Goal: Task Accomplishment & Management: Complete application form

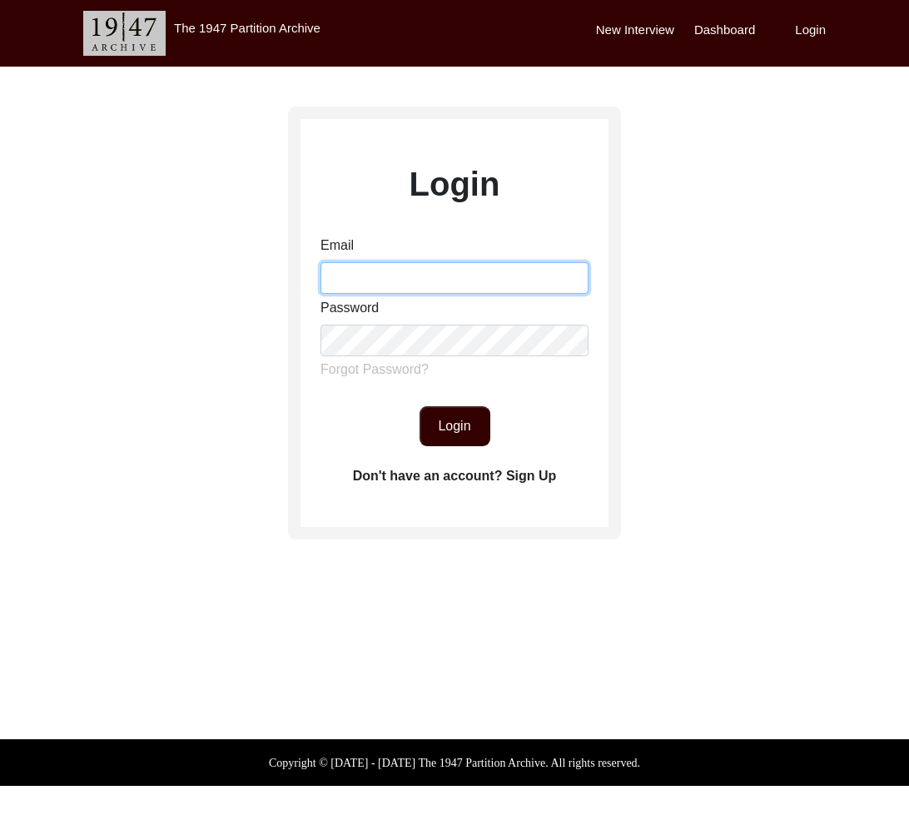
drag, startPoint x: 376, startPoint y: 276, endPoint x: 393, endPoint y: 288, distance: 21.5
click at [376, 276] on input "Email" at bounding box center [455, 278] width 268 height 32
type input "[EMAIL_ADDRESS][DOMAIN_NAME]"
click at [472, 426] on button "Login" at bounding box center [455, 426] width 71 height 40
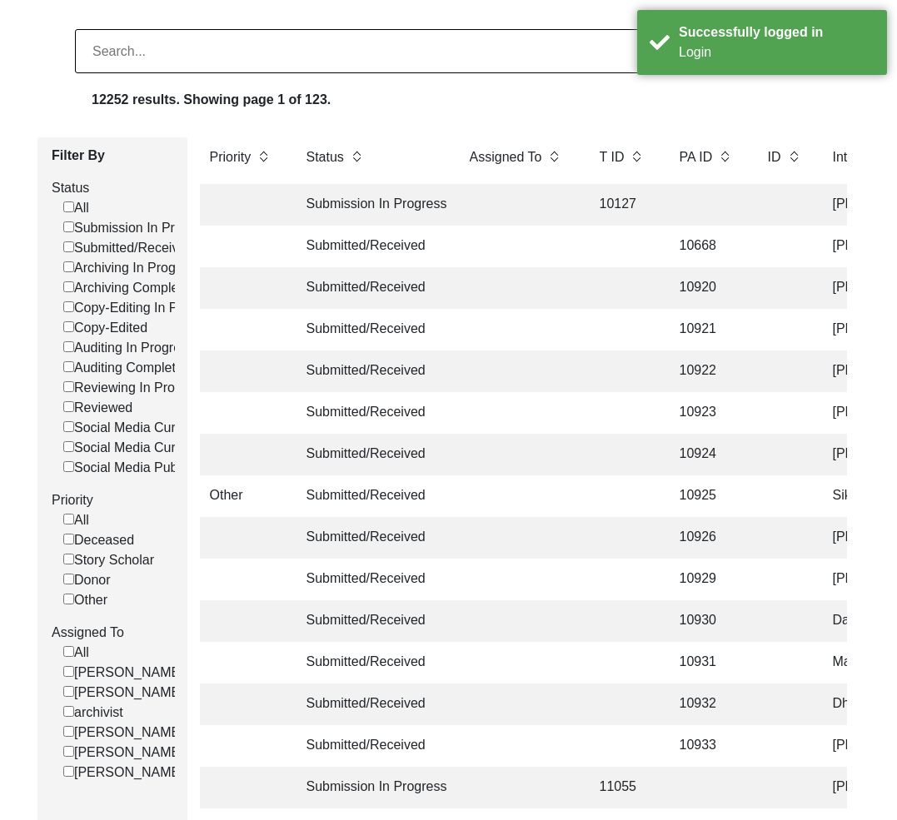
scroll to position [109, 0]
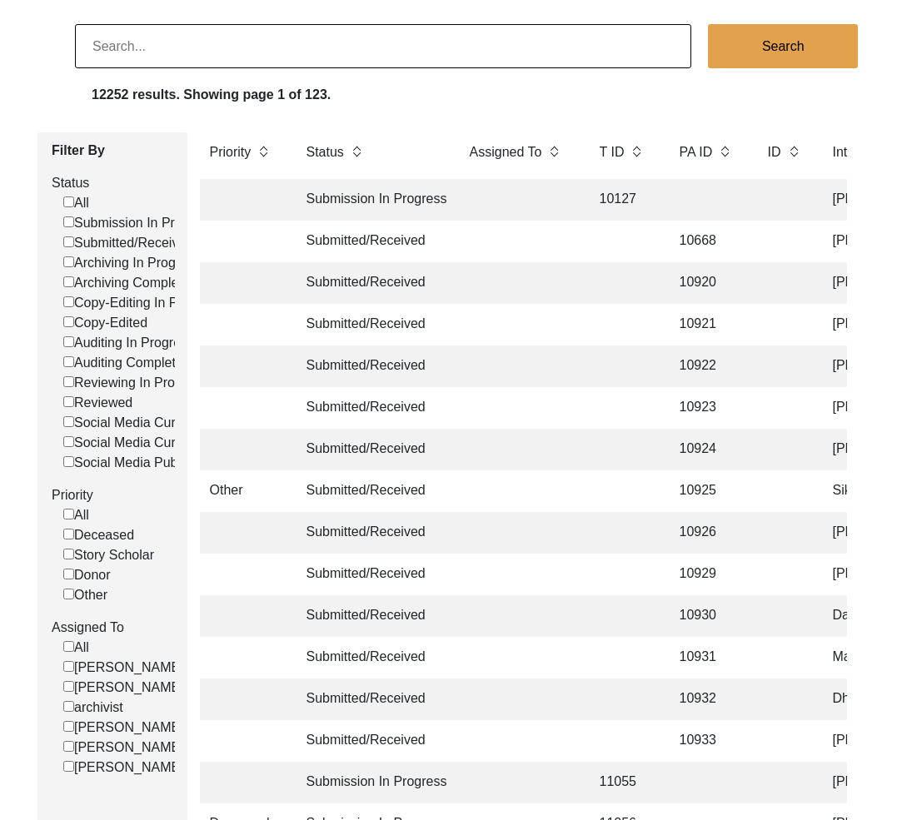
click at [132, 241] on label "Submitted/Received" at bounding box center [128, 243] width 130 height 20
click at [74, 241] on input "Submitted/Received" at bounding box center [68, 241] width 11 height 11
checkbox input "false"
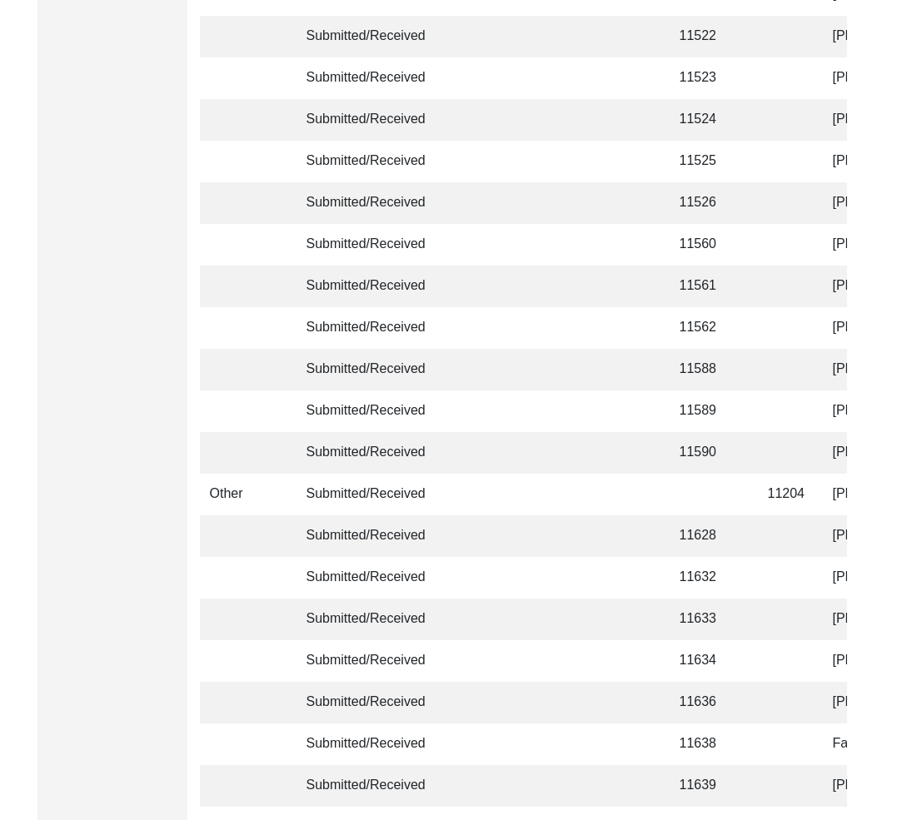
scroll to position [3841, 0]
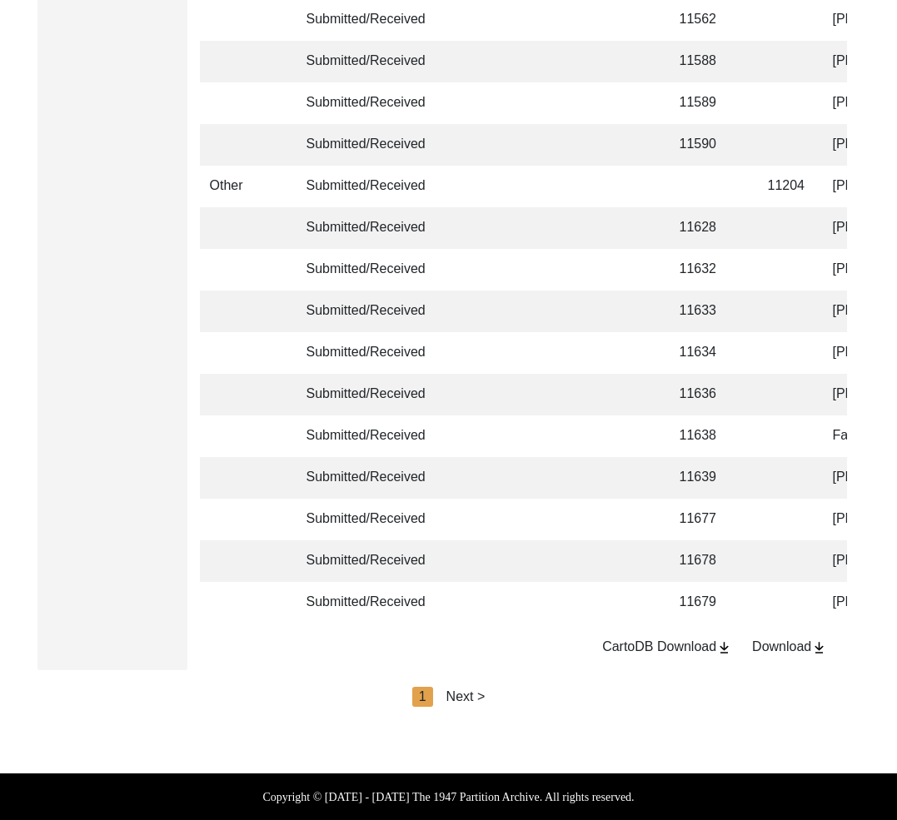
drag, startPoint x: 468, startPoint y: 690, endPoint x: 486, endPoint y: 697, distance: 19.5
click at [468, 690] on div "Next >" at bounding box center [465, 697] width 39 height 20
click at [503, 695] on div "Next >" at bounding box center [504, 697] width 39 height 20
click at [520, 696] on div "Next >" at bounding box center [504, 697] width 39 height 20
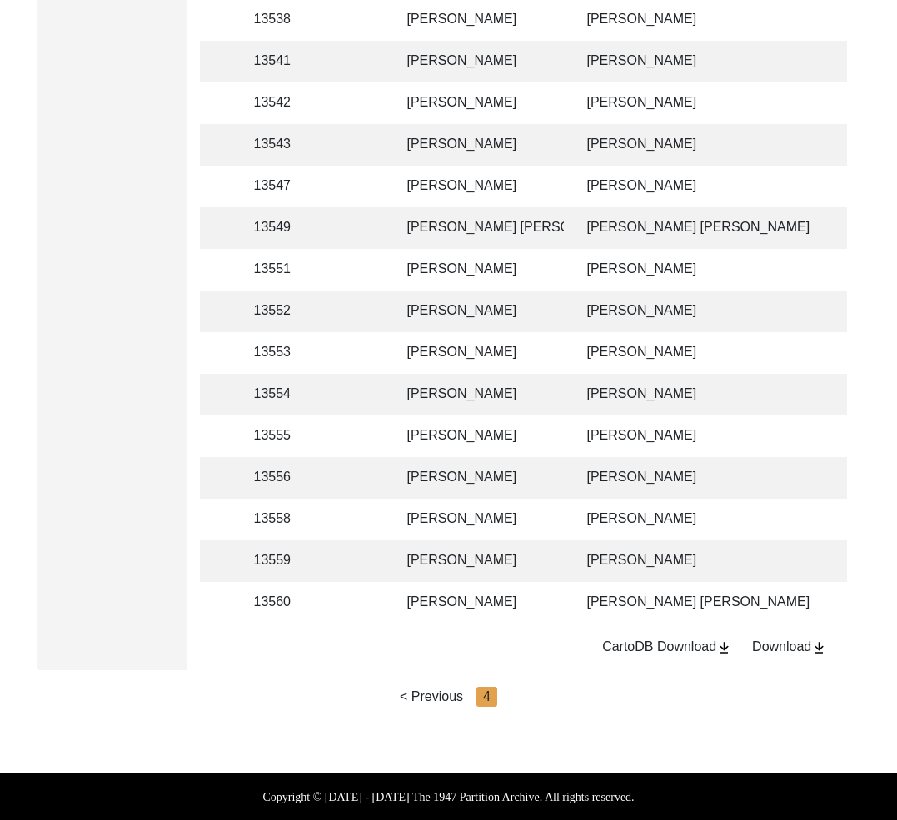
scroll to position [0, 448]
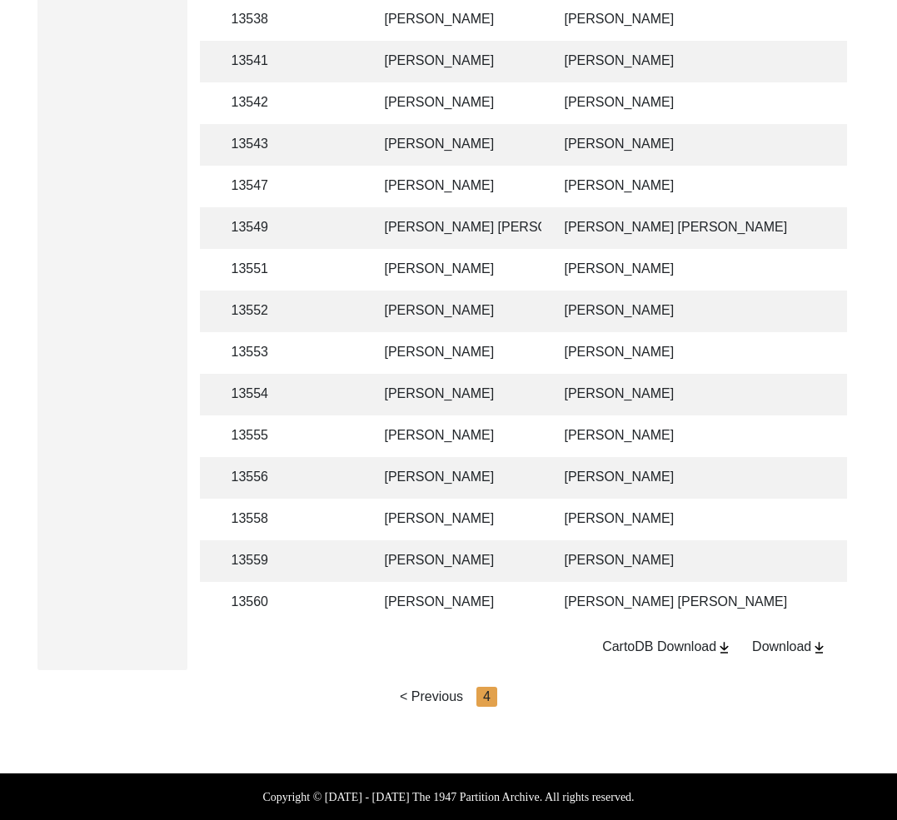
click at [631, 598] on td "[PERSON_NAME] [PERSON_NAME]" at bounding box center [700, 603] width 291 height 42
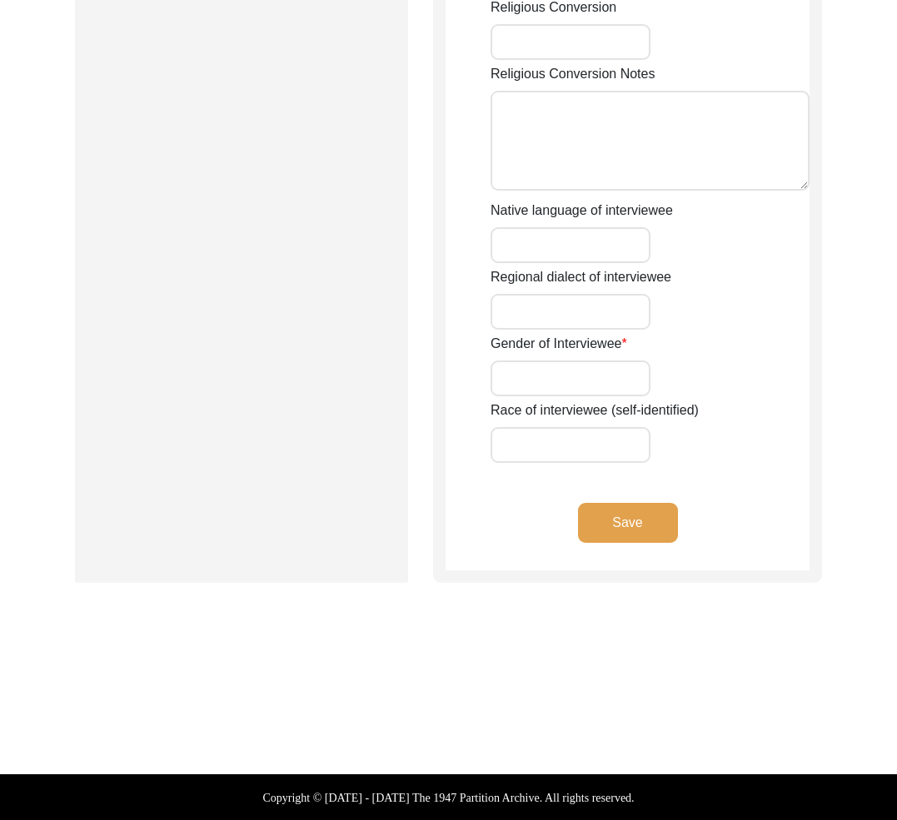
type input "Begum"
type input "Sanowara"
type input "nil"
type input "Begum"
type input "[PERSON_NAME]"
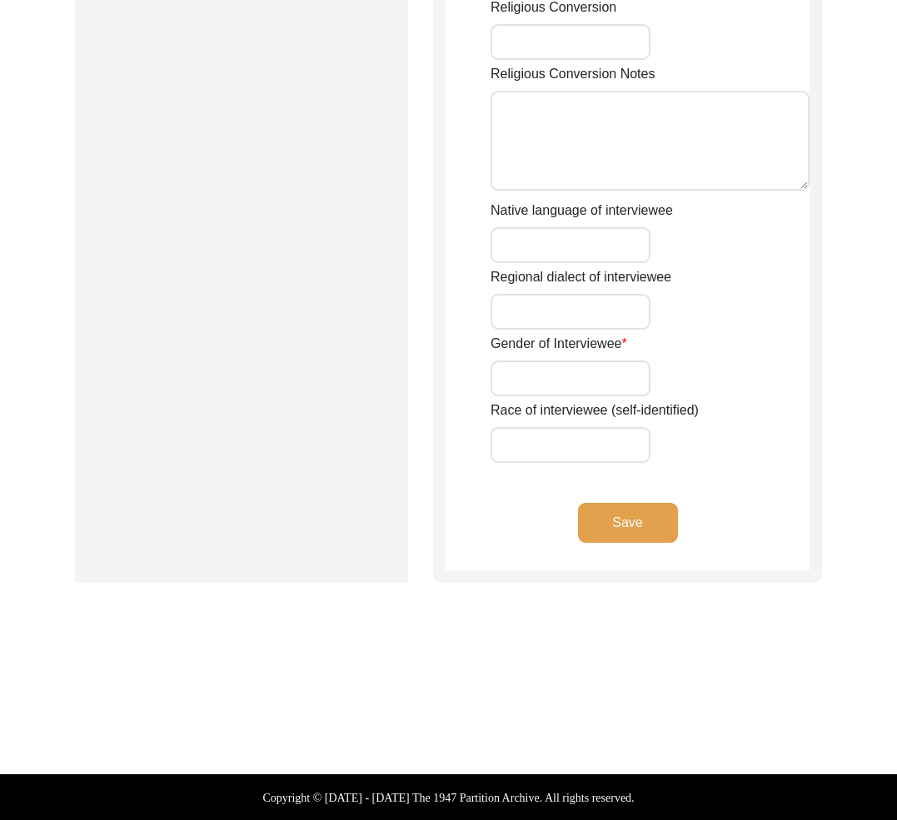
type input "[DATE]"
type input "1943"
type input "82"
type input "[DEMOGRAPHIC_DATA]"
type input "Bangla"
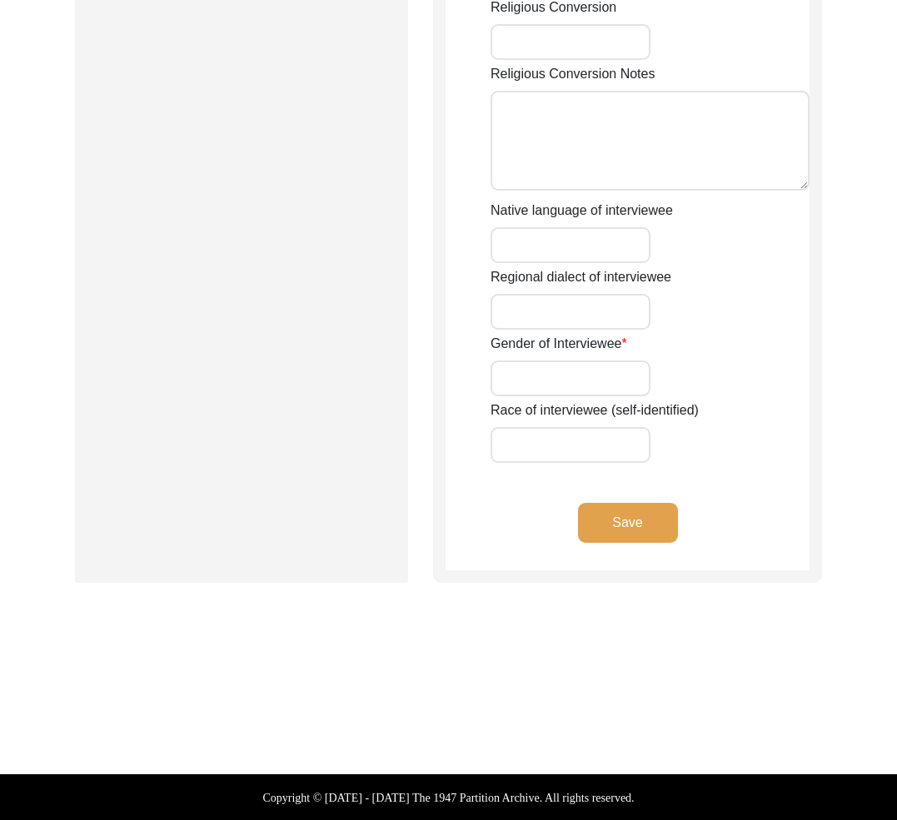
type input "Chatgaiya"
type input "[DEMOGRAPHIC_DATA]"
type input "South Asian"
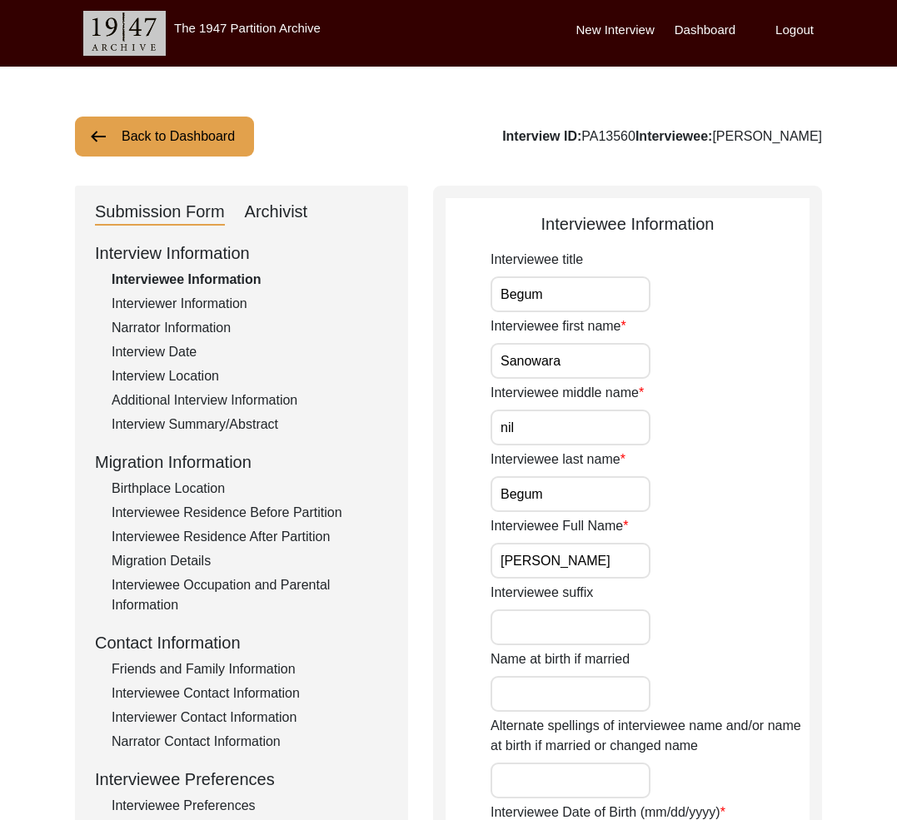
click at [202, 143] on button "Back to Dashboard" at bounding box center [164, 137] width 179 height 40
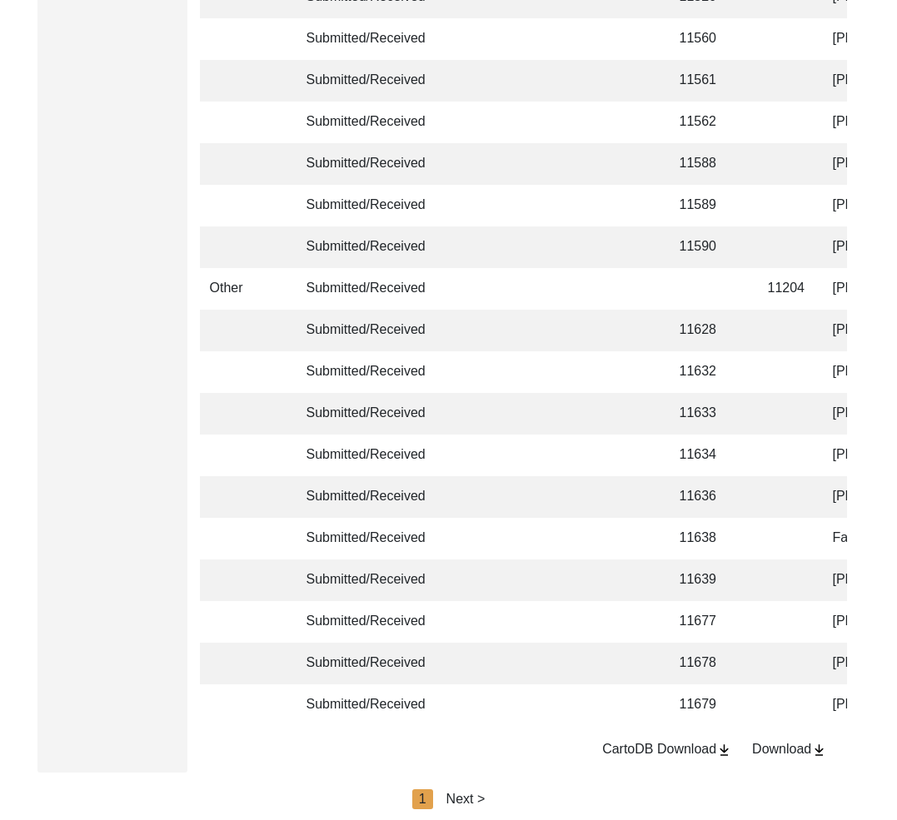
scroll to position [3841, 0]
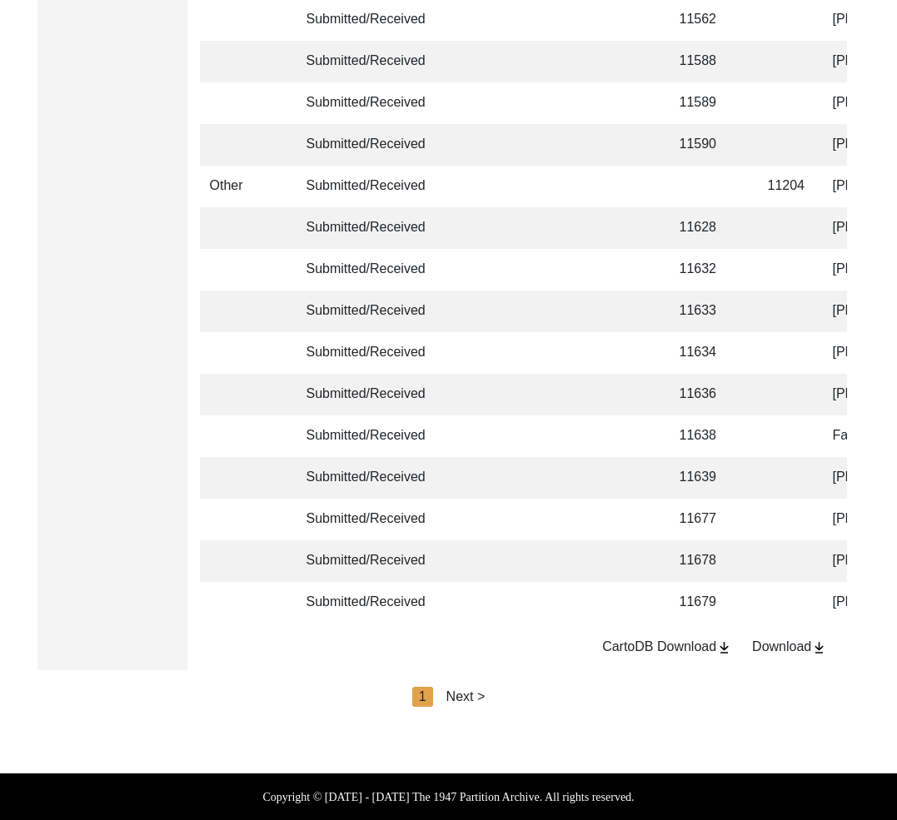
click at [470, 691] on div "Next >" at bounding box center [465, 697] width 39 height 20
click at [487, 695] on div "Next >" at bounding box center [504, 697] width 39 height 20
click at [496, 695] on div "Next >" at bounding box center [504, 697] width 39 height 20
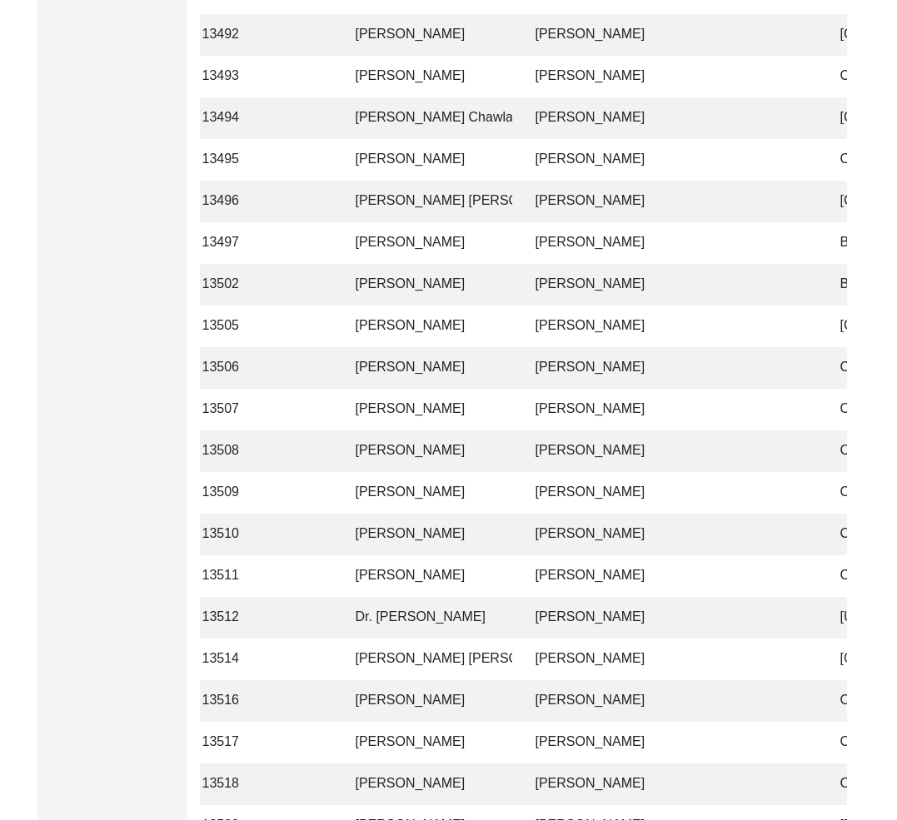
scroll to position [0, 0]
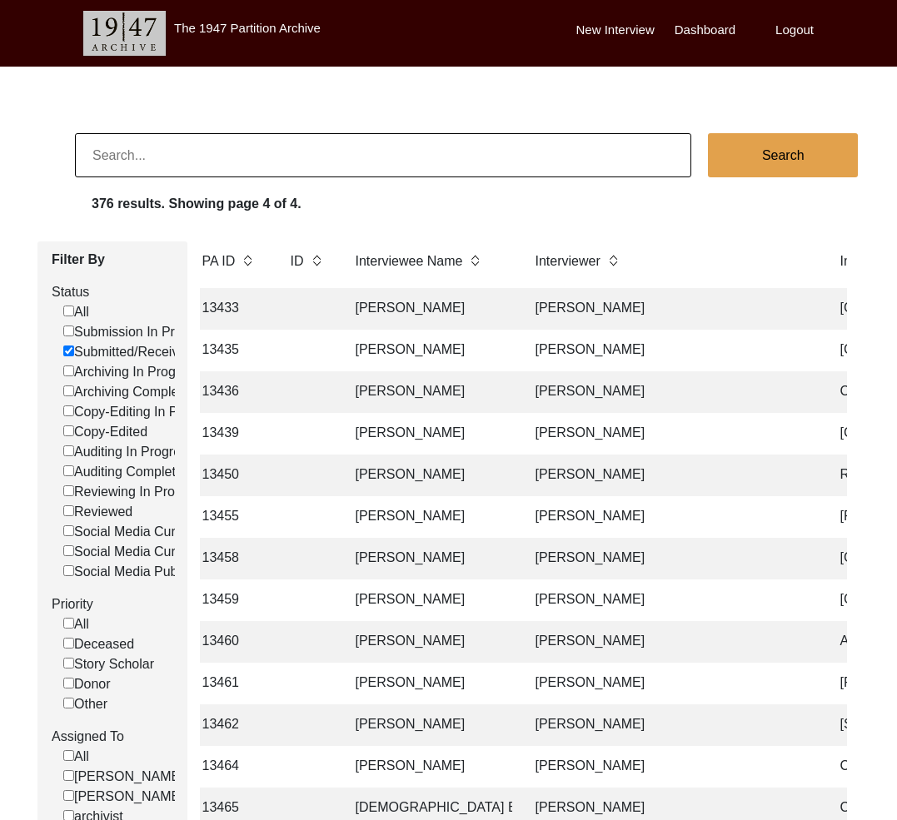
click at [367, 163] on input at bounding box center [383, 155] width 616 height 44
paste input "13505"
type input "13505"
checkbox input "false"
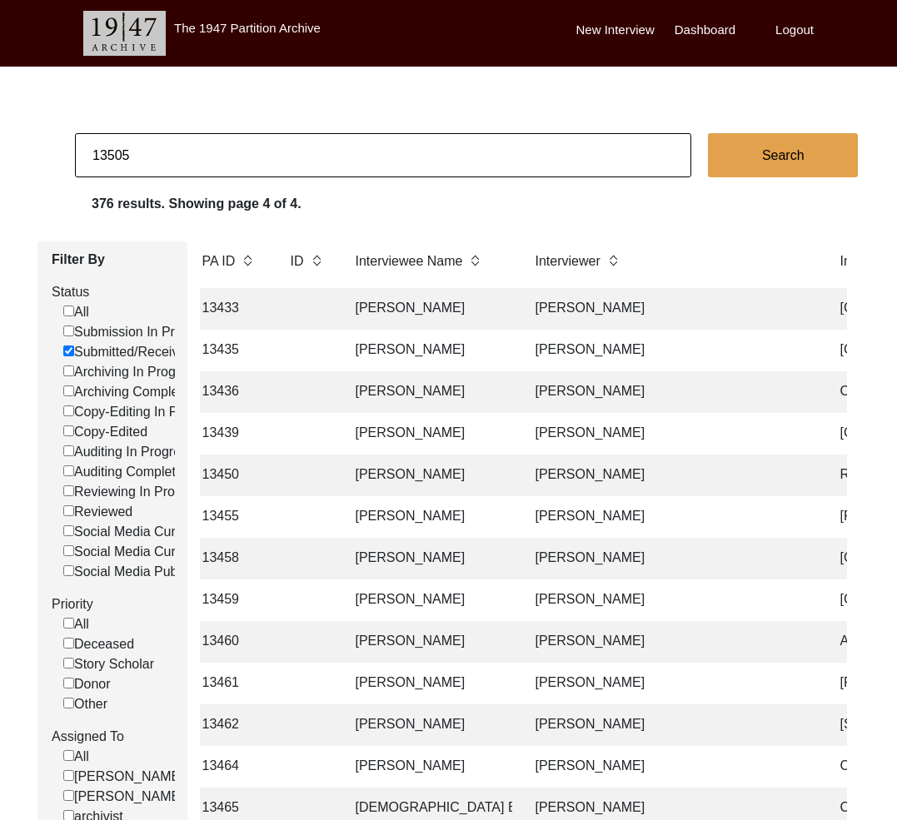
checkbox input "false"
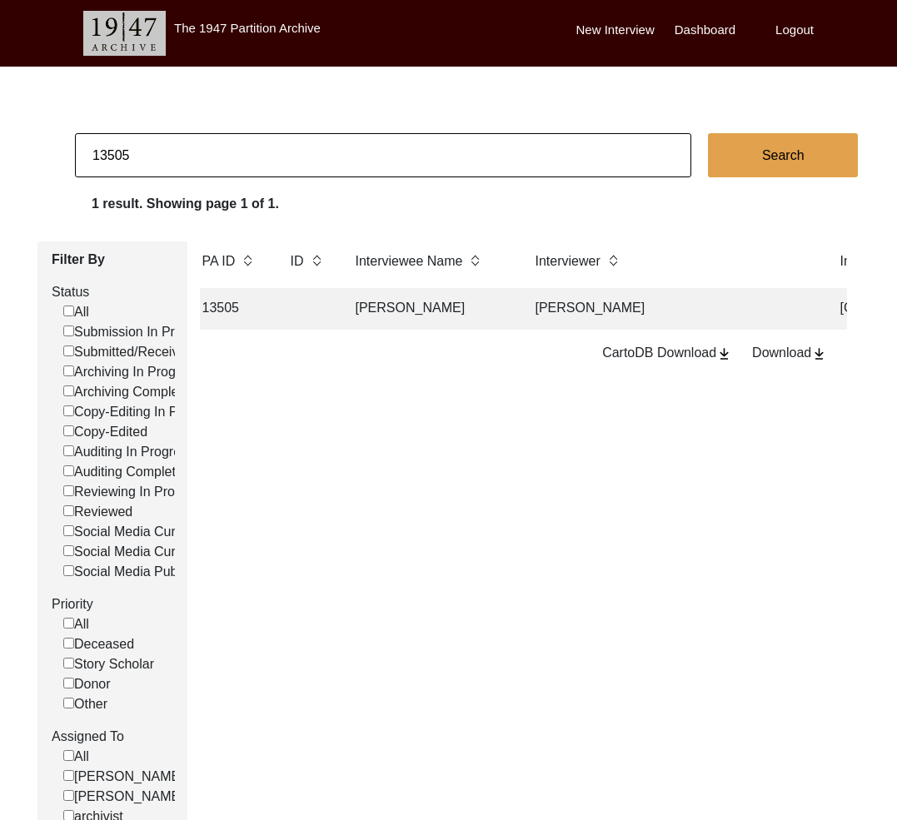
click at [395, 310] on td "[PERSON_NAME]" at bounding box center [429, 309] width 167 height 42
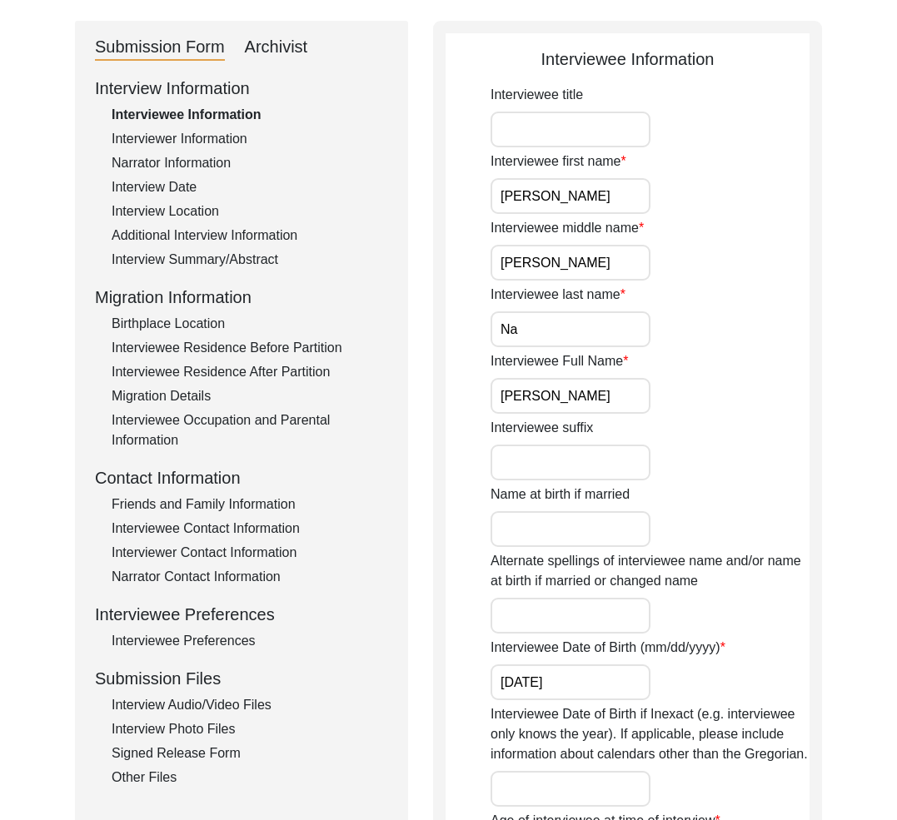
scroll to position [336, 0]
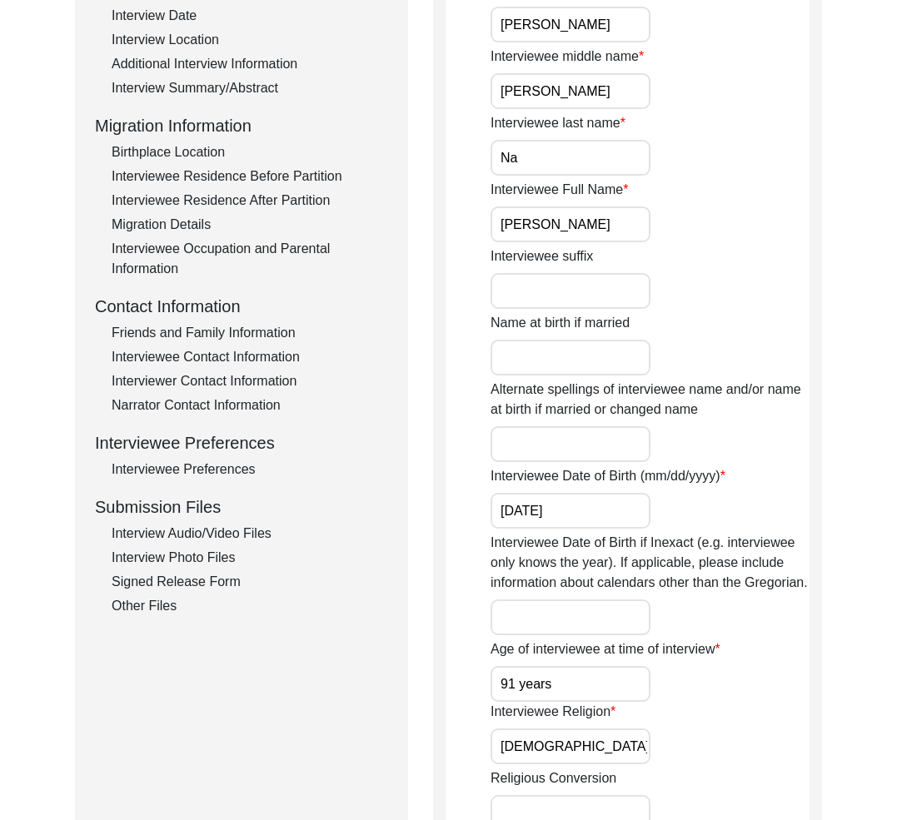
click at [187, 575] on div "Signed Release Form" at bounding box center [250, 582] width 276 height 20
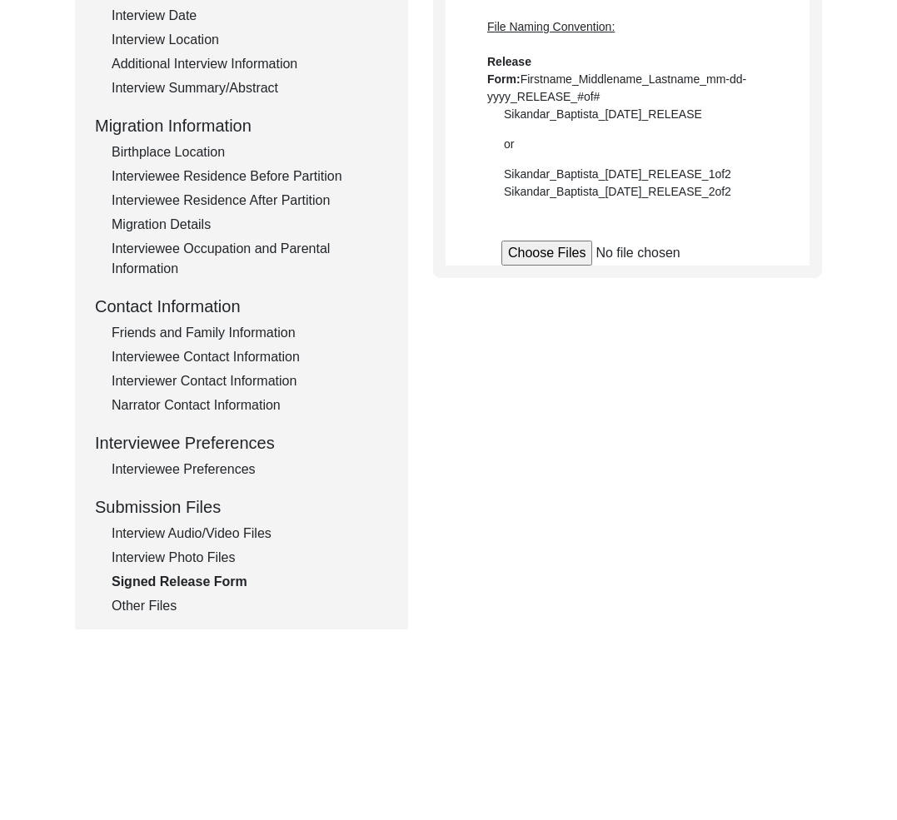
click at [188, 560] on div "Interview Photo Files" at bounding box center [250, 558] width 276 height 20
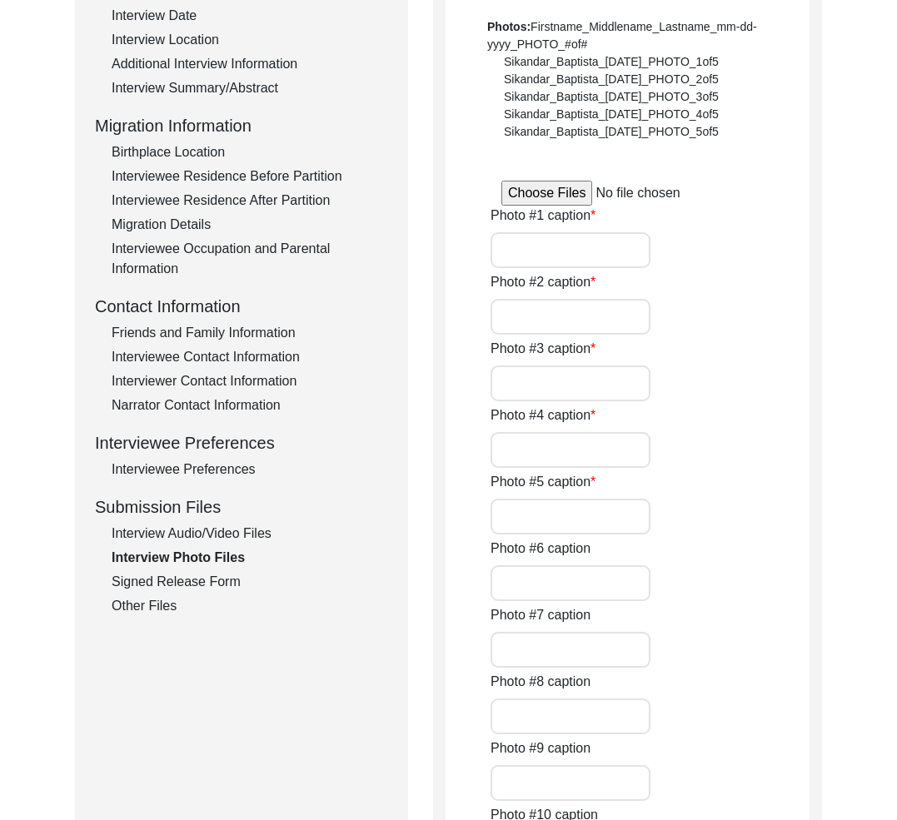
type input "A close pic of Interviewee"
type input "Conversation between Interviewer and interviewee"
type input "conversation between interviewer and interviewee"
type input "a pic of interviewee with interviewer"
type input "A close pic of interviewee"
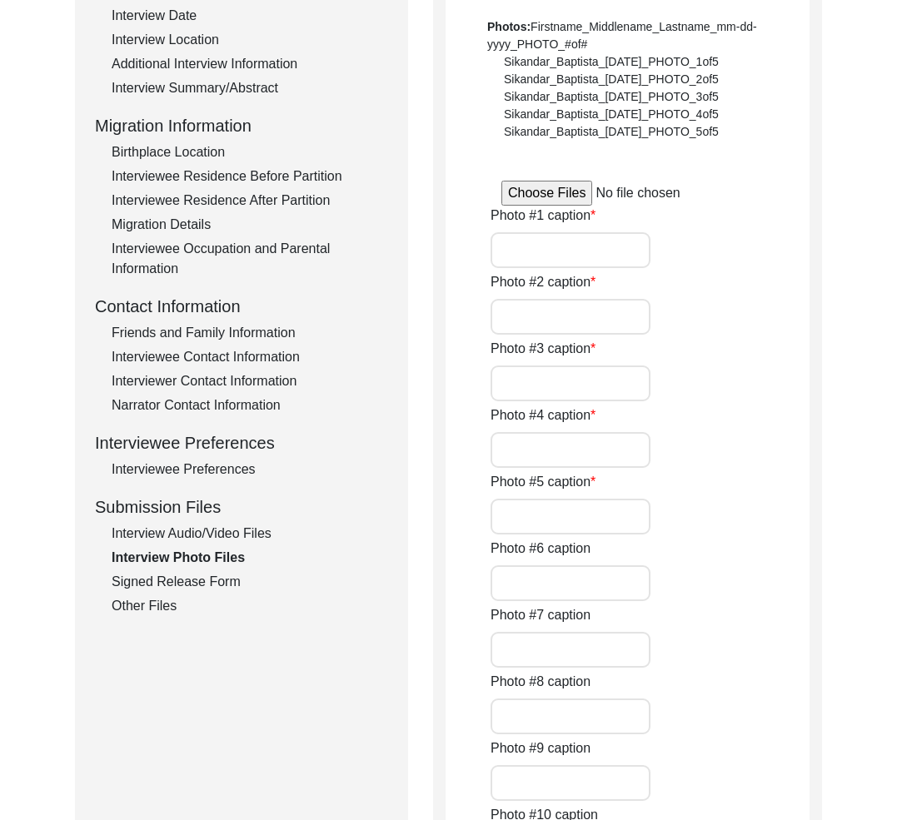
type input "conversation between interviewer and interviewee"
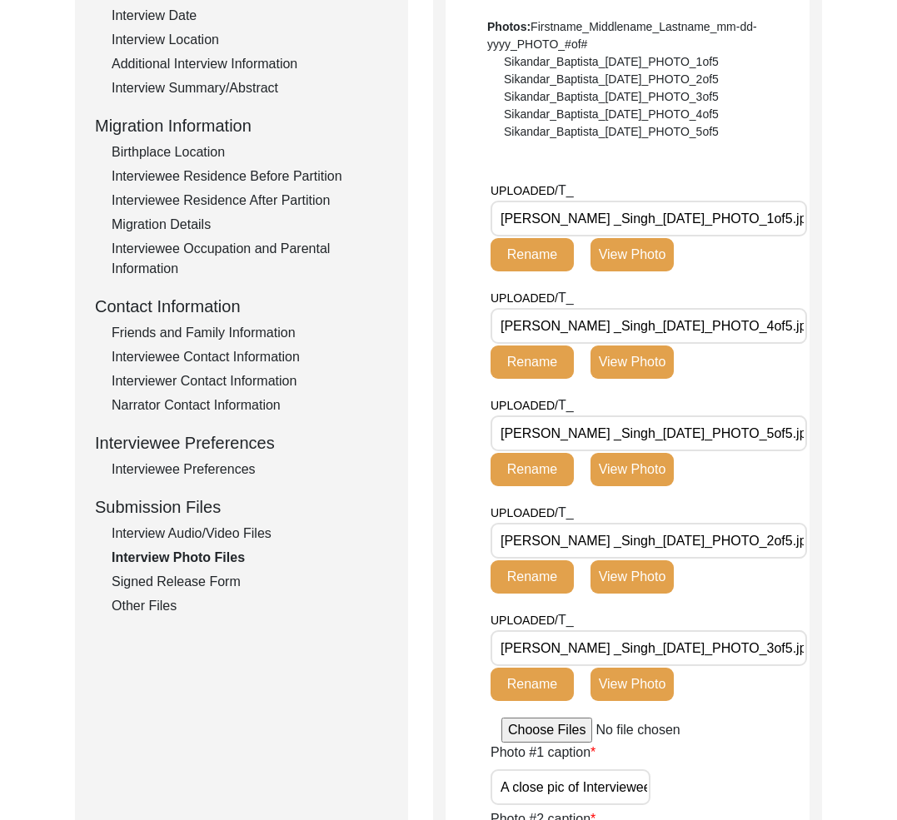
click at [187, 541] on div "Interview Audio/Video Files" at bounding box center [250, 534] width 276 height 20
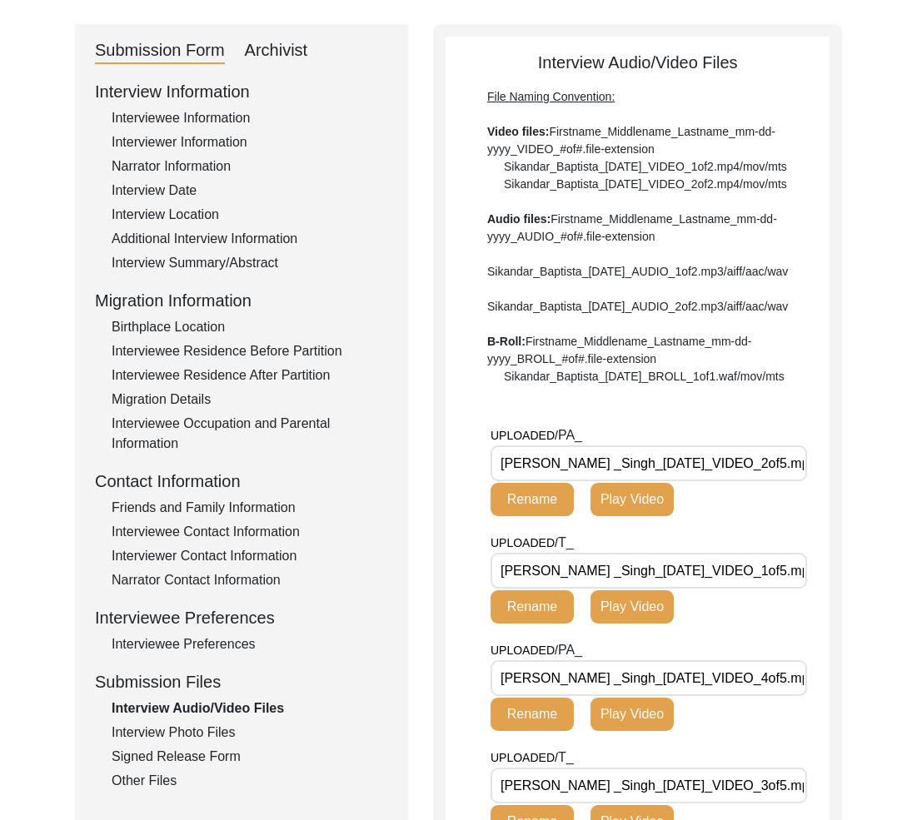
scroll to position [213, 0]
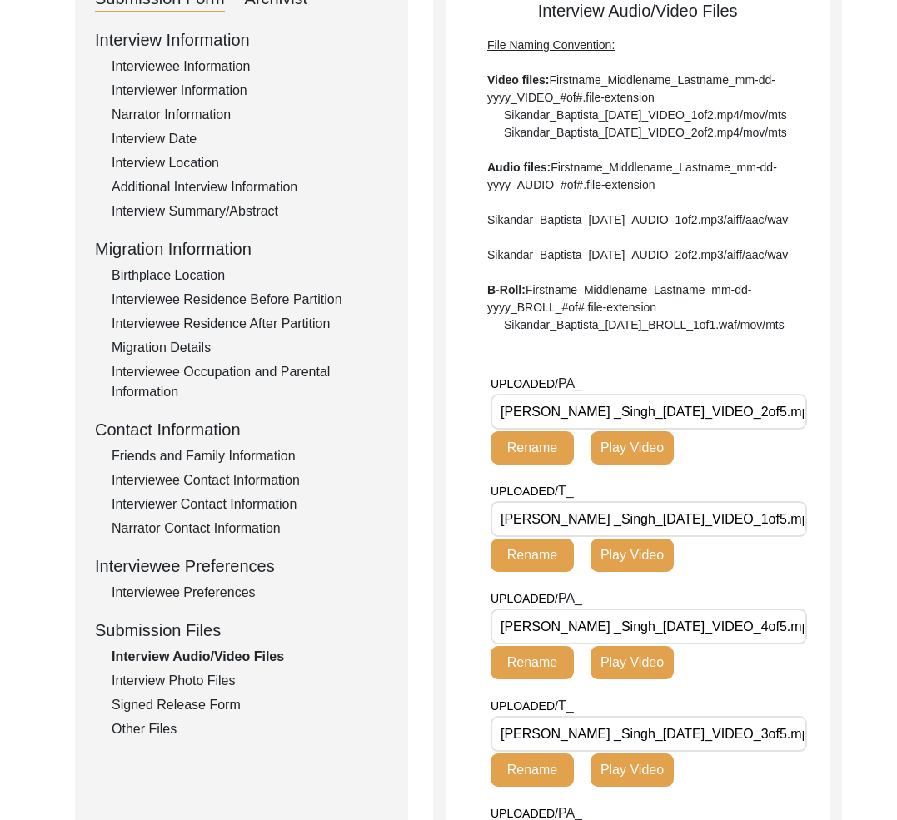
click at [200, 485] on div "Interviewee Contact Information" at bounding box center [250, 480] width 276 height 20
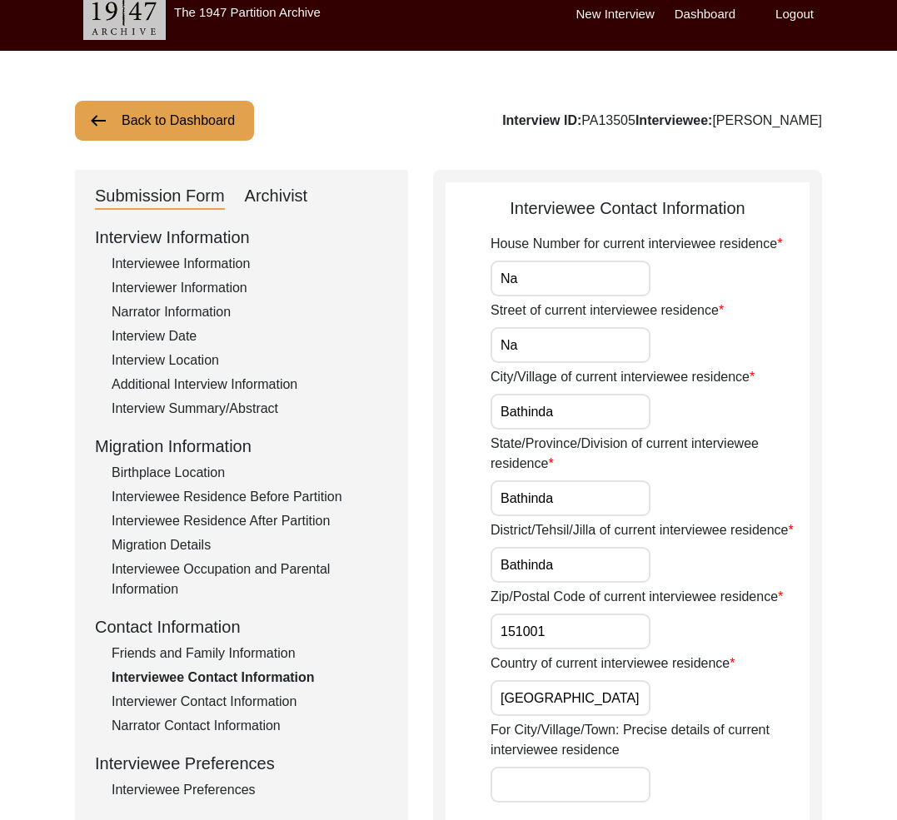
scroll to position [0, 0]
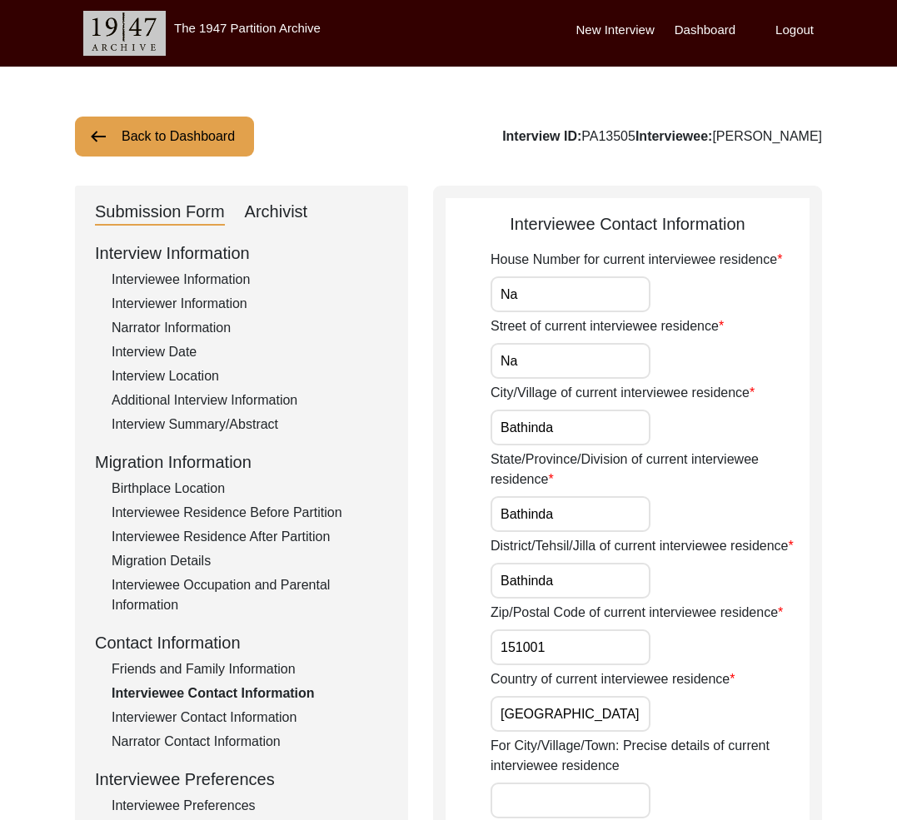
click at [154, 122] on button "Back to Dashboard" at bounding box center [164, 137] width 179 height 40
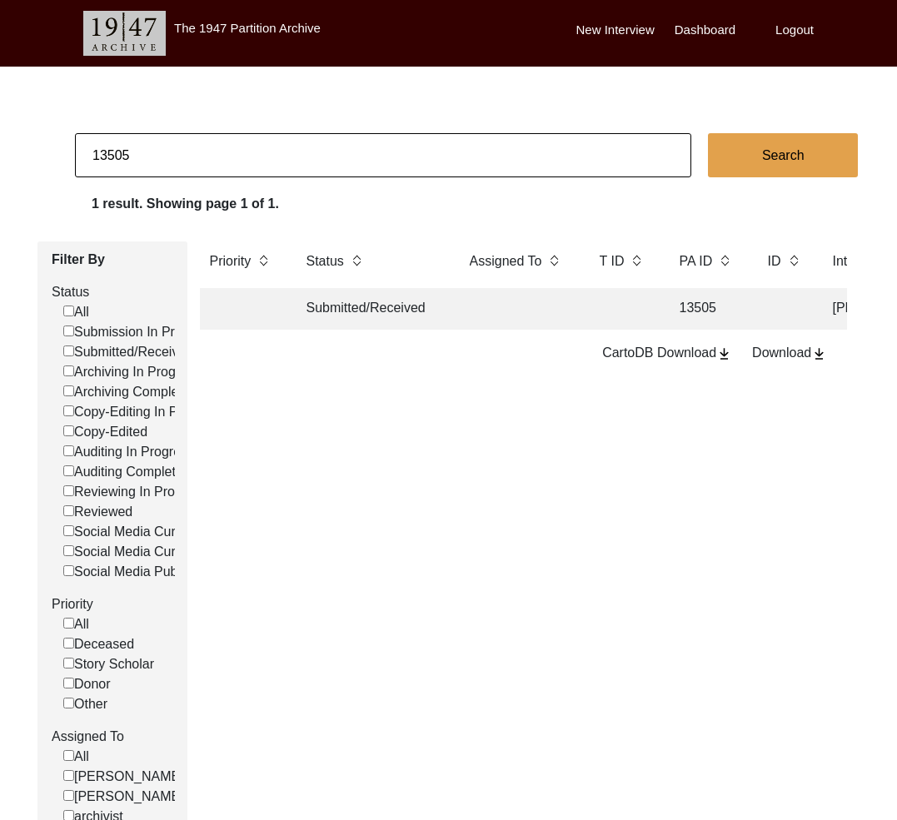
click at [153, 160] on input "13505" at bounding box center [383, 155] width 616 height 44
paste input "[PERSON_NAME]:"
type input "[PERSON_NAME]"
checkbox input "false"
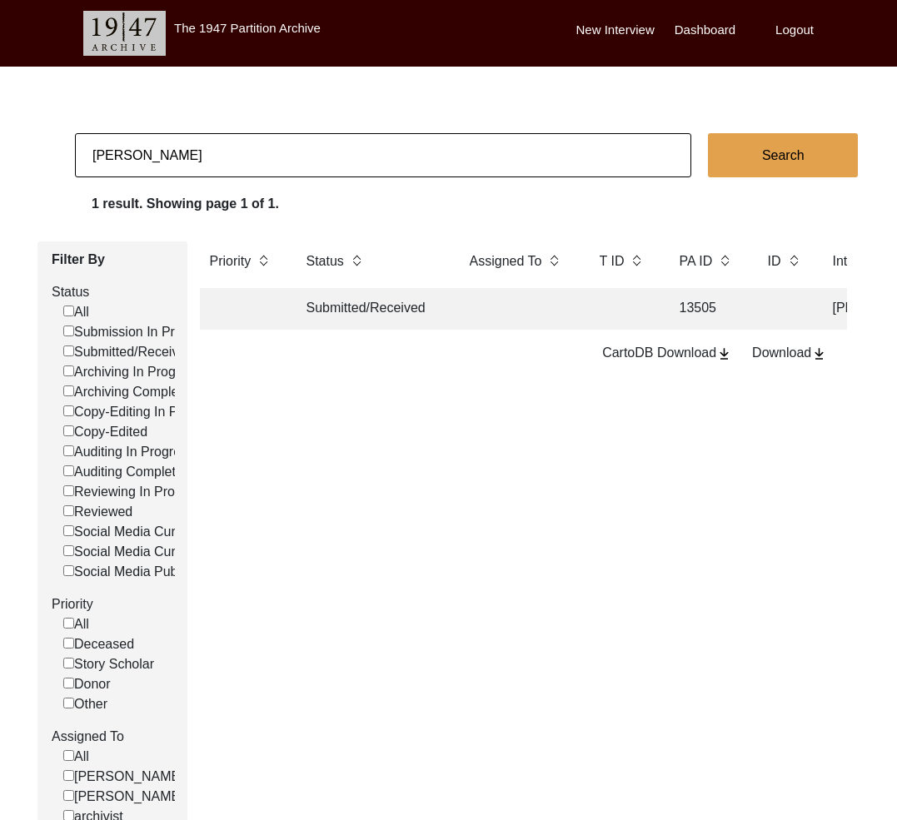
checkbox input "false"
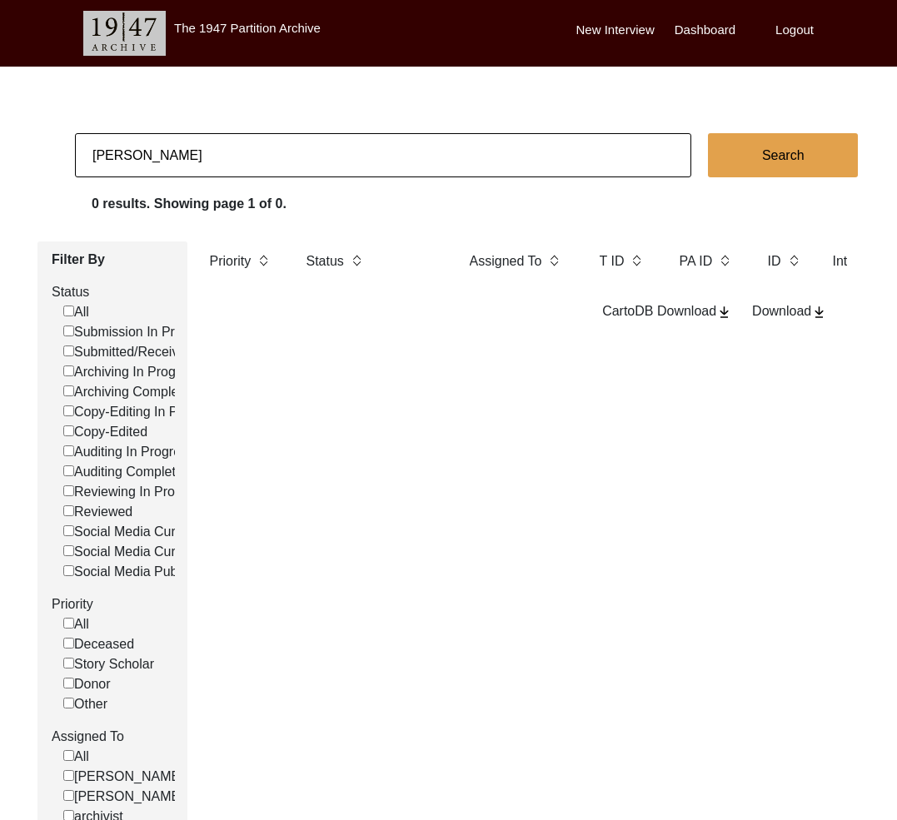
click at [152, 158] on input "[PERSON_NAME]" at bounding box center [383, 155] width 616 height 44
paste input "[PERSON_NAME]:"
type input "[PERSON_NAME]"
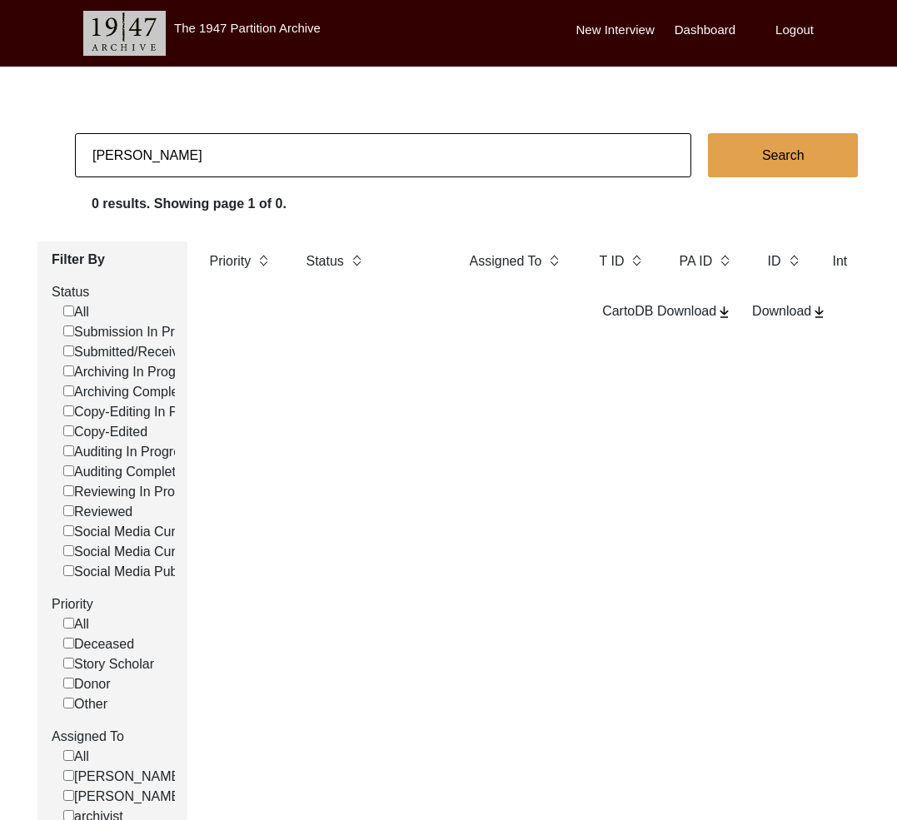
checkbox input "false"
click at [154, 157] on input "[PERSON_NAME]" at bounding box center [383, 155] width 616 height 44
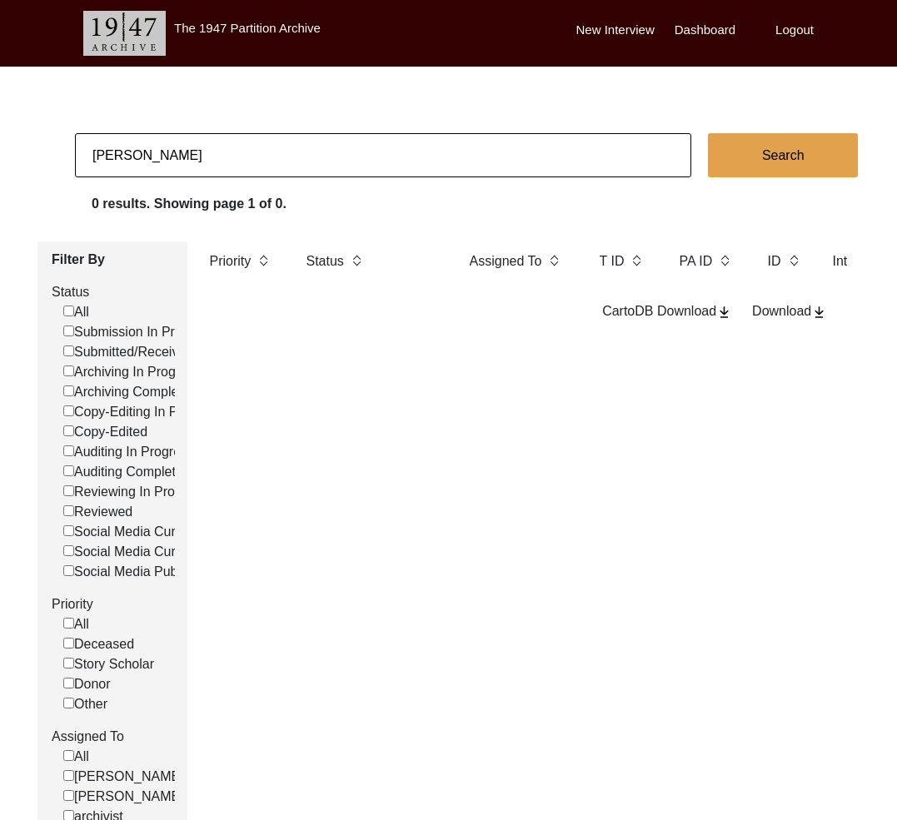
click at [154, 157] on input "[PERSON_NAME]" at bounding box center [383, 155] width 616 height 44
paste input "[PERSON_NAME]"
type input "[PERSON_NAME]"
checkbox input "false"
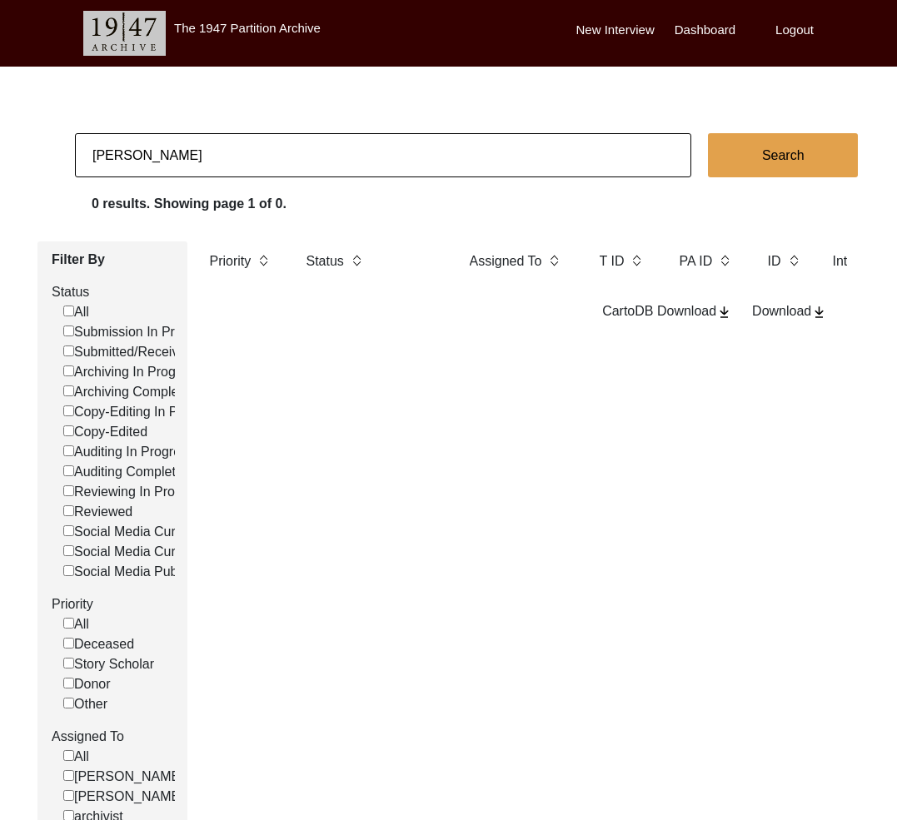
checkbox input "false"
click at [125, 162] on input "[PERSON_NAME]" at bounding box center [383, 155] width 616 height 44
paste input "[PERSON_NAME]"
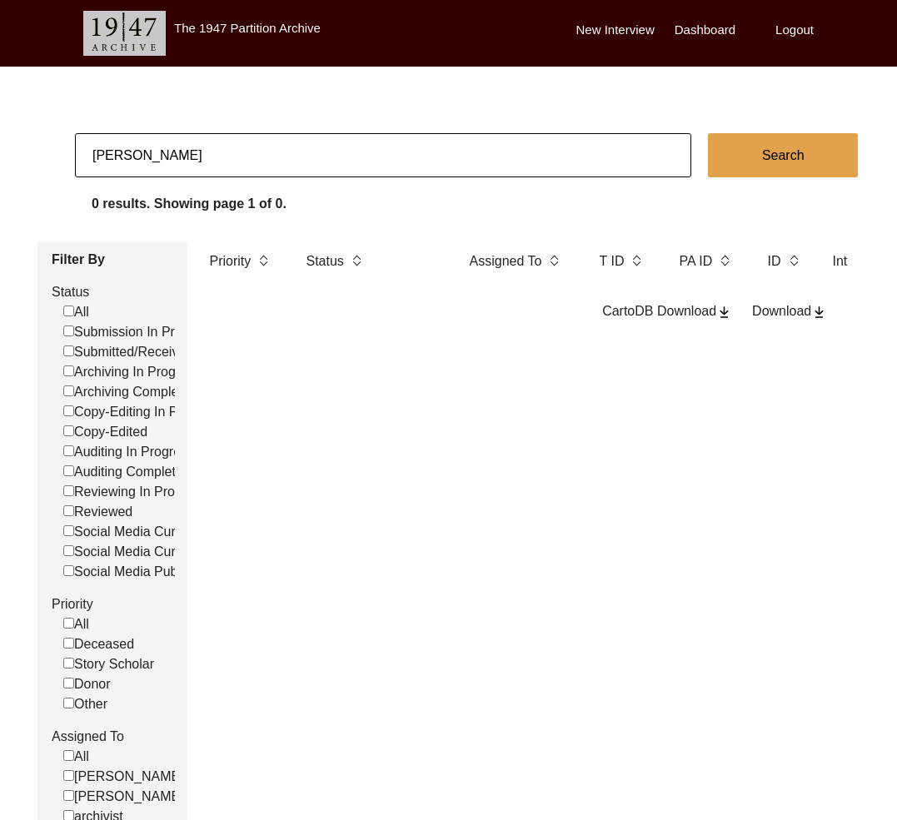
type input "[PERSON_NAME]"
checkbox input "false"
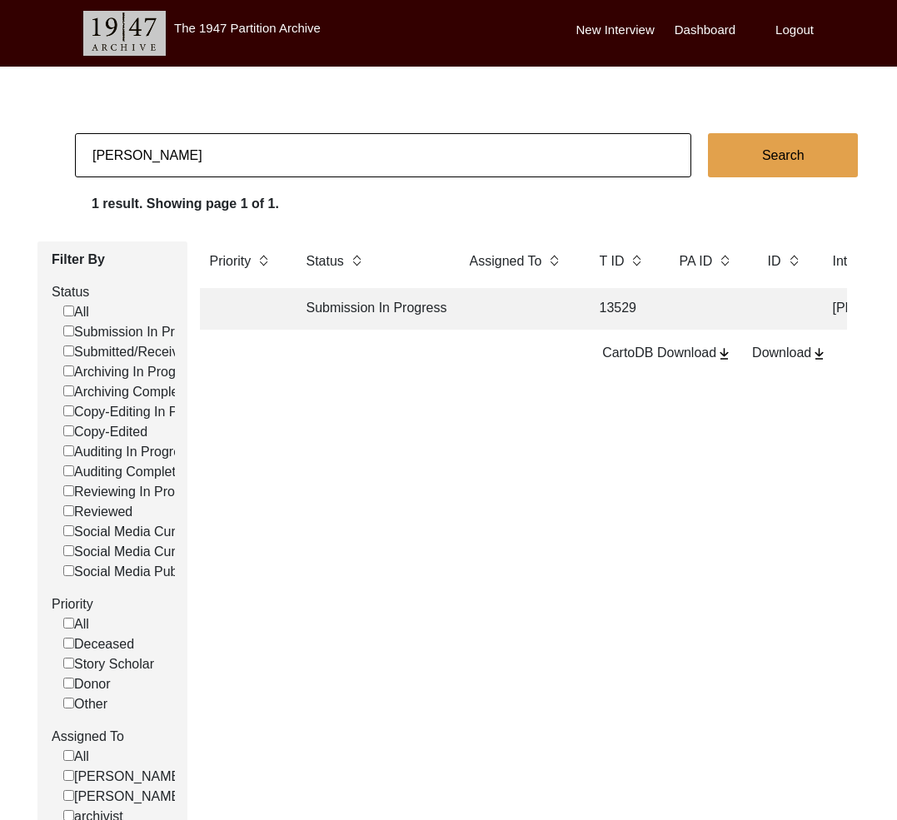
click at [218, 149] on input "[PERSON_NAME]" at bounding box center [383, 155] width 616 height 44
paste input "[PERSON_NAME]"
type input "[PERSON_NAME]"
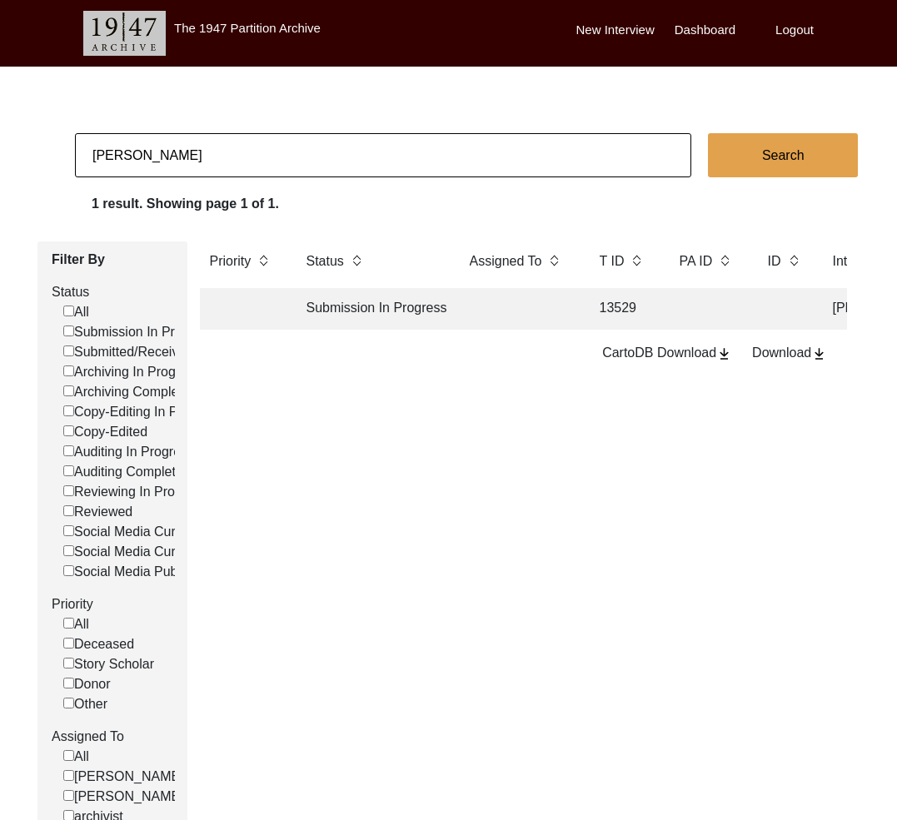
checkbox input "false"
click at [465, 316] on td at bounding box center [518, 309] width 117 height 42
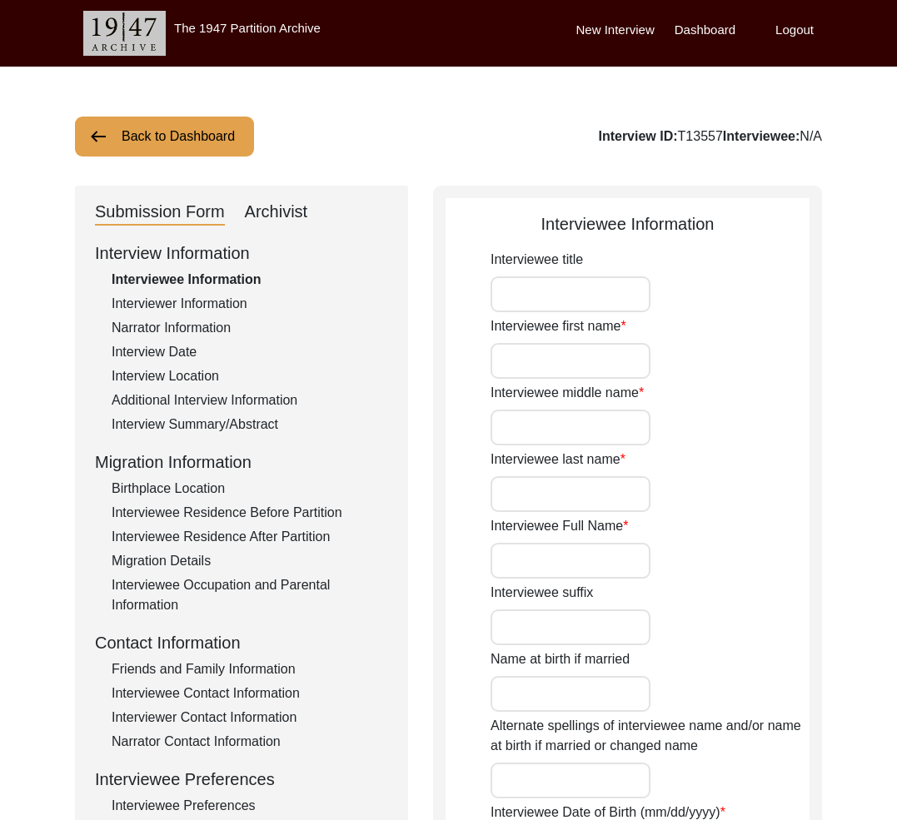
type input "GURU"
type input "PROSANNA"
type input "[PERSON_NAME]"
type input "GURU [PERSON_NAME]"
type input "[DATE]"
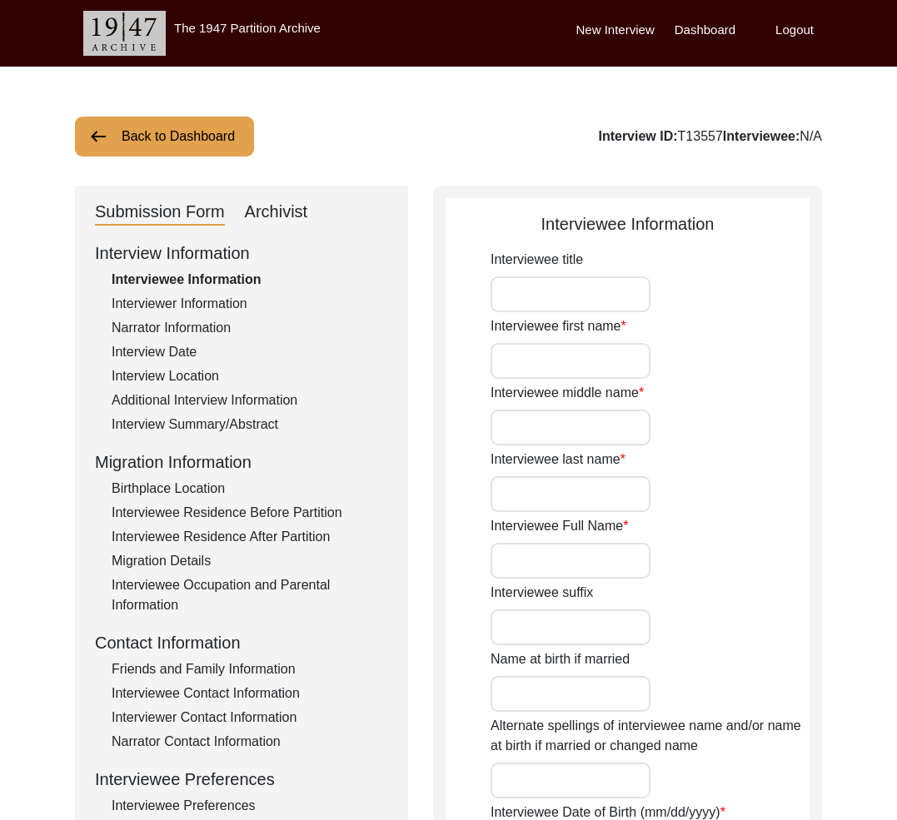
type input "97"
type input "[DEMOGRAPHIC_DATA]"
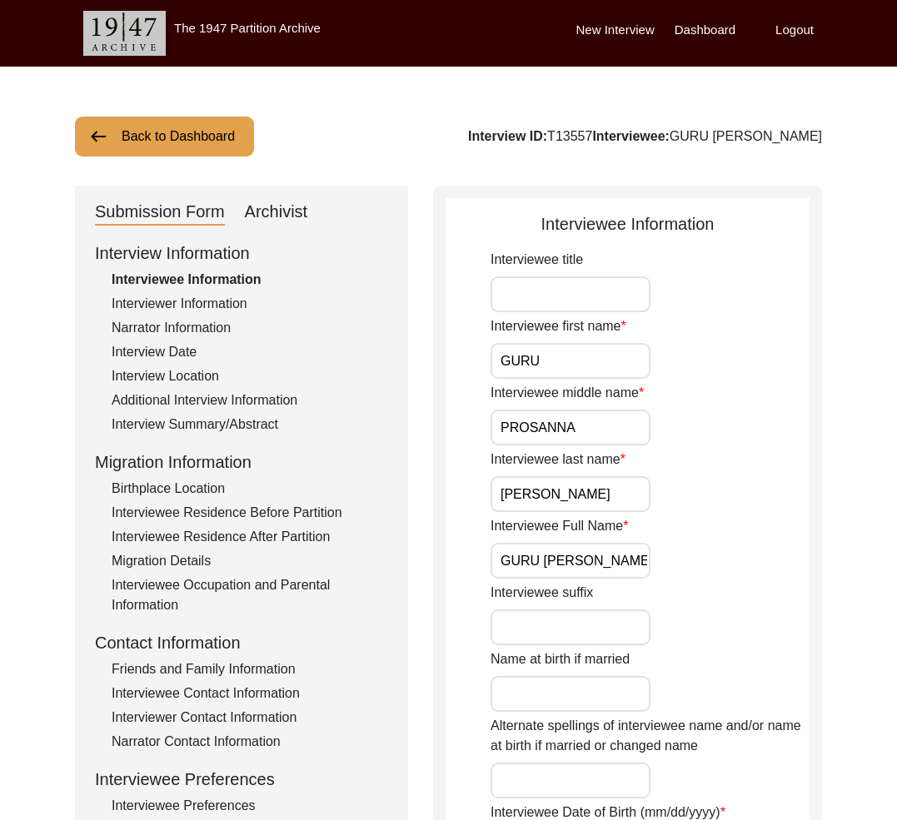
click at [254, 207] on div "Archivist" at bounding box center [276, 212] width 63 height 27
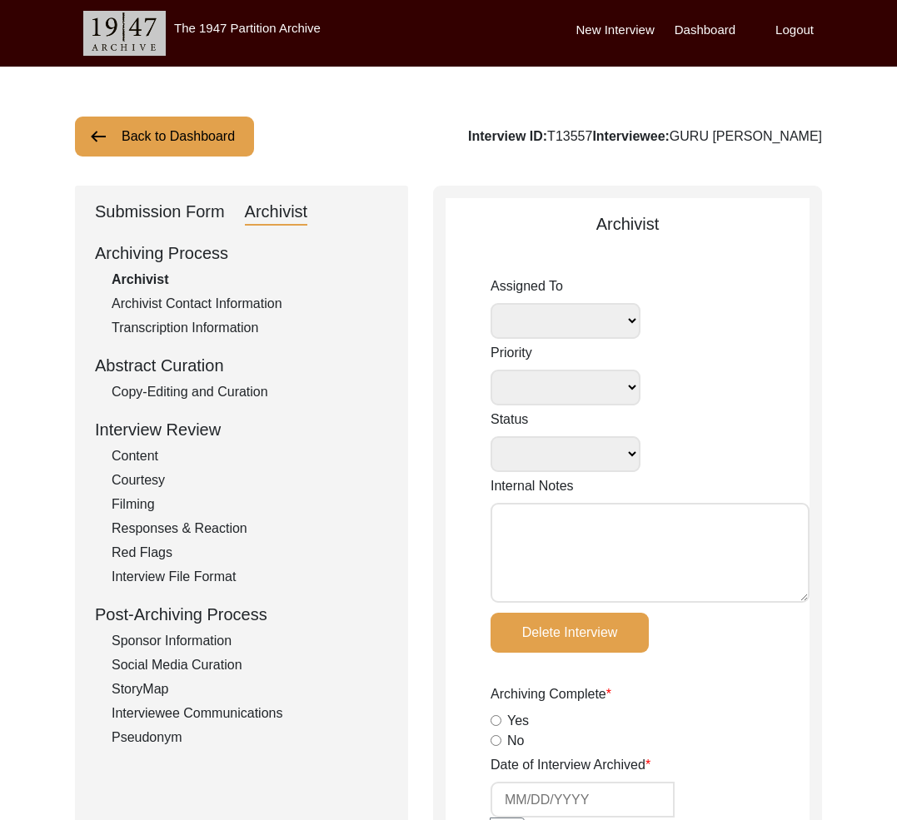
select select
select select "Submission In Progress"
radio input "true"
select select
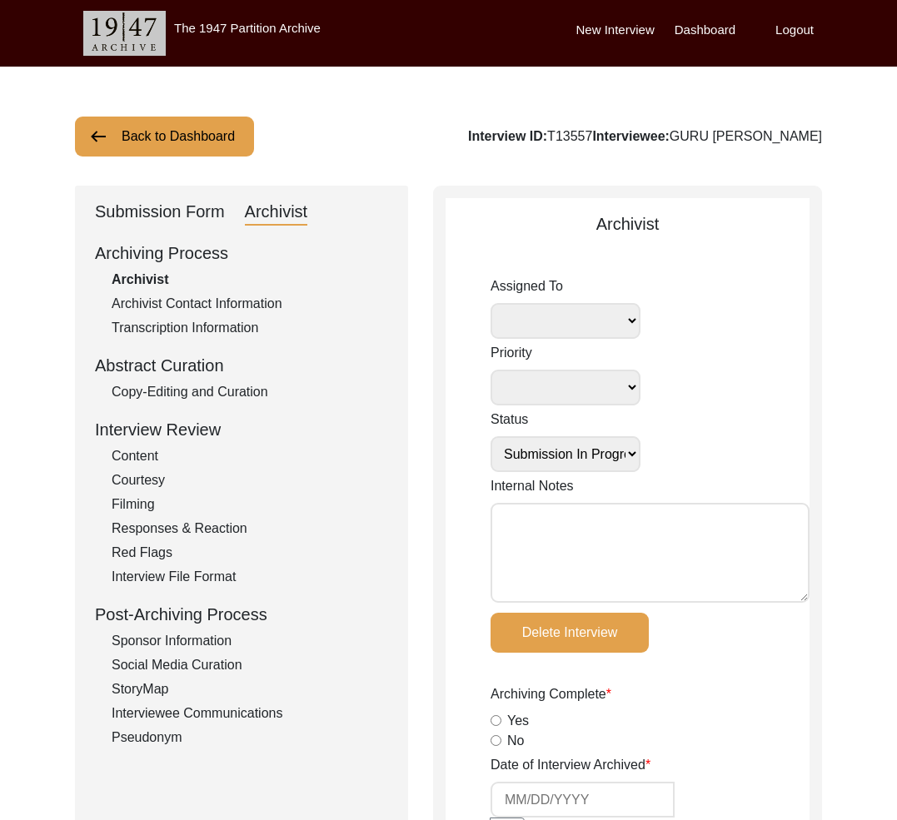
click at [182, 211] on div "Submission Form" at bounding box center [160, 212] width 130 height 27
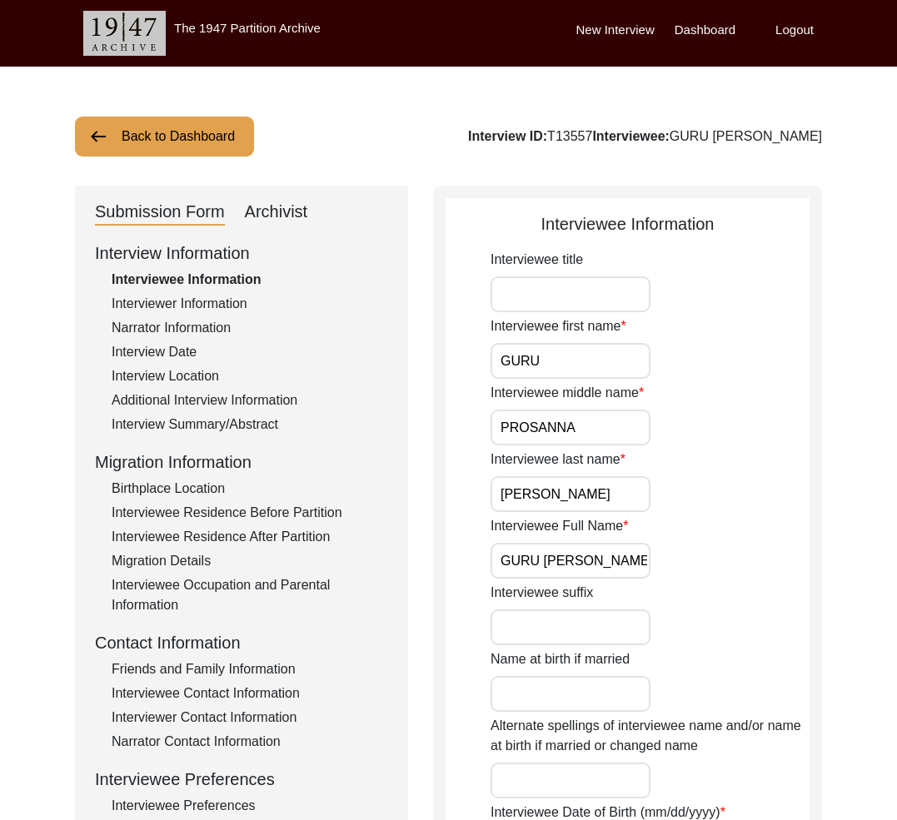
click at [176, 136] on button "Back to Dashboard" at bounding box center [164, 137] width 179 height 40
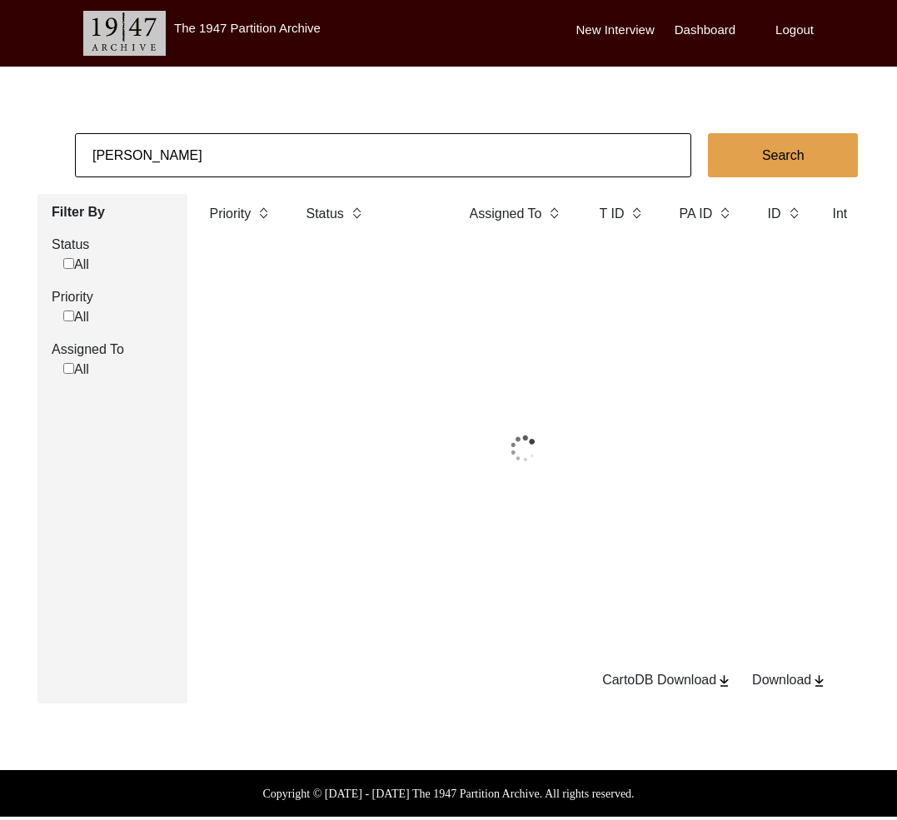
click at [240, 159] on input "[PERSON_NAME]" at bounding box center [383, 155] width 616 height 44
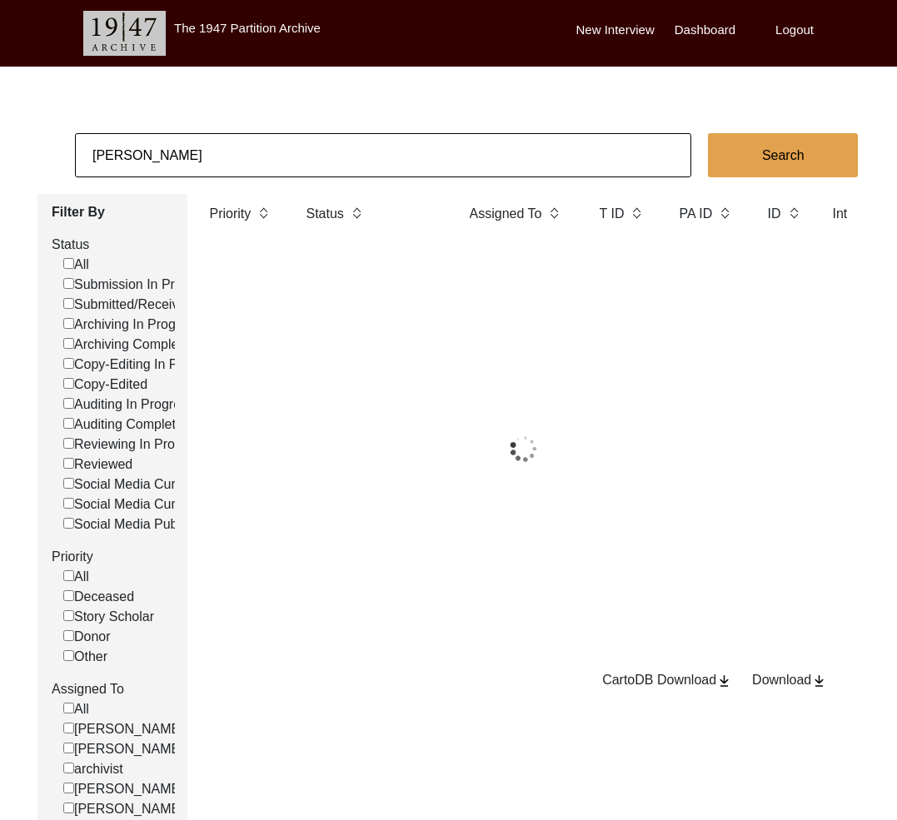
click at [240, 159] on input "[PERSON_NAME]" at bounding box center [383, 155] width 616 height 44
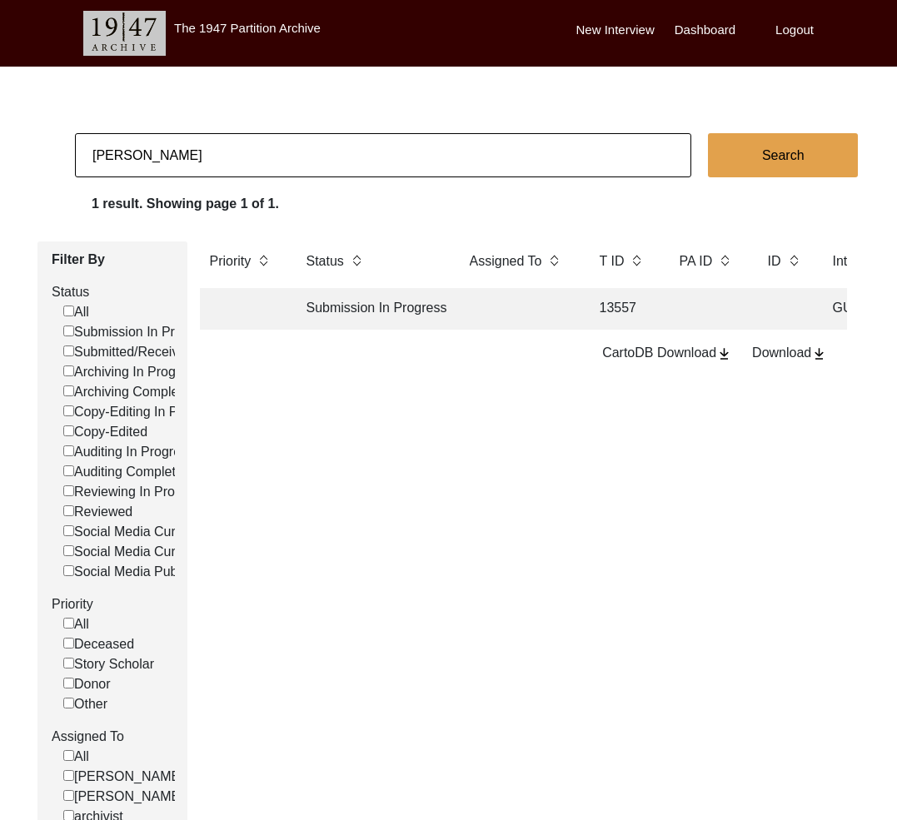
click at [240, 159] on input "[PERSON_NAME]" at bounding box center [383, 155] width 616 height 44
type input "[PERSON_NAME] Puri"
checkbox input "false"
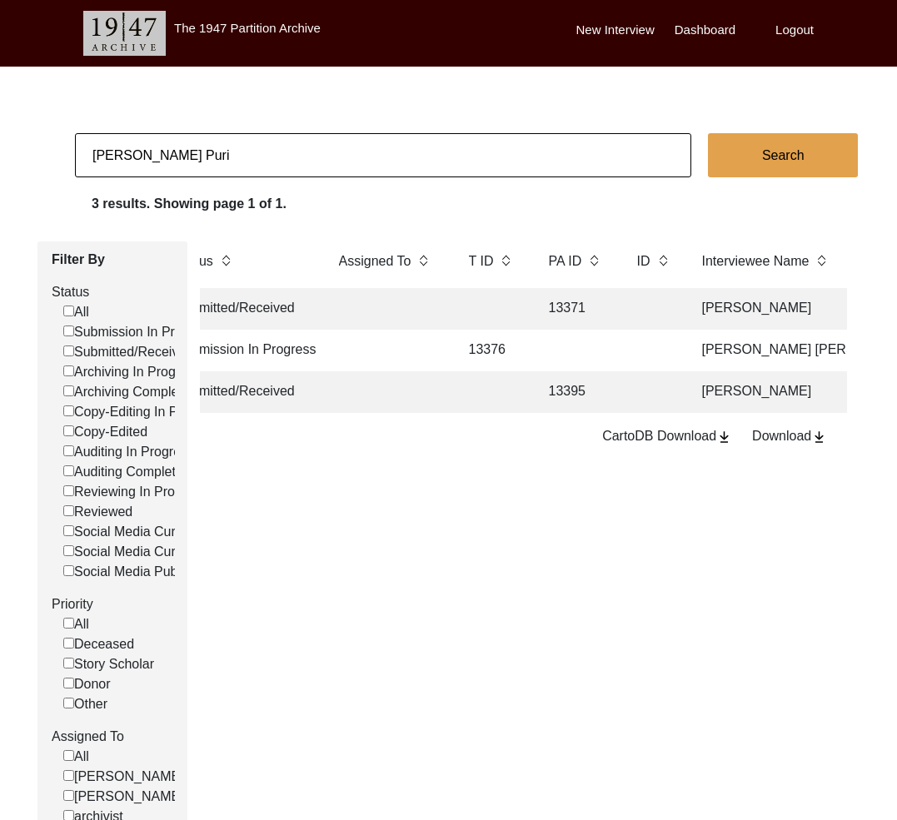
scroll to position [0, 120]
click at [558, 401] on td "13395" at bounding box center [587, 392] width 75 height 42
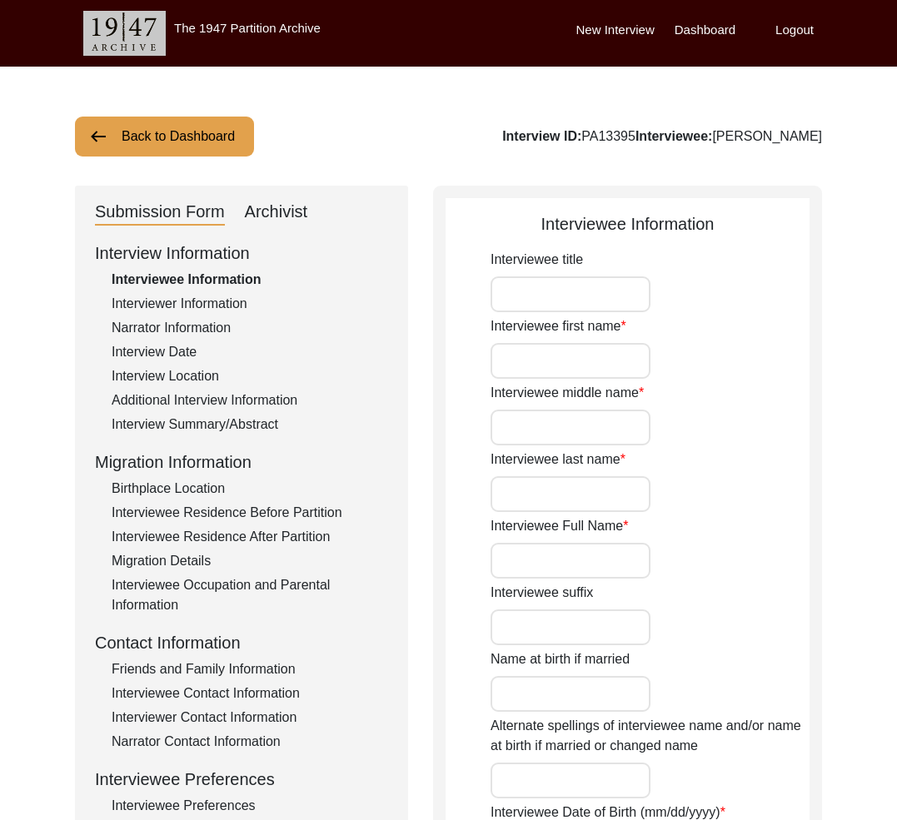
type input "Sudarshan"
type input "-"
type input "[PERSON_NAME]"
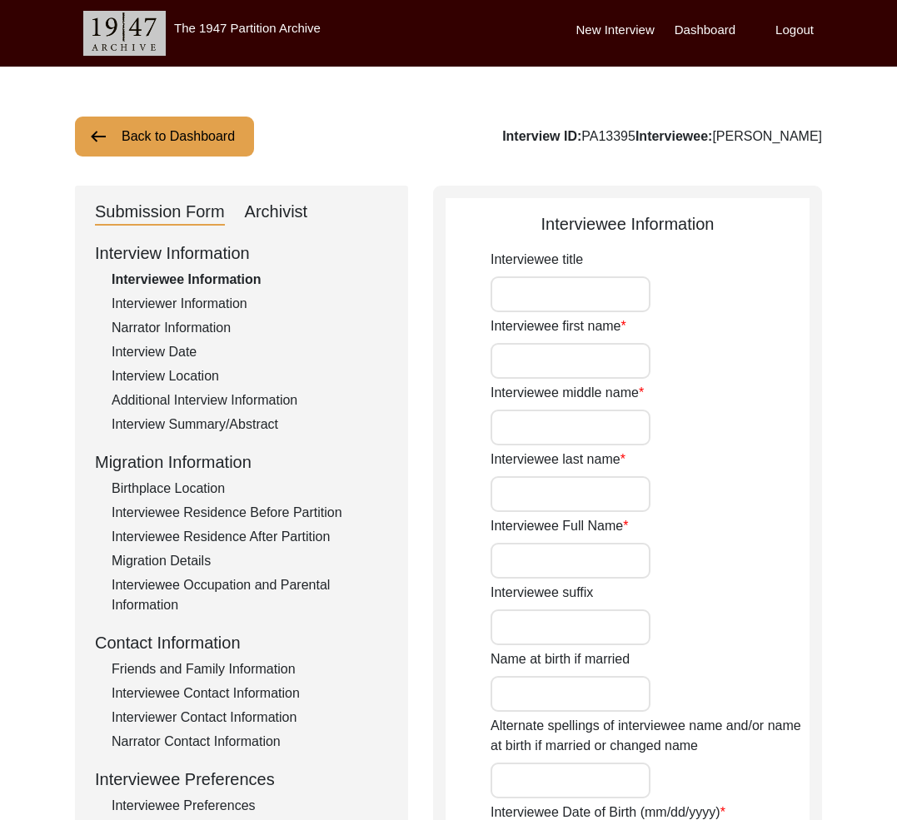
type input "[DATE]"
type input "83"
type input "[DEMOGRAPHIC_DATA]"
click at [609, 137] on div "Interview ID: PA13395 Interviewee: [PERSON_NAME]" at bounding box center [662, 137] width 320 height 20
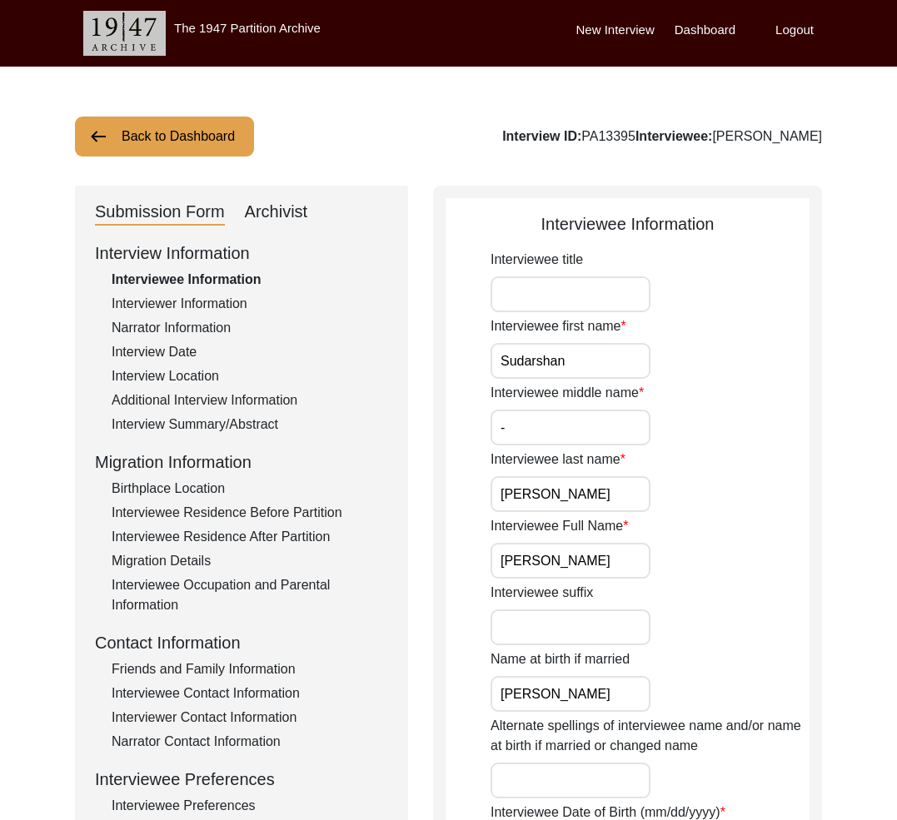
click at [609, 137] on div "Interview ID: PA13395 Interviewee: [PERSON_NAME]" at bounding box center [662, 137] width 320 height 20
copy div "PA13395"
drag, startPoint x: 209, startPoint y: 321, endPoint x: 204, endPoint y: 309, distance: 13.5
click at [209, 321] on div "Narrator Information" at bounding box center [250, 328] width 276 height 20
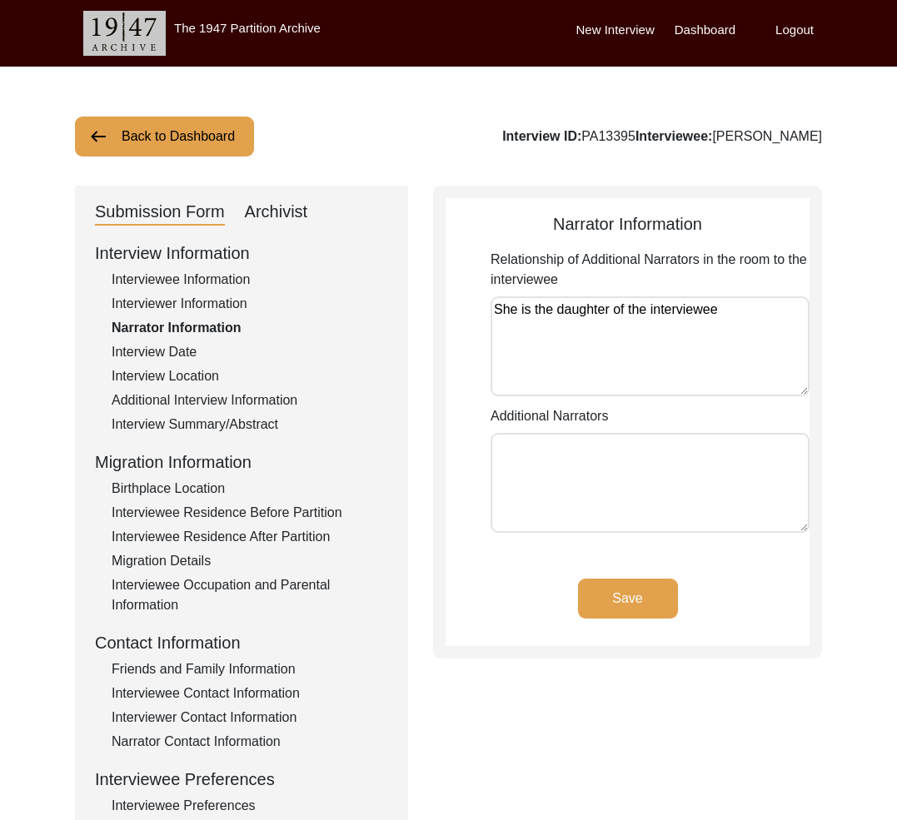
click at [203, 305] on div "Interviewer Information" at bounding box center [250, 304] width 276 height 20
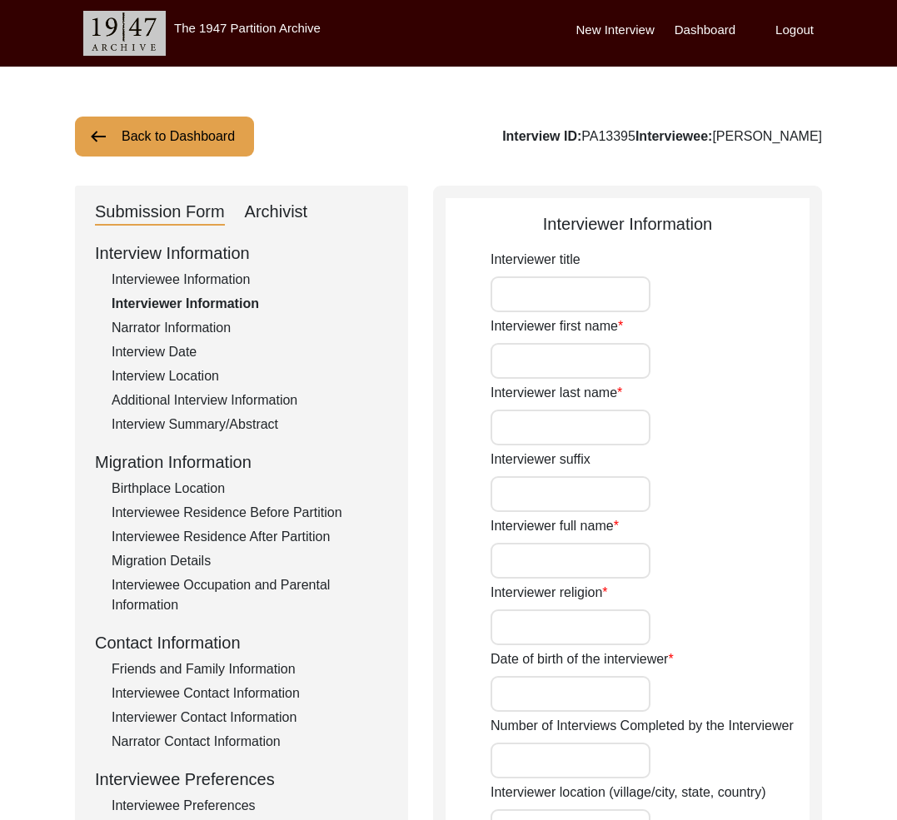
type input "[PERSON_NAME]"
type input "Puri"
type input "[PERSON_NAME] Puri"
type input "[DEMOGRAPHIC_DATA]"
type input "[DATE]"
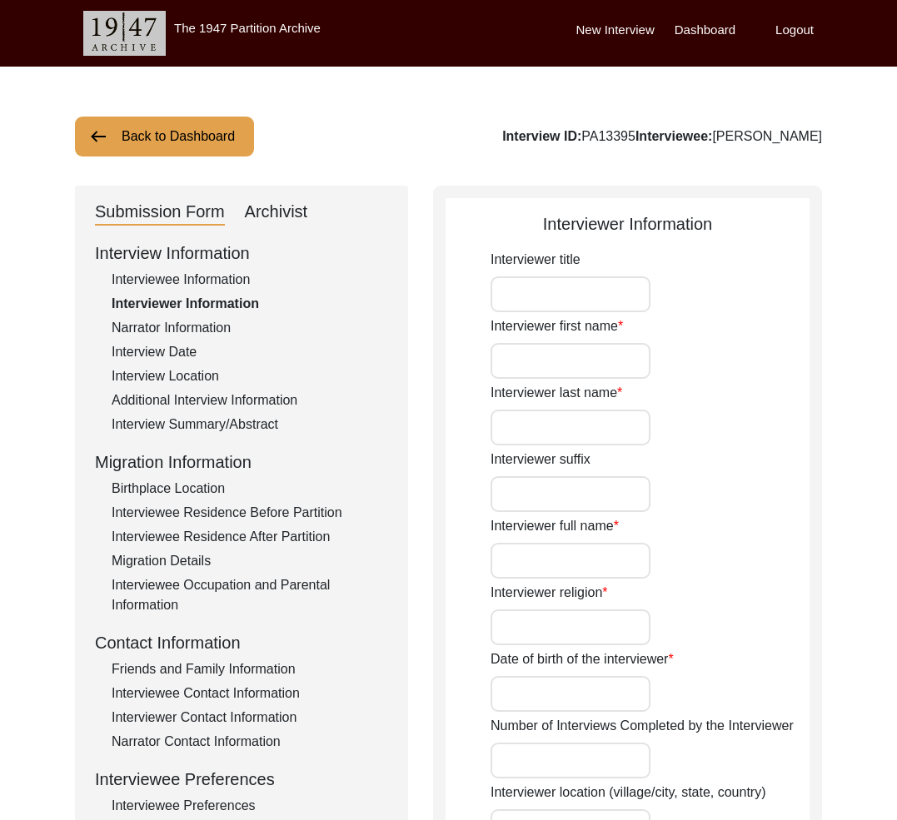
type input "Student"
type textarea "I have done graduation in History and I am currently pursuing Masters in Sociol…"
type input "Punjabi"
type textarea "N/A. I received an email regarding the lead."
click at [213, 327] on div "Narrator Information" at bounding box center [250, 328] width 276 height 20
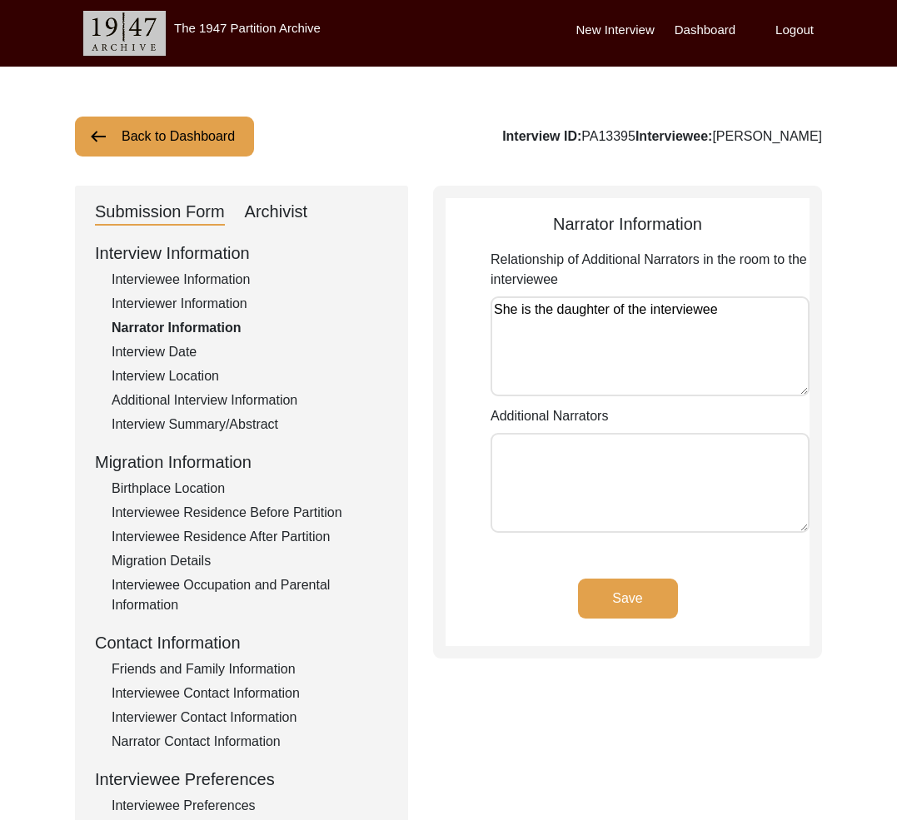
click at [197, 346] on div "Interview Date" at bounding box center [250, 352] width 276 height 20
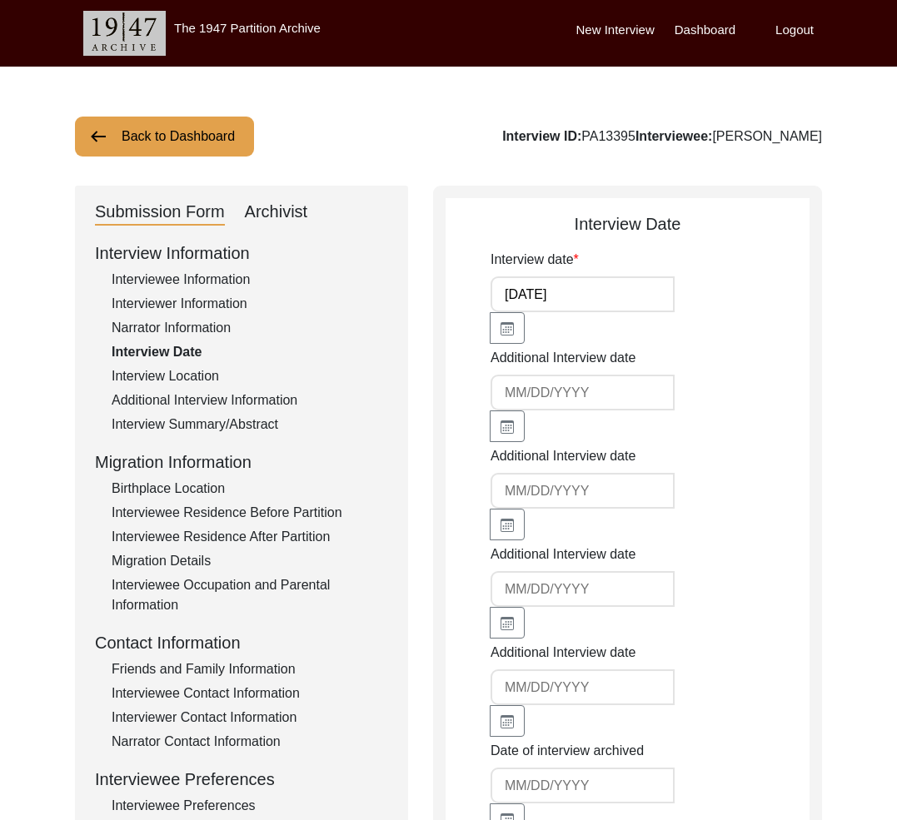
click at [205, 381] on div "Interview Location" at bounding box center [250, 376] width 276 height 20
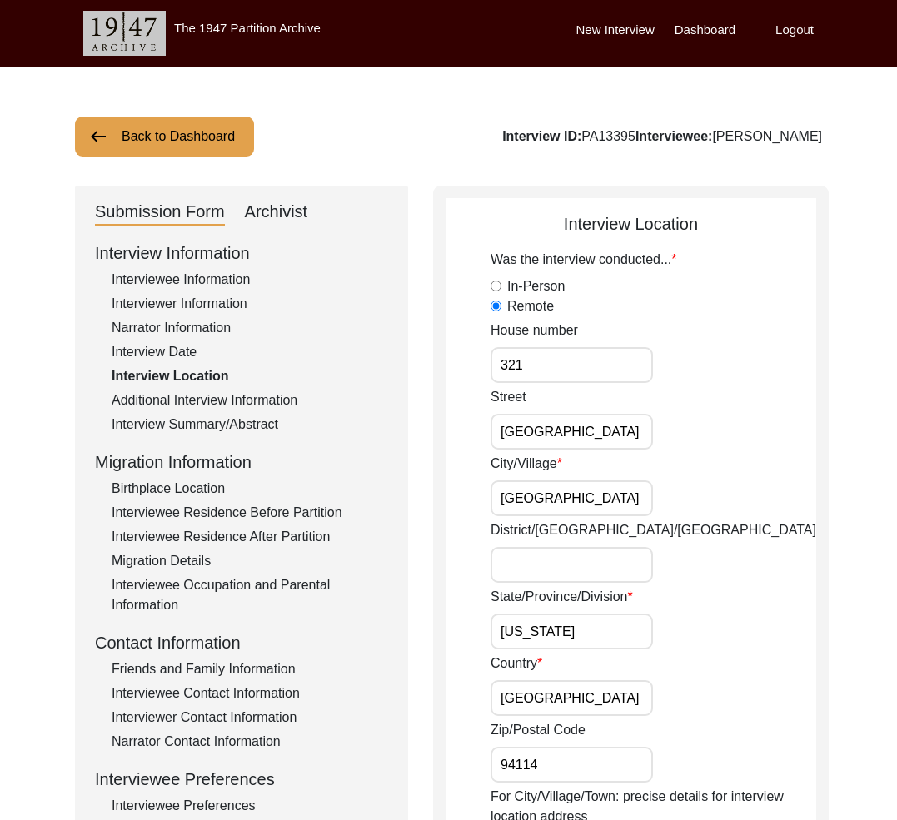
click at [247, 397] on div "Additional Interview Information" at bounding box center [250, 401] width 276 height 20
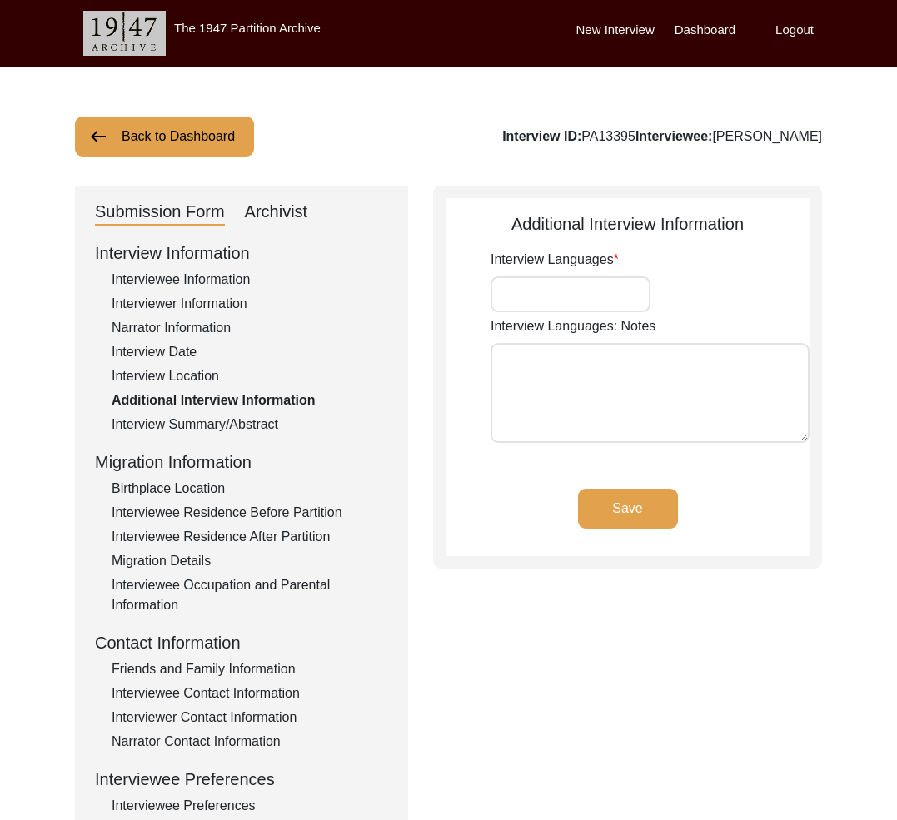
type input "Punjabi and English"
click at [172, 370] on div "Interview Location" at bounding box center [250, 376] width 276 height 20
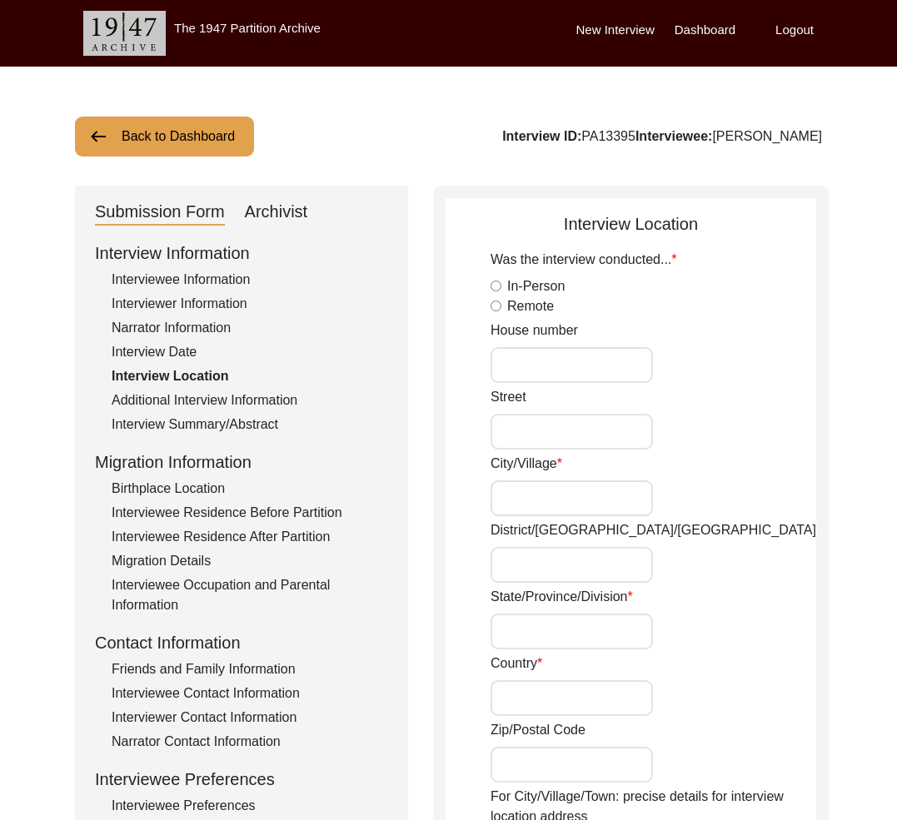
radio input "true"
type input "321"
type input "[GEOGRAPHIC_DATA]"
type input "[US_STATE]"
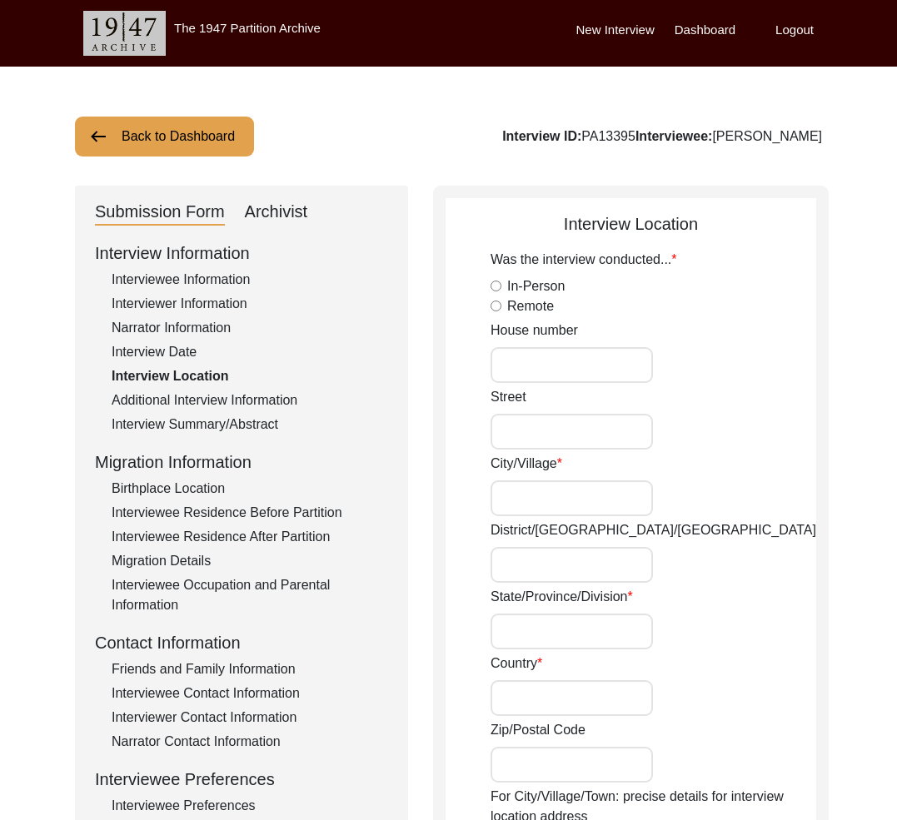
type input "[GEOGRAPHIC_DATA]"
type input "94114"
type input "[GEOGRAPHIC_DATA], [US_STATE], [GEOGRAPHIC_DATA]"
type input "37.76128600"
type input "122.43583800"
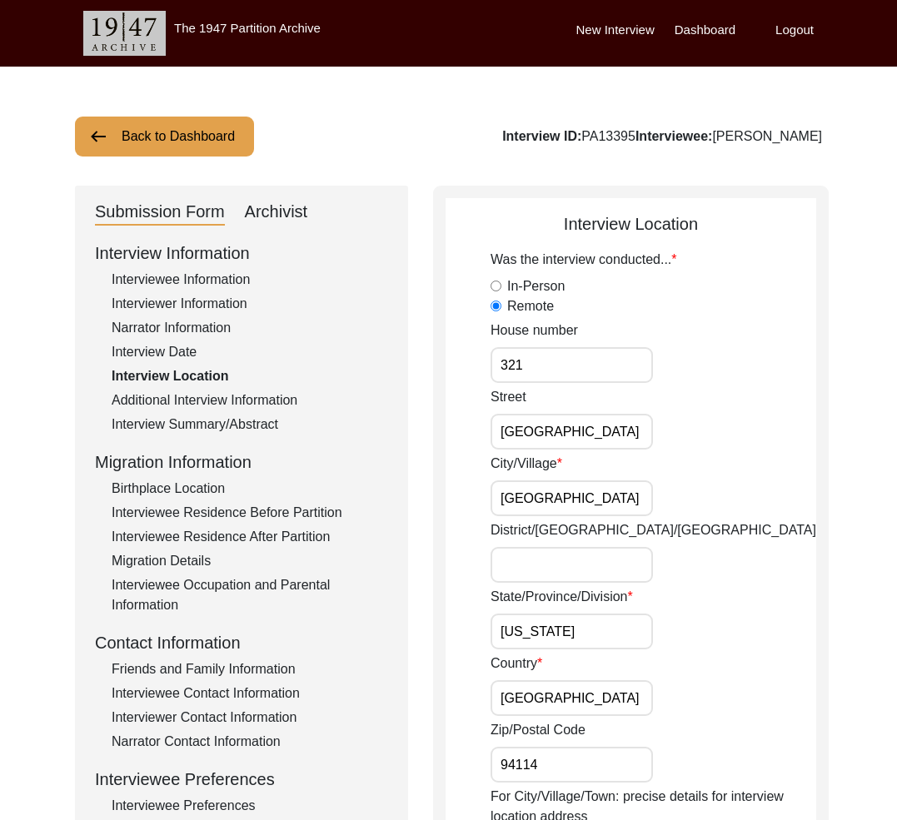
click at [243, 396] on div "Additional Interview Information" at bounding box center [250, 401] width 276 height 20
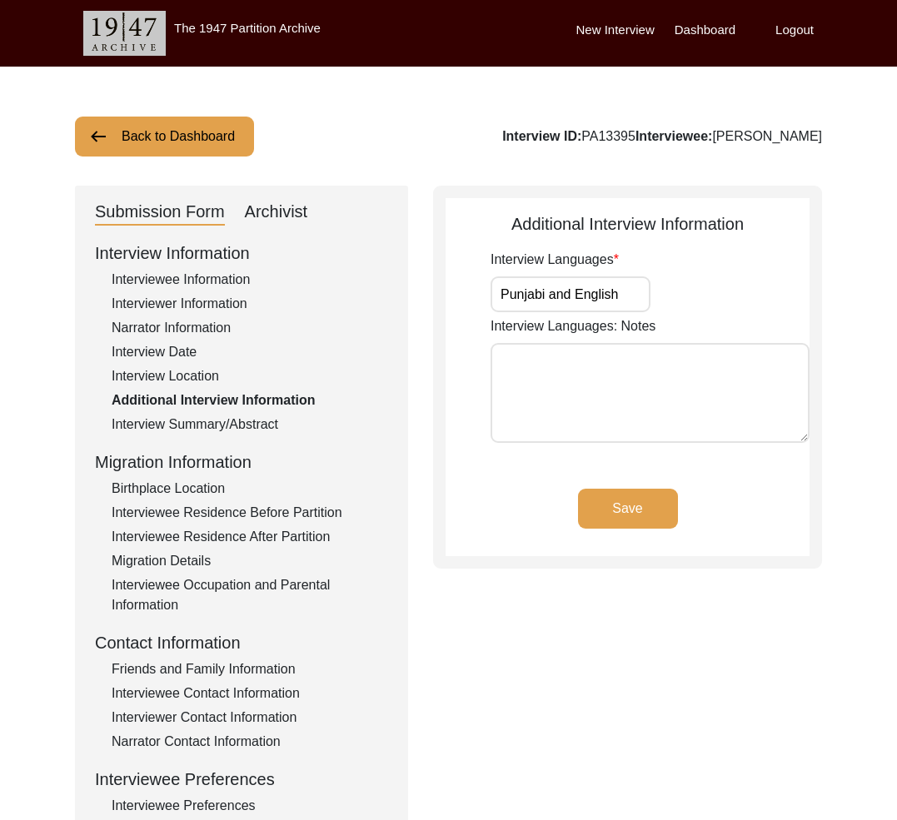
click at [242, 421] on div "Interview Summary/Abstract" at bounding box center [250, 425] width 276 height 20
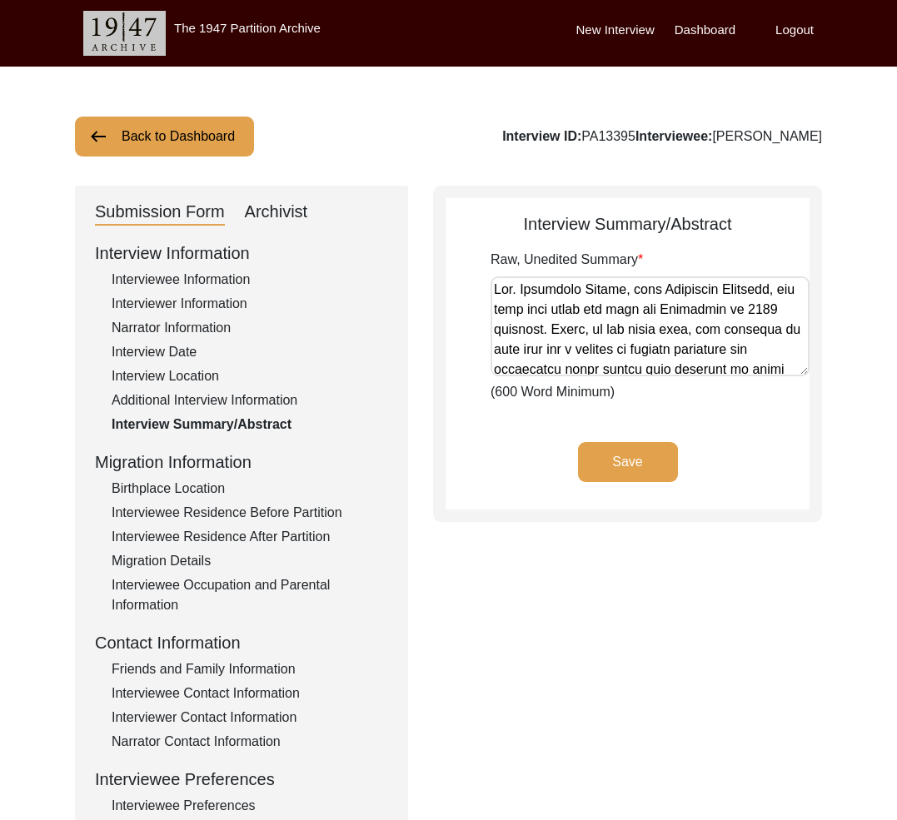
click at [224, 494] on div "Birthplace Location" at bounding box center [250, 489] width 276 height 20
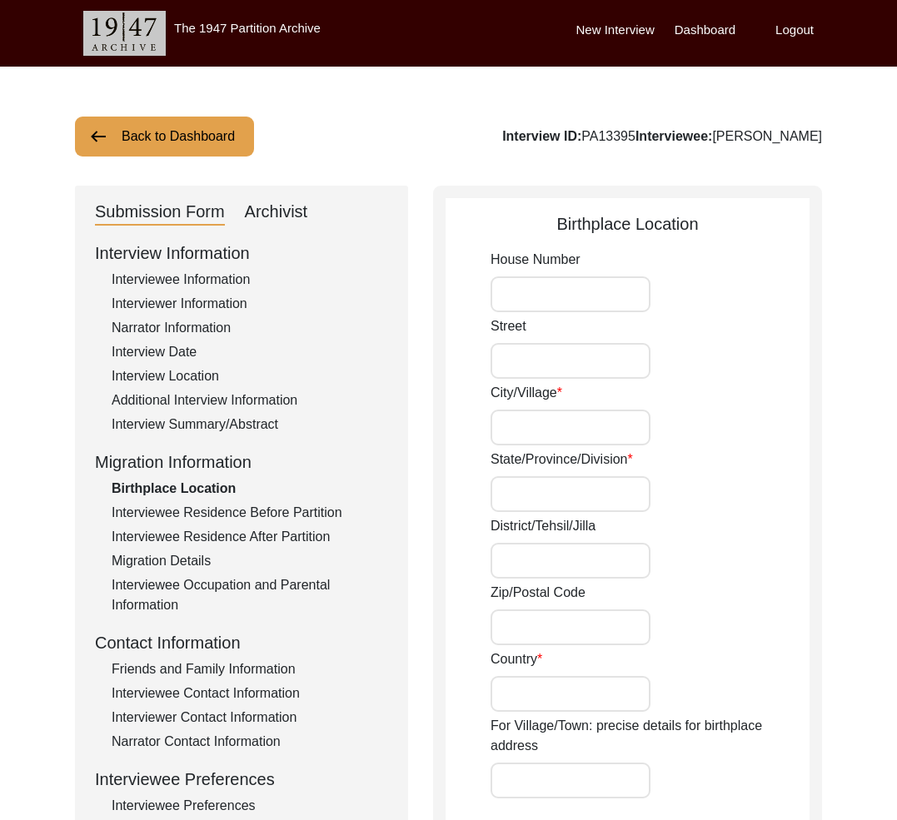
type input "Pasiya, [PERSON_NAME]"
type input "[GEOGRAPHIC_DATA]"
type input "Undivided [GEOGRAPHIC_DATA]"
type input "Pasiya, Siyal Kot, [GEOGRAPHIC_DATA], Undivided [GEOGRAPHIC_DATA]"
type input "32.4925° N"
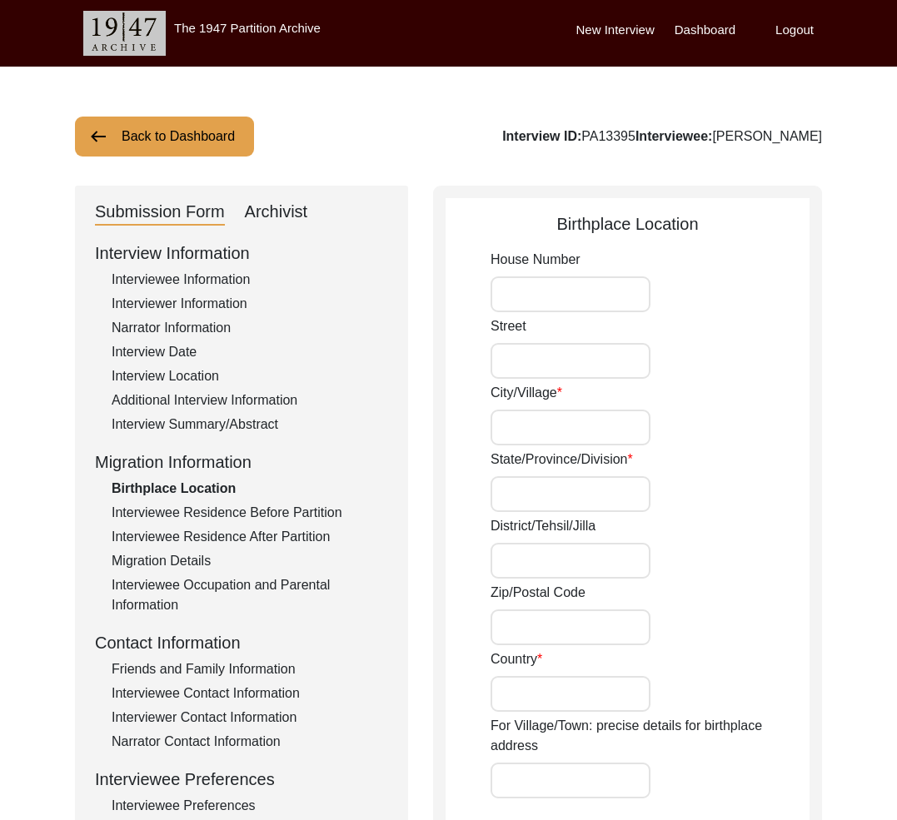
type input "74.5312° E"
click at [297, 516] on div "Interviewee Residence Before Partition" at bounding box center [250, 513] width 276 height 20
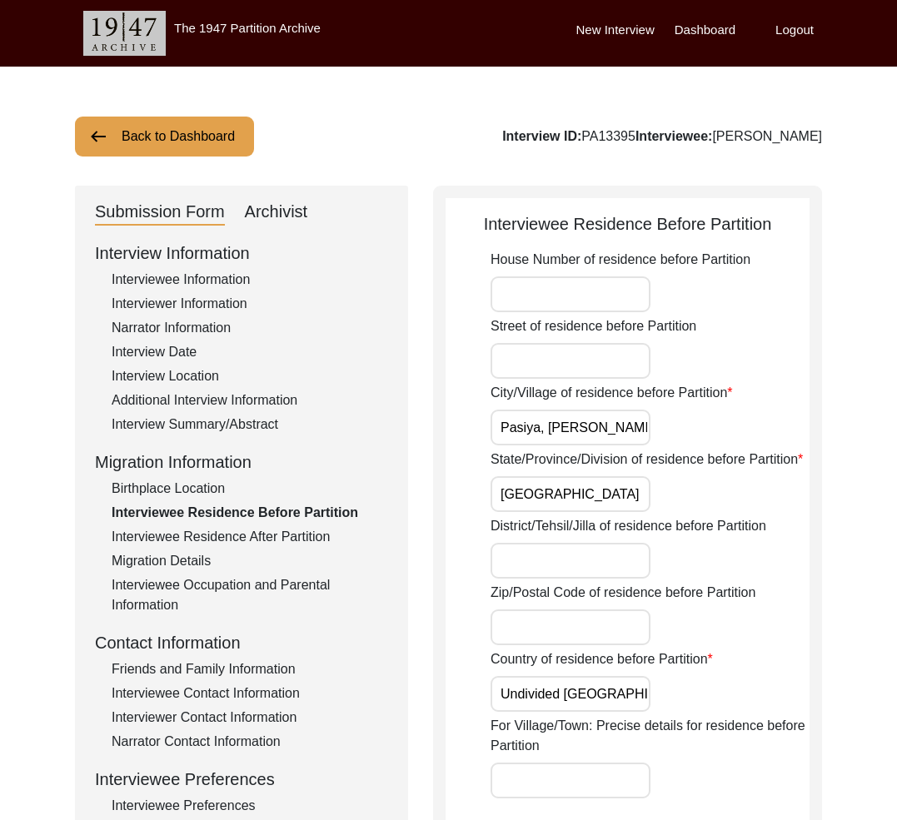
click at [297, 522] on div "Interviewee Residence Before Partition" at bounding box center [250, 513] width 276 height 20
click at [298, 533] on div "Interviewee Residence After Partition" at bounding box center [250, 537] width 276 height 20
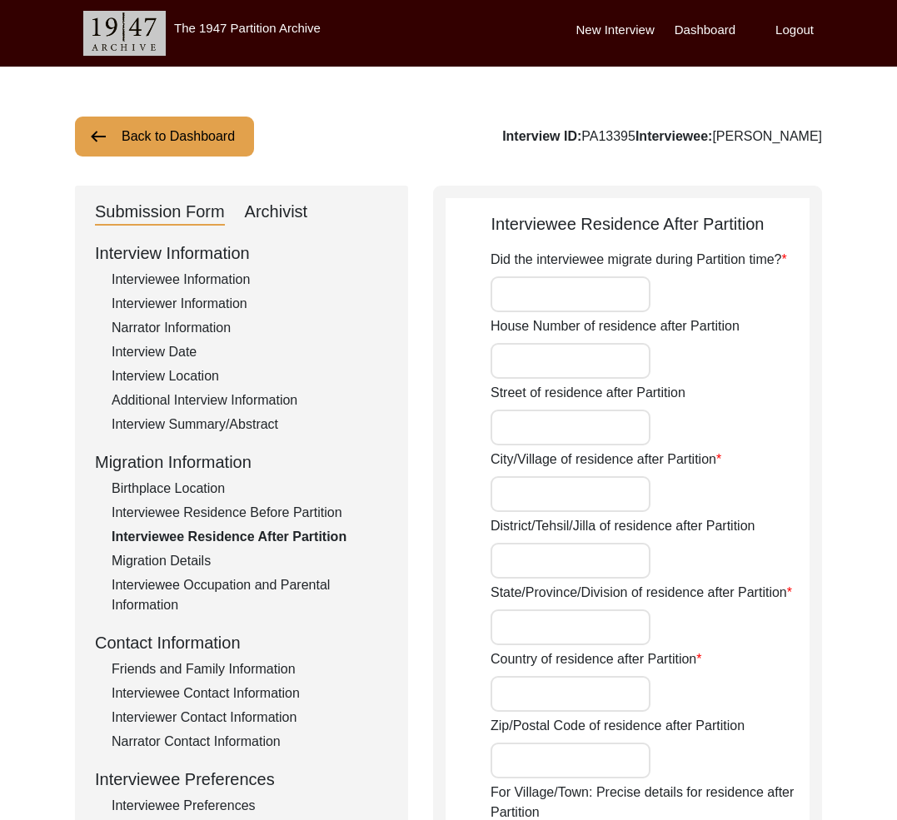
type input "Yes"
type input "812"
type input "[PERSON_NAME] Nagar"
type input "Jaipur"
type input "[GEOGRAPHIC_DATA]"
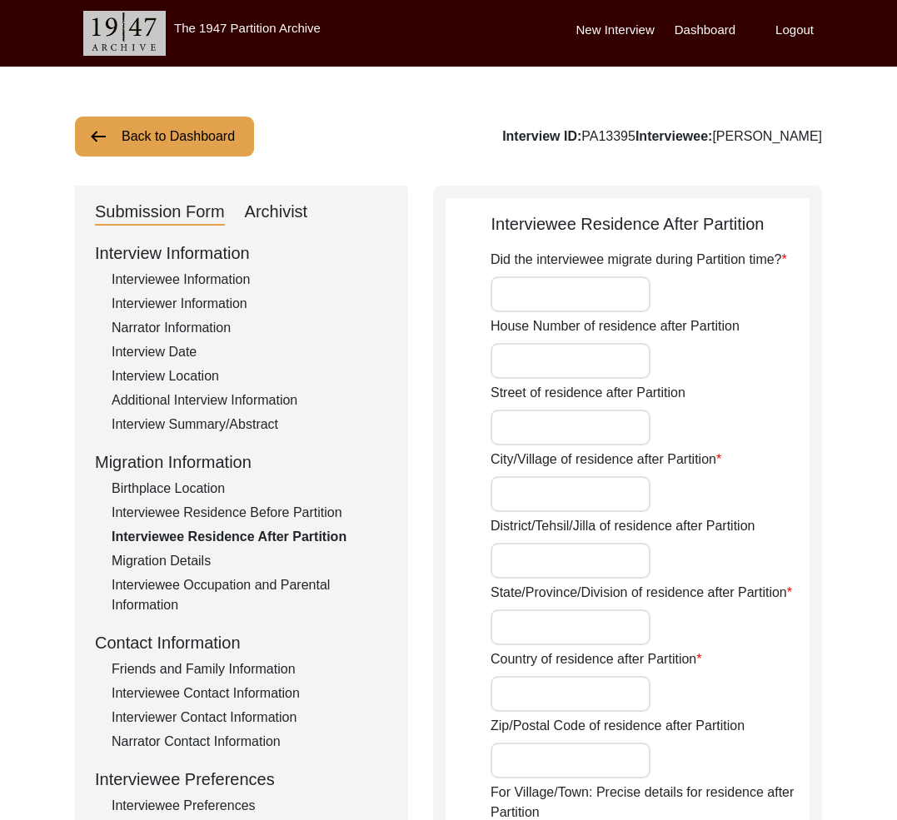
type input "[GEOGRAPHIC_DATA]"
type input "302016"
type input "[GEOGRAPHIC_DATA], [GEOGRAPHIC_DATA], [GEOGRAPHIC_DATA]"
type input "26.9019° N"
type input "75.8272° E"
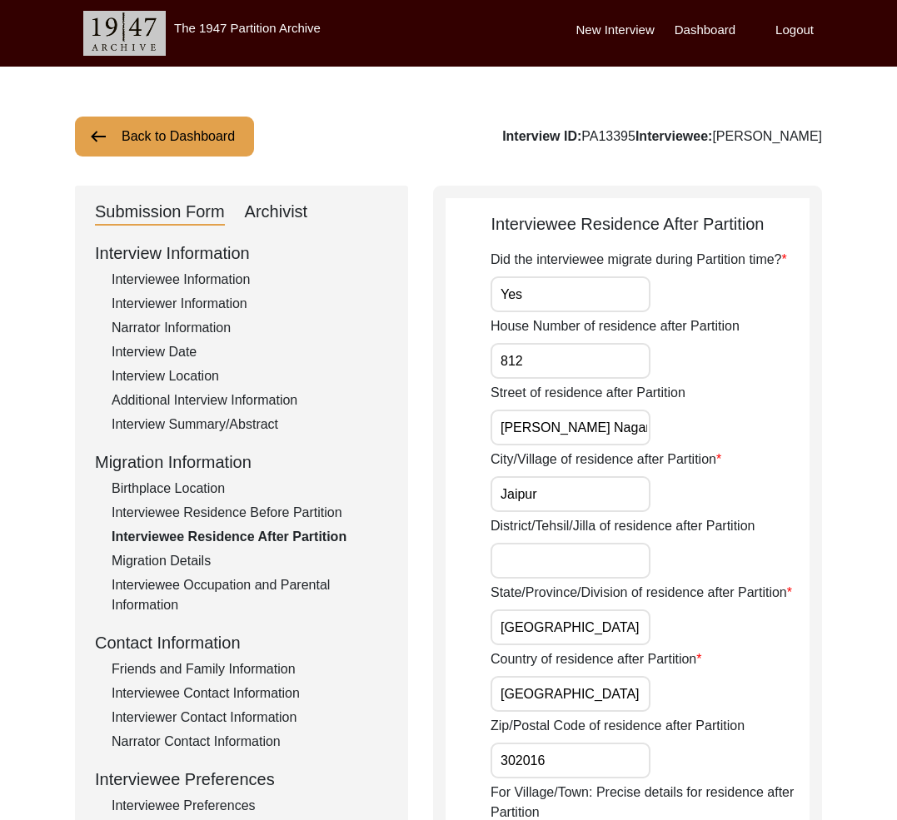
click at [118, 580] on div "Interviewee Occupation and Parental Information" at bounding box center [250, 595] width 276 height 40
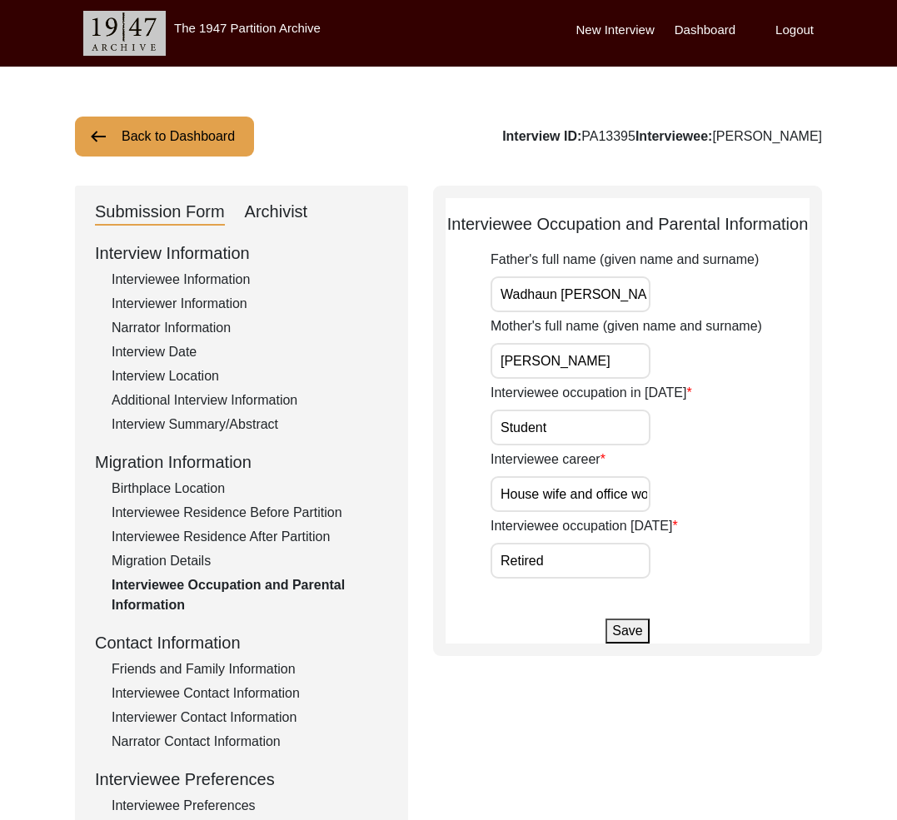
click at [143, 564] on div "Migration Details" at bounding box center [250, 561] width 276 height 20
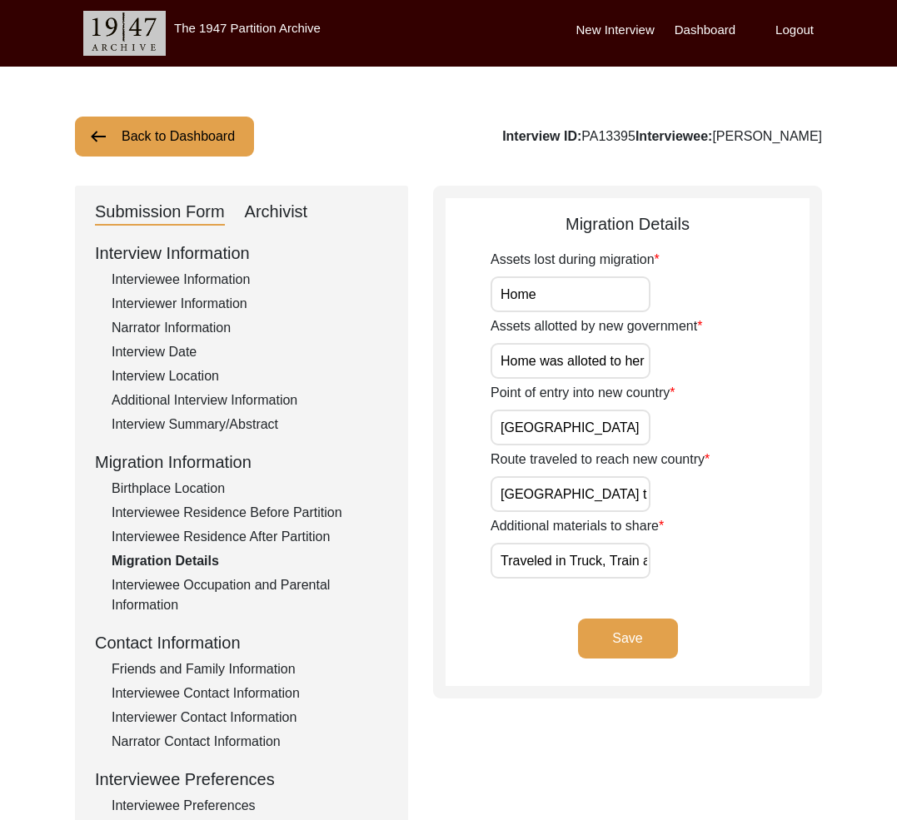
click at [161, 581] on div "Interviewee Occupation and Parental Information" at bounding box center [250, 595] width 276 height 40
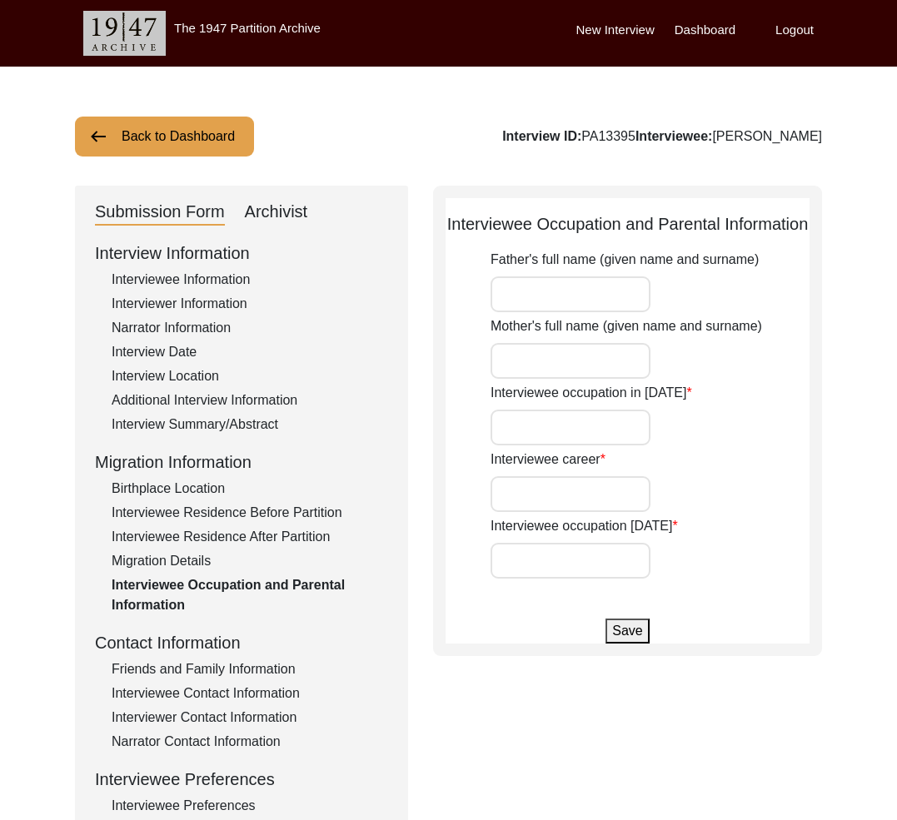
type input "Wadhaun [PERSON_NAME] [PERSON_NAME]"
type input "[PERSON_NAME]"
type input "Student"
type input "House wife and office worker"
type input "Retired"
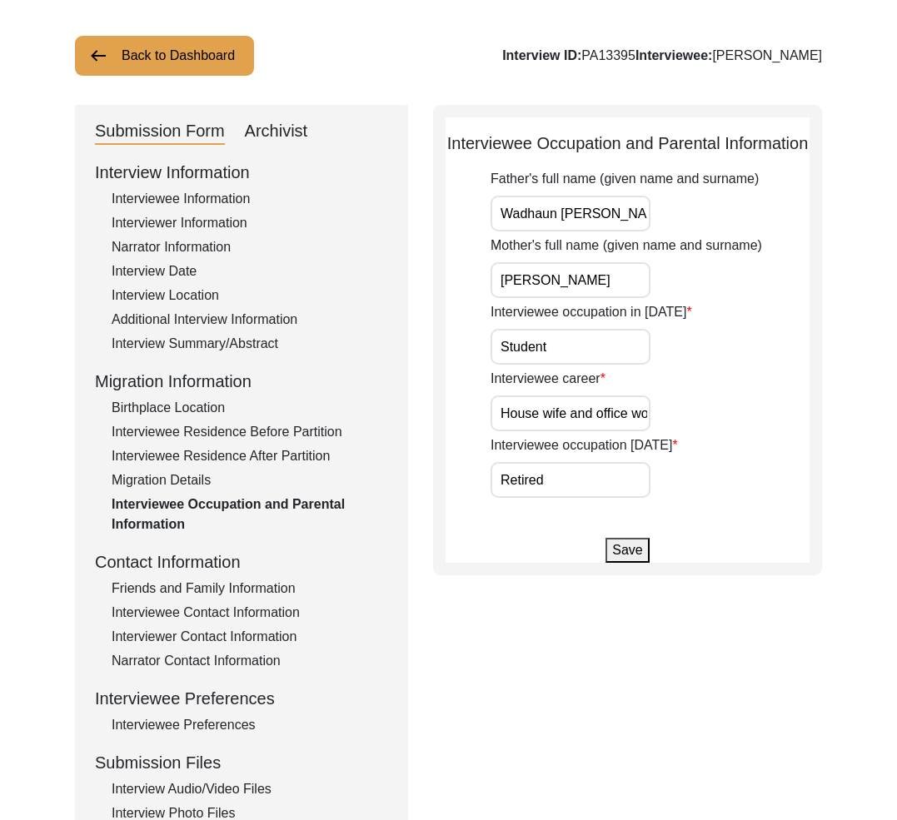
scroll to position [174, 0]
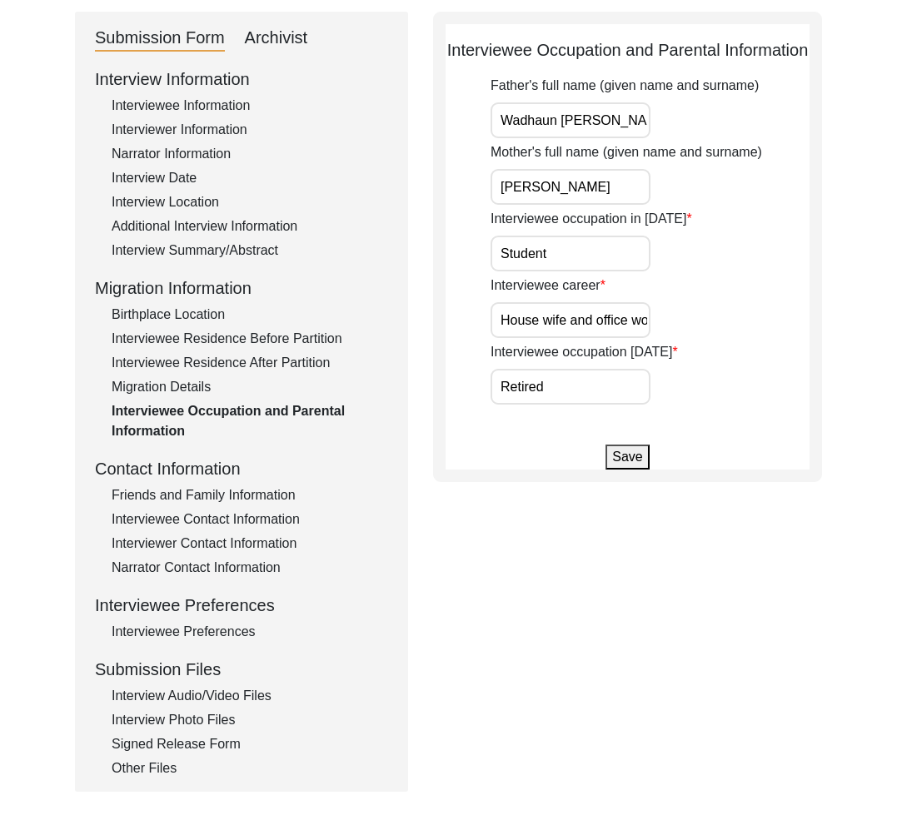
click at [193, 503] on div "Friends and Family Information" at bounding box center [250, 495] width 276 height 20
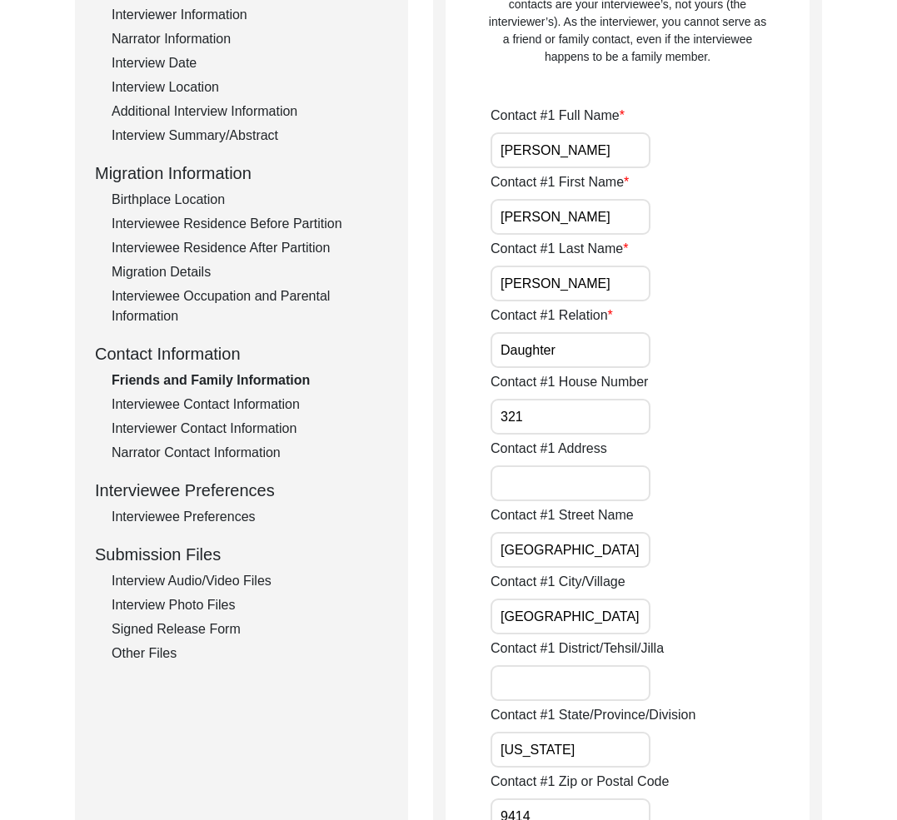
scroll to position [270, 0]
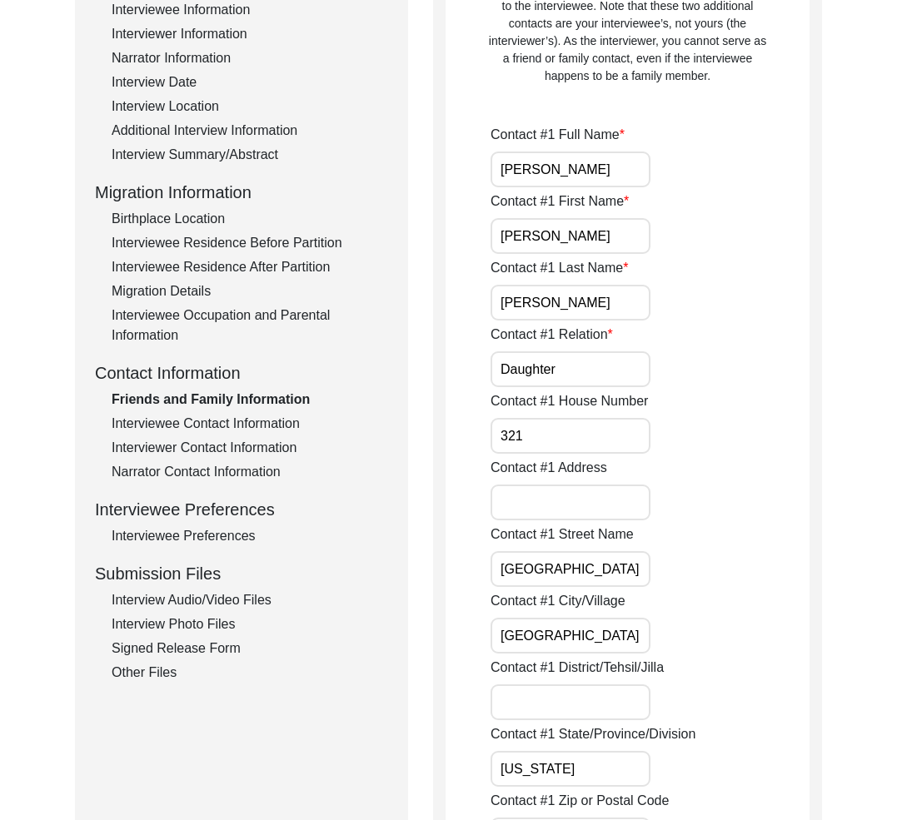
click at [202, 401] on div "Friends and Family Information" at bounding box center [250, 400] width 276 height 20
click at [206, 420] on div "Interviewee Contact Information" at bounding box center [250, 424] width 276 height 20
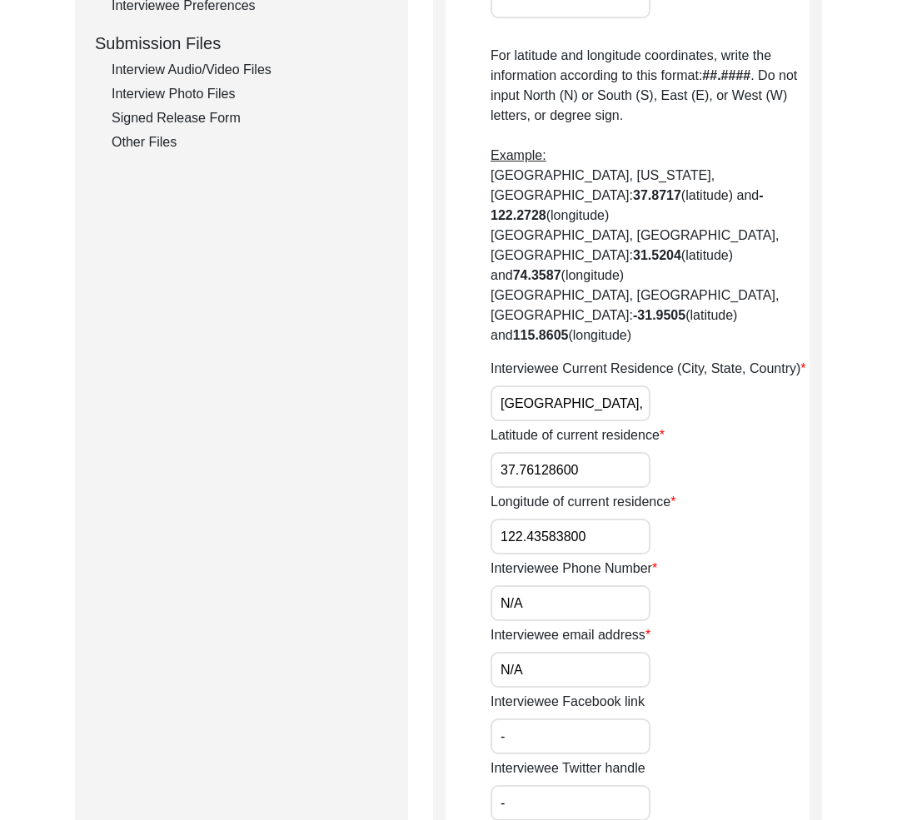
scroll to position [381, 0]
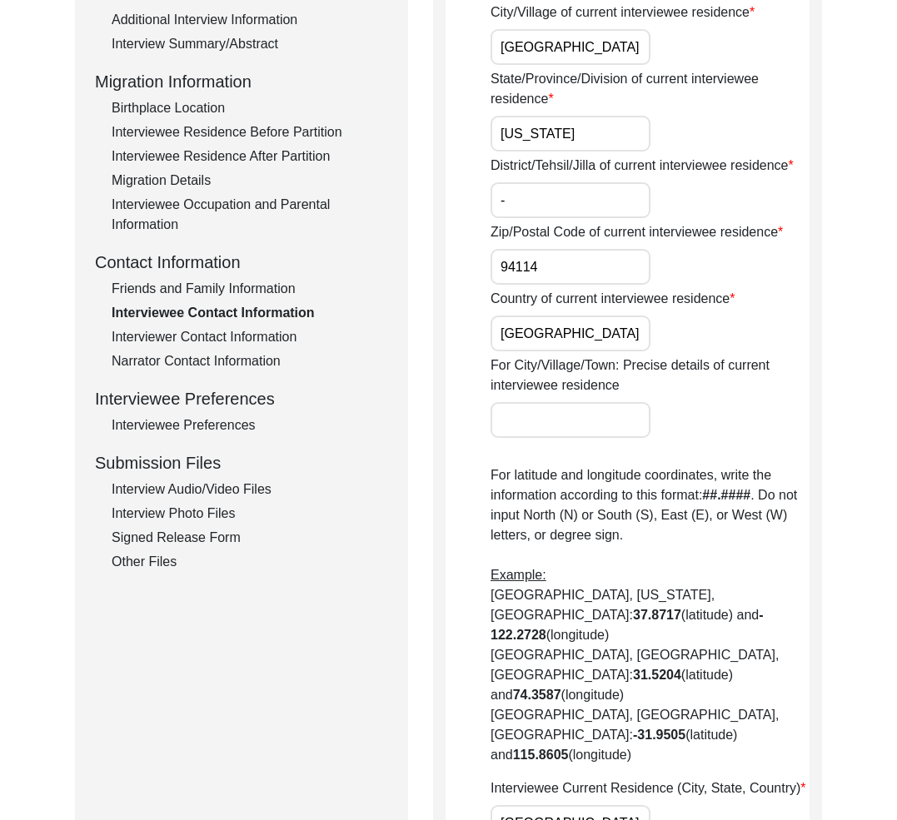
click at [217, 337] on div "Interviewer Contact Information" at bounding box center [250, 337] width 276 height 20
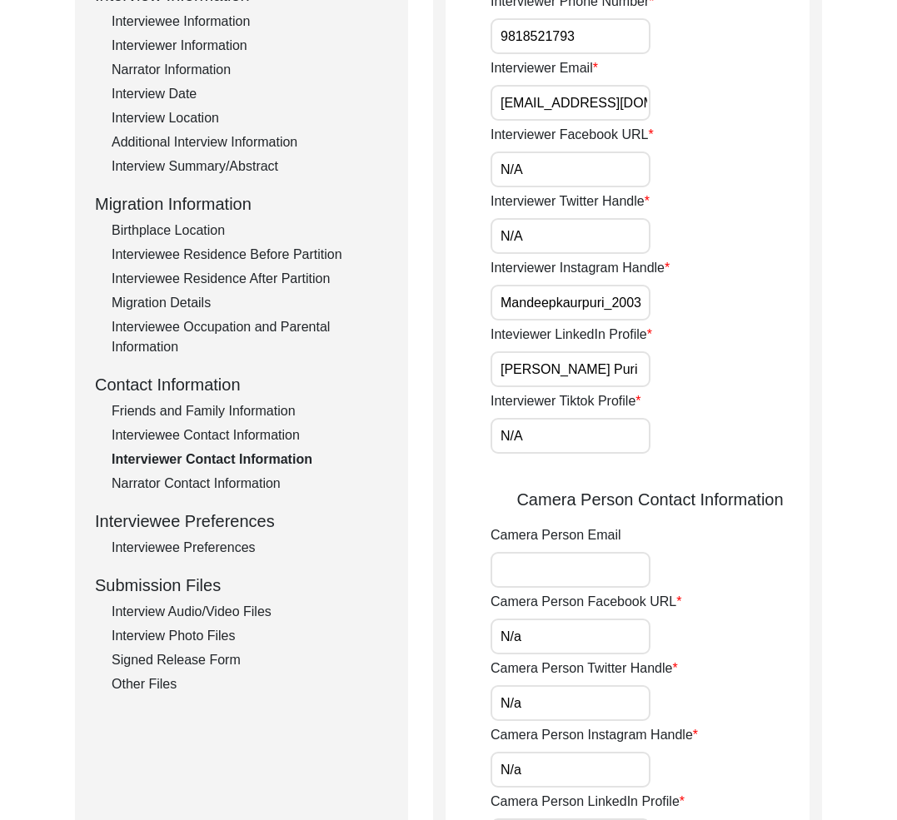
click at [206, 436] on div "Interviewee Contact Information" at bounding box center [250, 436] width 276 height 20
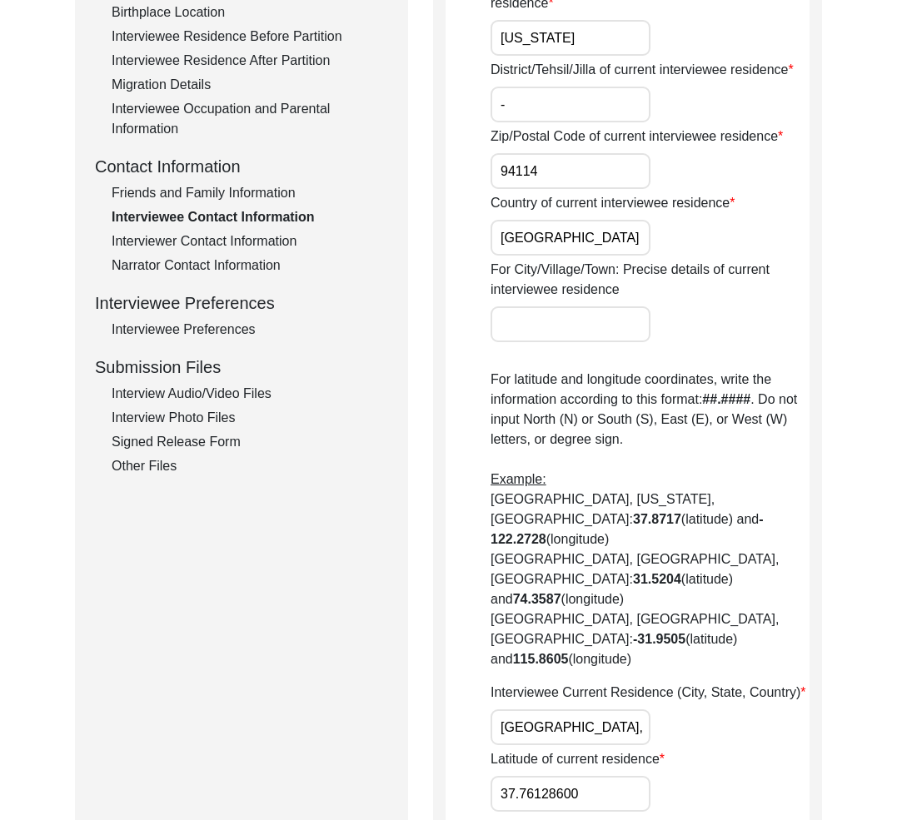
scroll to position [366, 0]
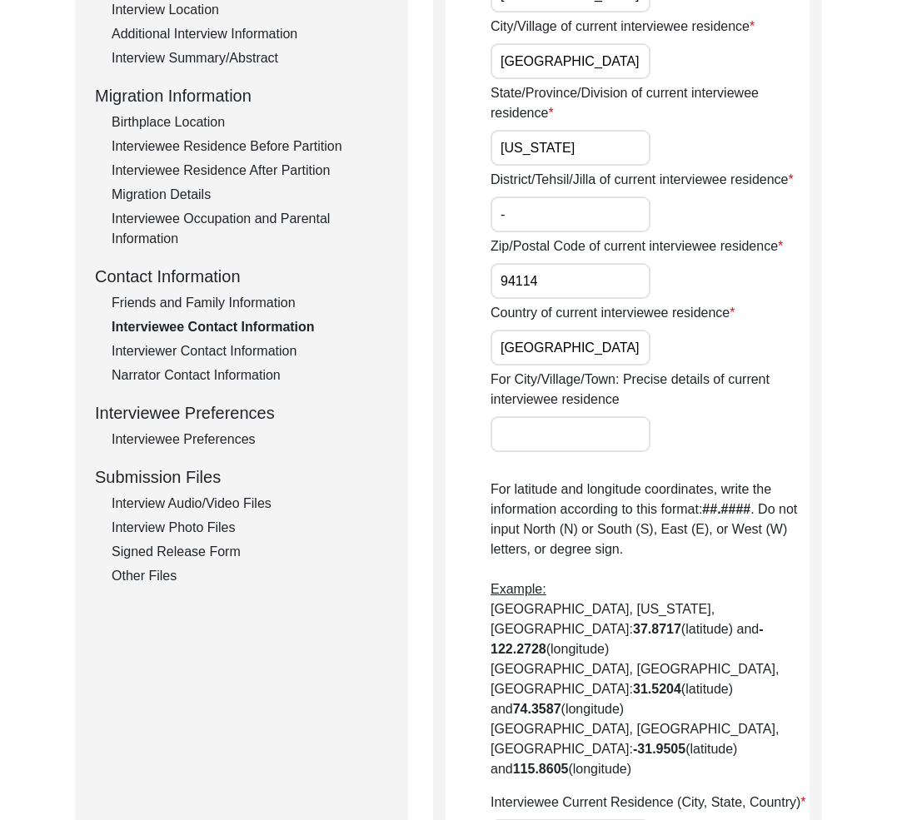
click at [220, 303] on div "Friends and Family Information" at bounding box center [250, 303] width 276 height 20
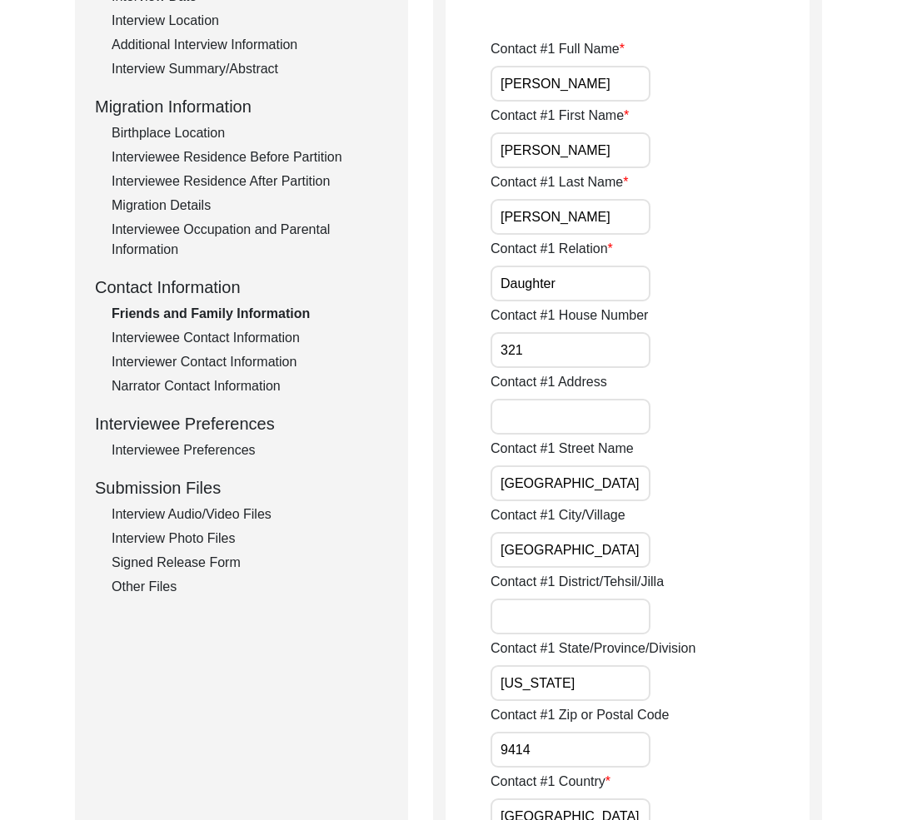
scroll to position [265, 0]
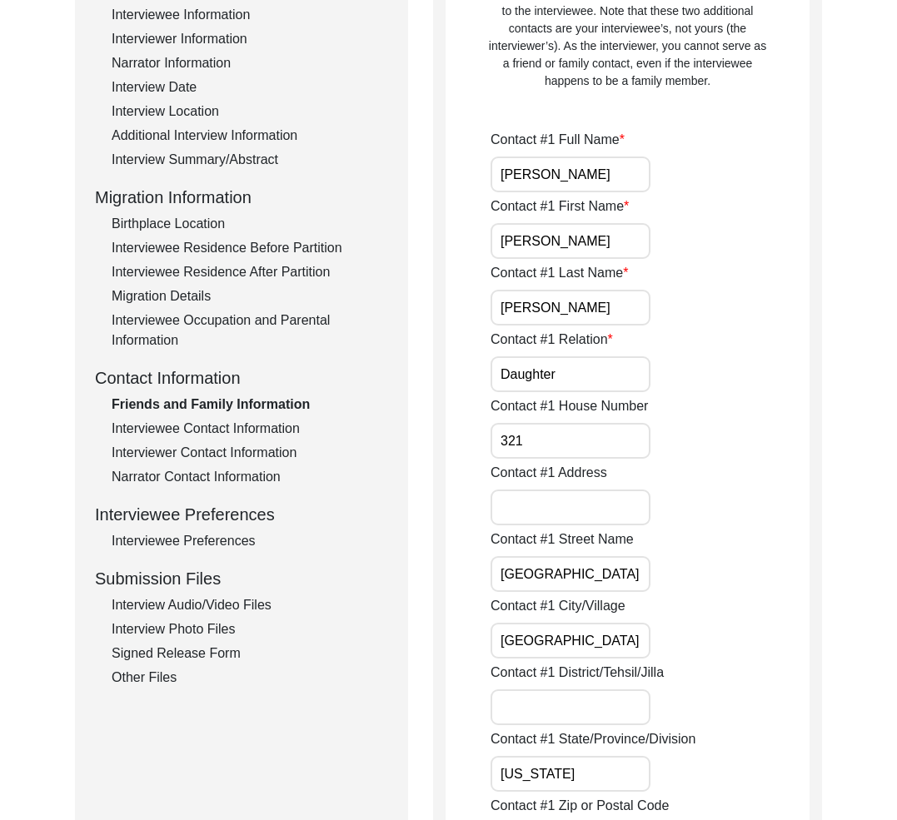
click at [246, 450] on div "Interviewer Contact Information" at bounding box center [250, 453] width 276 height 20
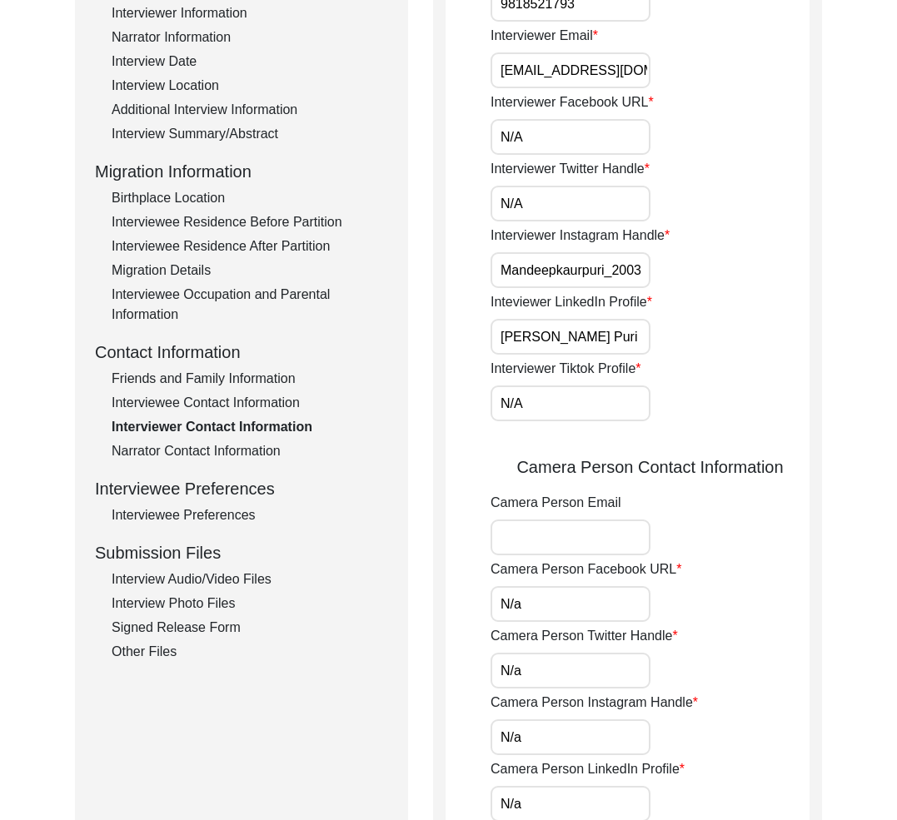
click at [238, 456] on div "Narrator Contact Information" at bounding box center [250, 451] width 276 height 20
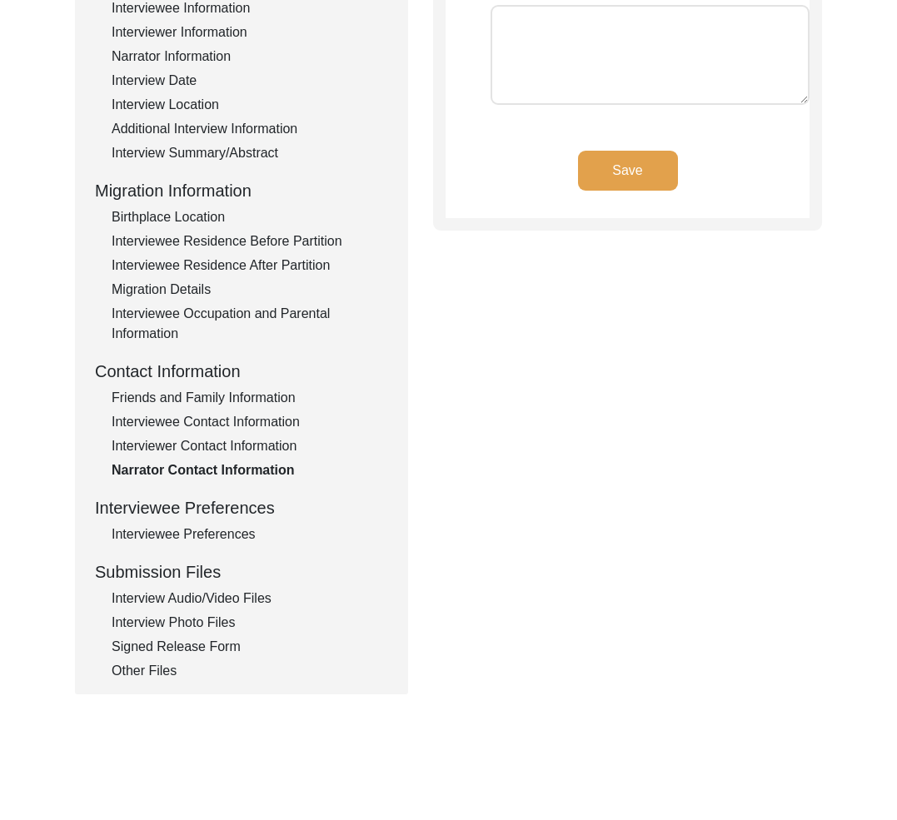
scroll to position [384, 0]
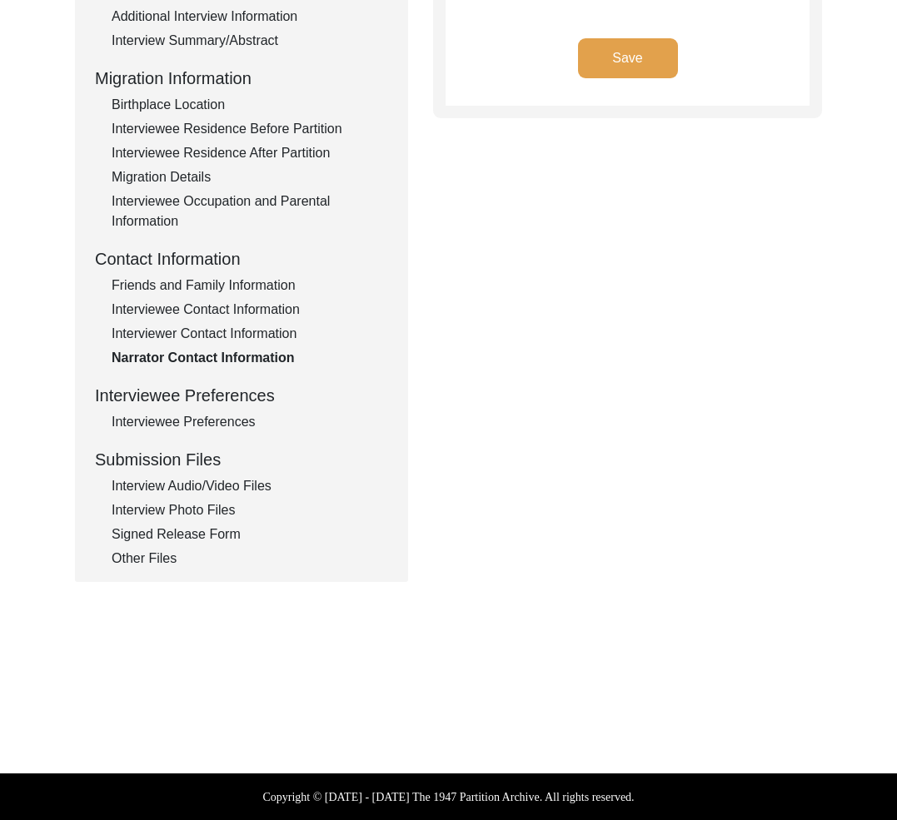
click at [207, 407] on div "Interviewee Preferences" at bounding box center [241, 395] width 293 height 25
click at [208, 418] on div "Interviewee Preferences" at bounding box center [250, 422] width 276 height 20
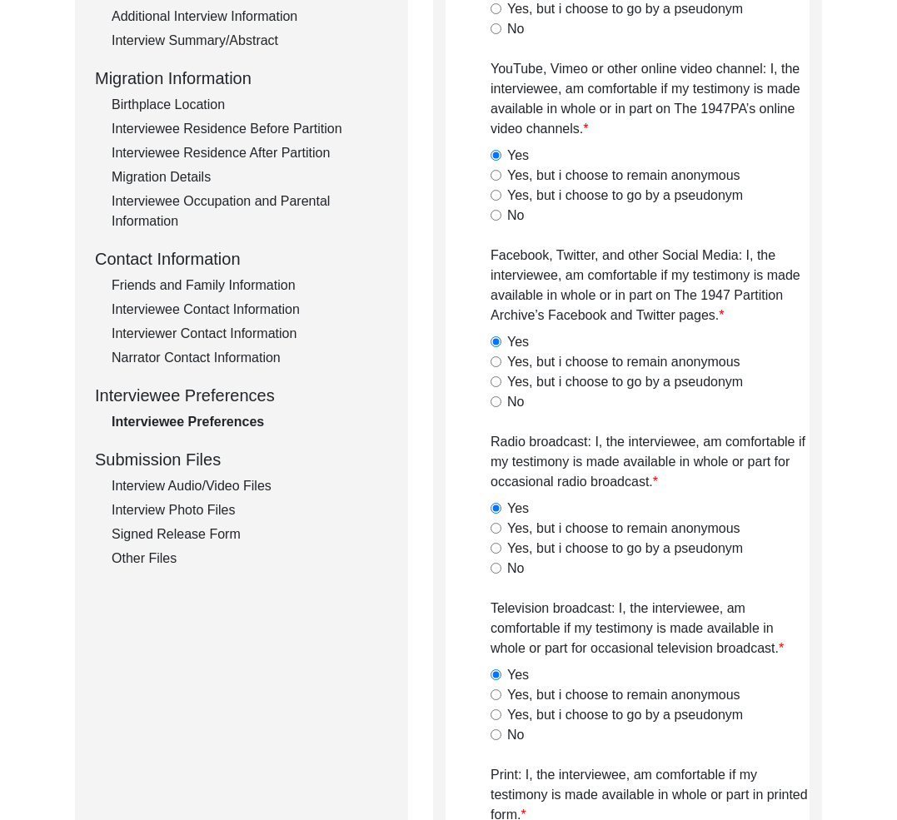
click at [242, 491] on div "Interview Audio/Video Files" at bounding box center [250, 486] width 276 height 20
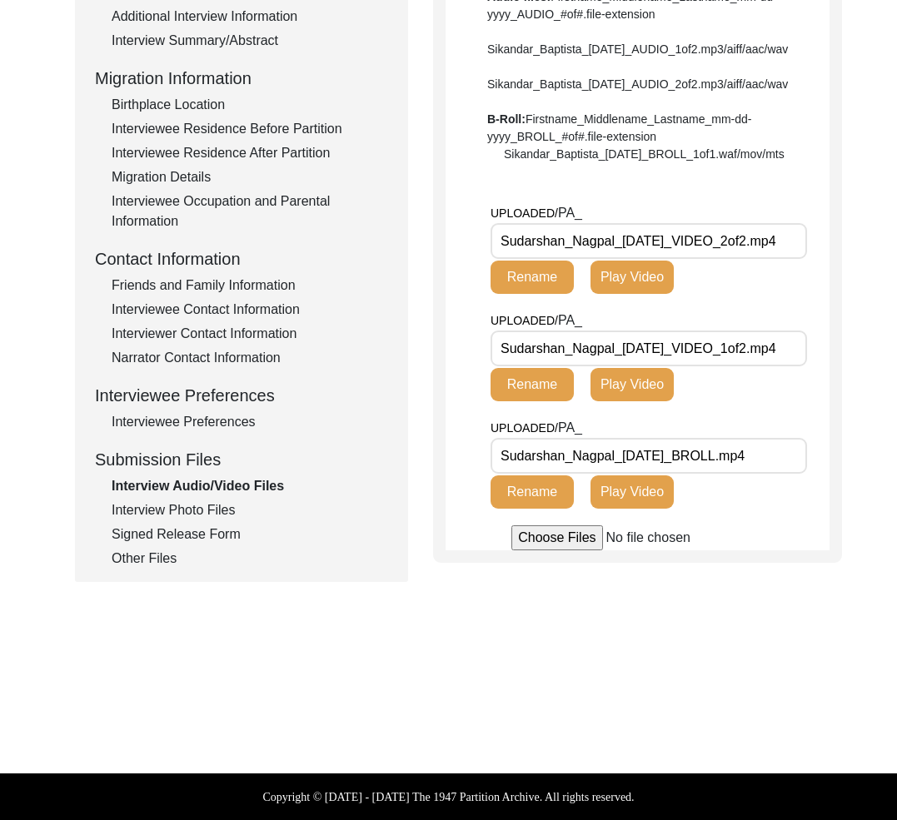
drag, startPoint x: 233, startPoint y: 517, endPoint x: 319, endPoint y: 507, distance: 86.4
click at [319, 507] on div "Interview Photo Files" at bounding box center [250, 510] width 276 height 20
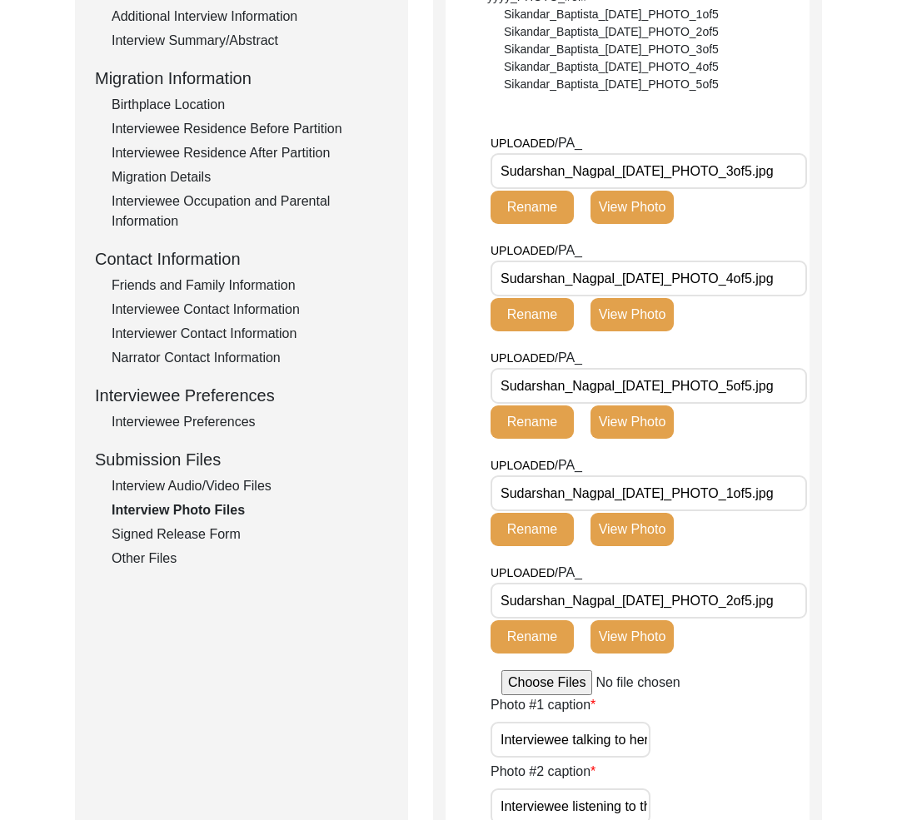
click at [204, 484] on div "Interview Audio/Video Files" at bounding box center [250, 486] width 276 height 20
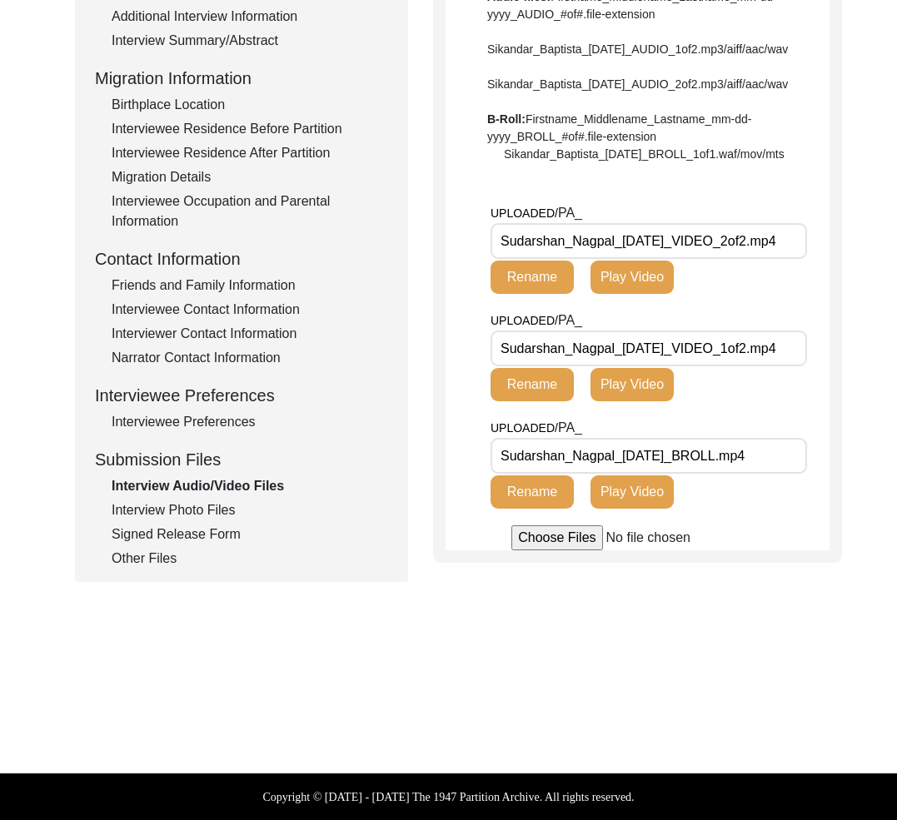
click at [632, 294] on button "Play Video" at bounding box center [631, 277] width 83 height 33
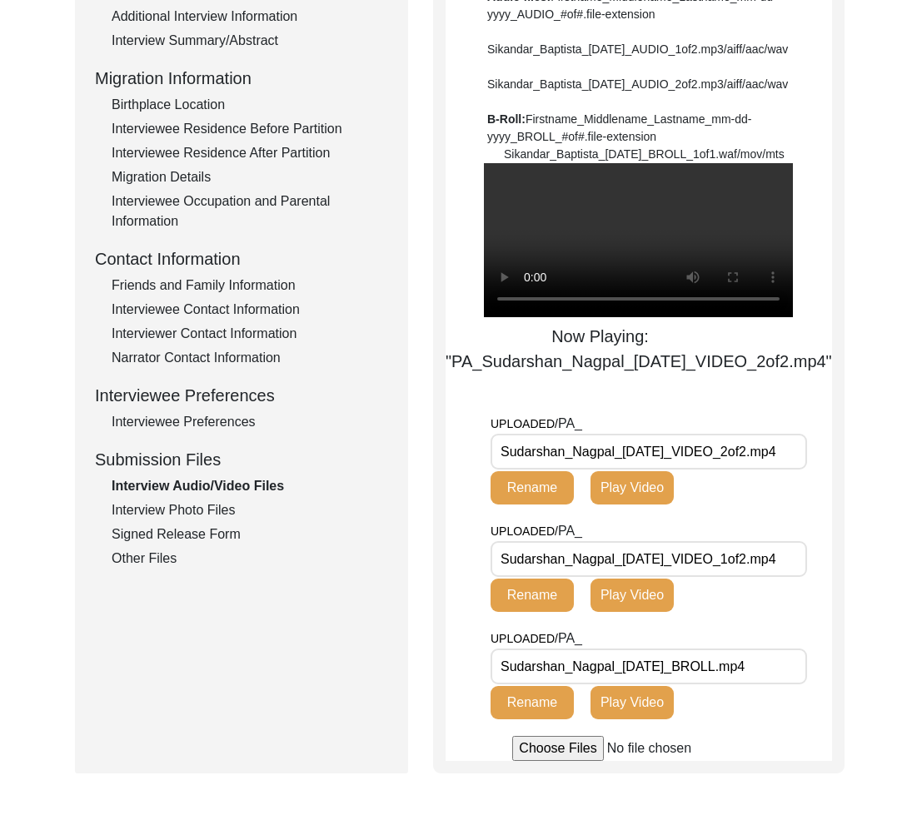
click at [635, 612] on button "Play Video" at bounding box center [631, 595] width 83 height 33
click at [208, 505] on div "Interview Photo Files" at bounding box center [250, 510] width 276 height 20
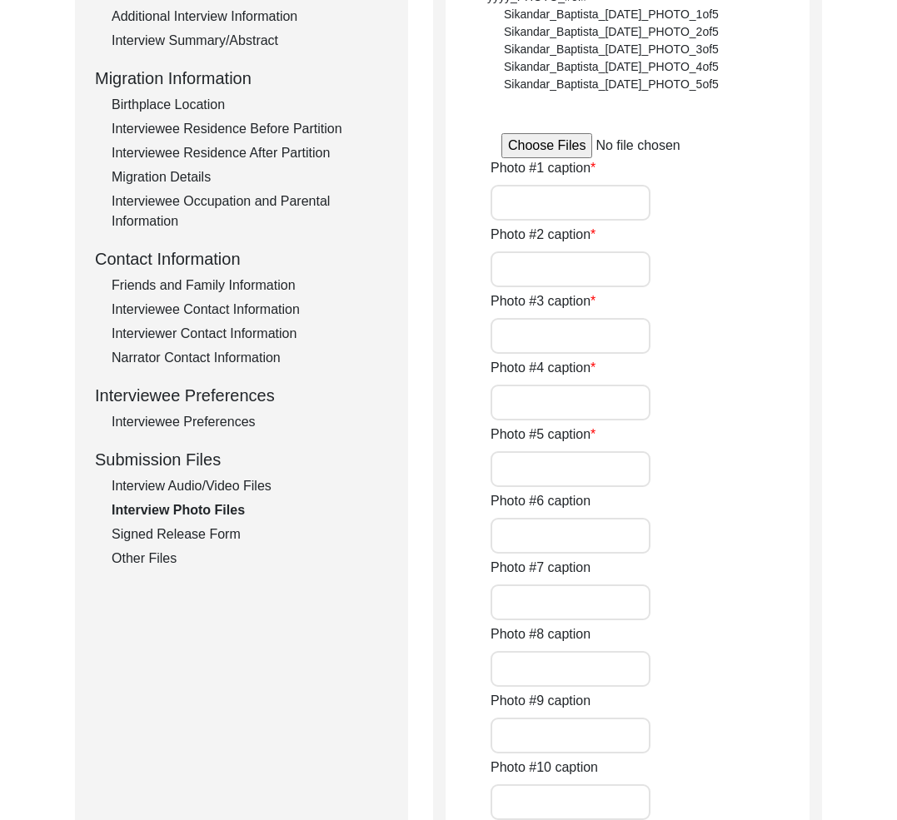
type input "Interviewee talking to her daughter"
type input "Interviewee listening to the interview briefing"
type input "Interviewee recollecting her memories"
type input "Interviewee thinking about the question"
type input "Interviewee and her daughter"
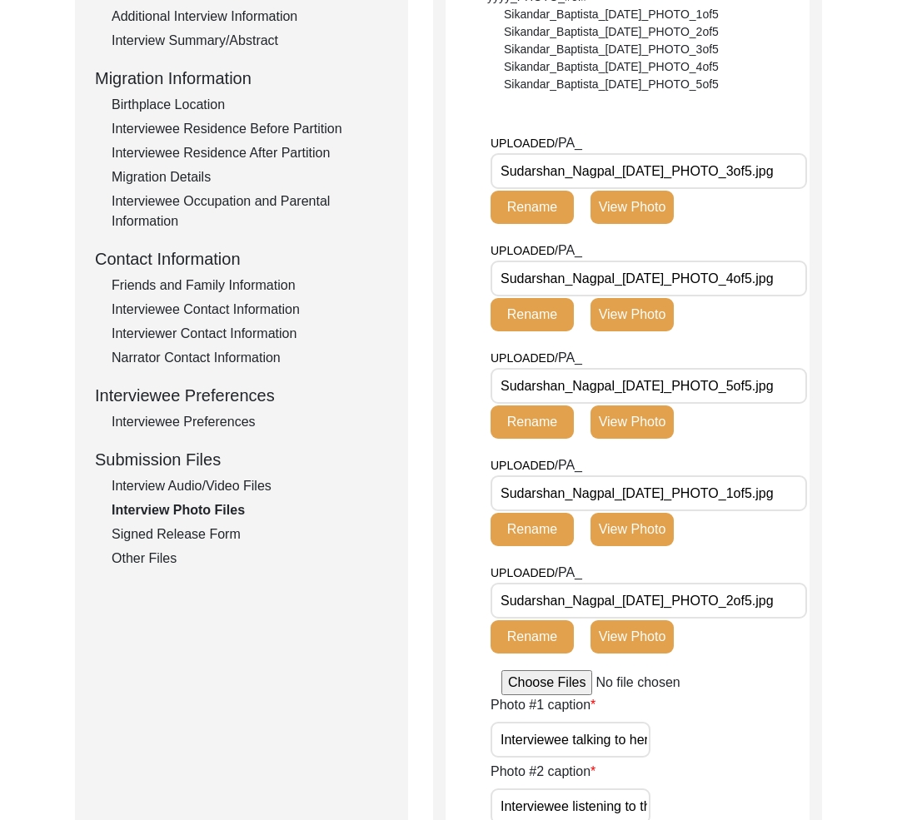
click at [181, 535] on div "Signed Release Form" at bounding box center [250, 535] width 276 height 20
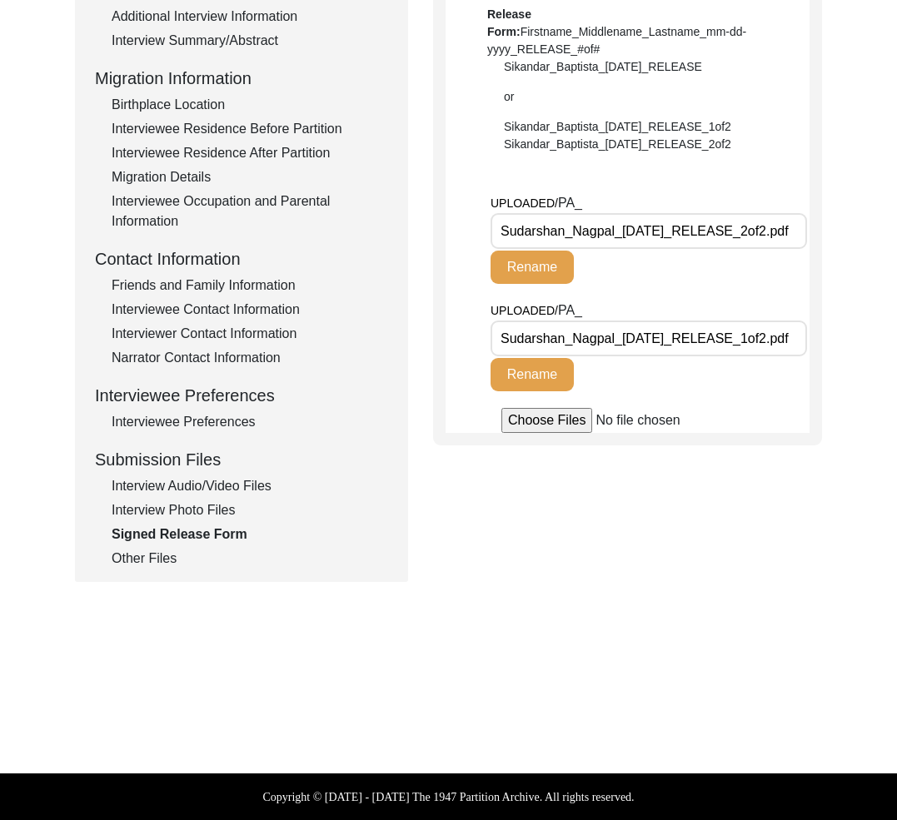
click at [172, 565] on div "Other Files" at bounding box center [250, 559] width 276 height 20
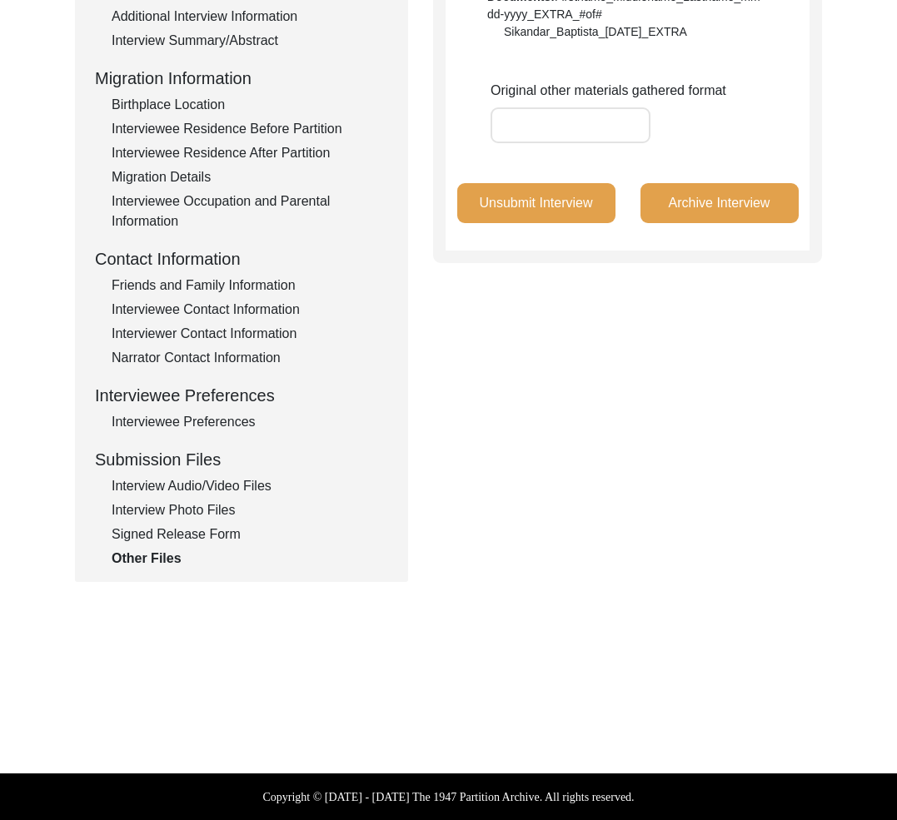
scroll to position [0, 0]
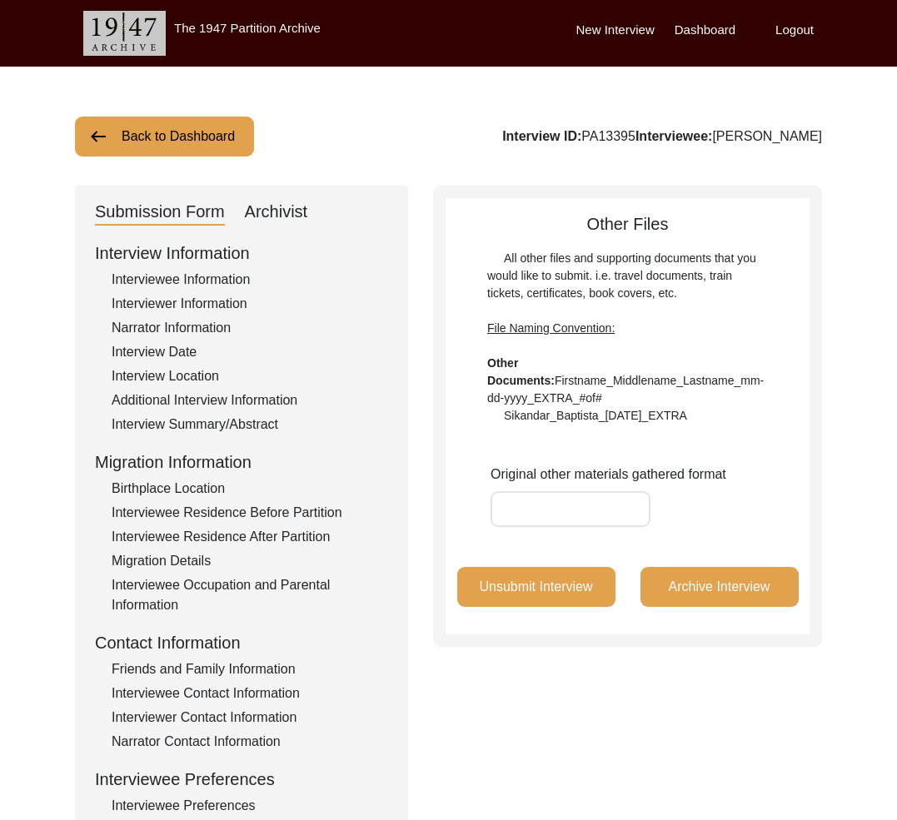
click at [197, 384] on div "Interview Location" at bounding box center [250, 376] width 276 height 20
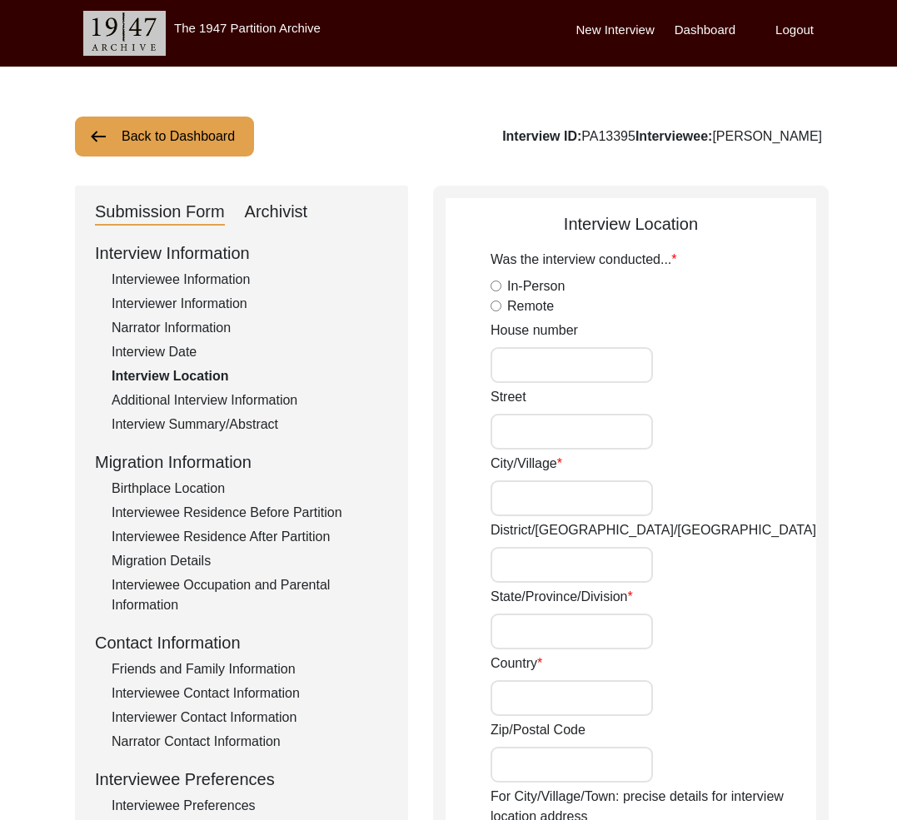
radio input "true"
type input "321"
type input "[GEOGRAPHIC_DATA]"
type input "[US_STATE]"
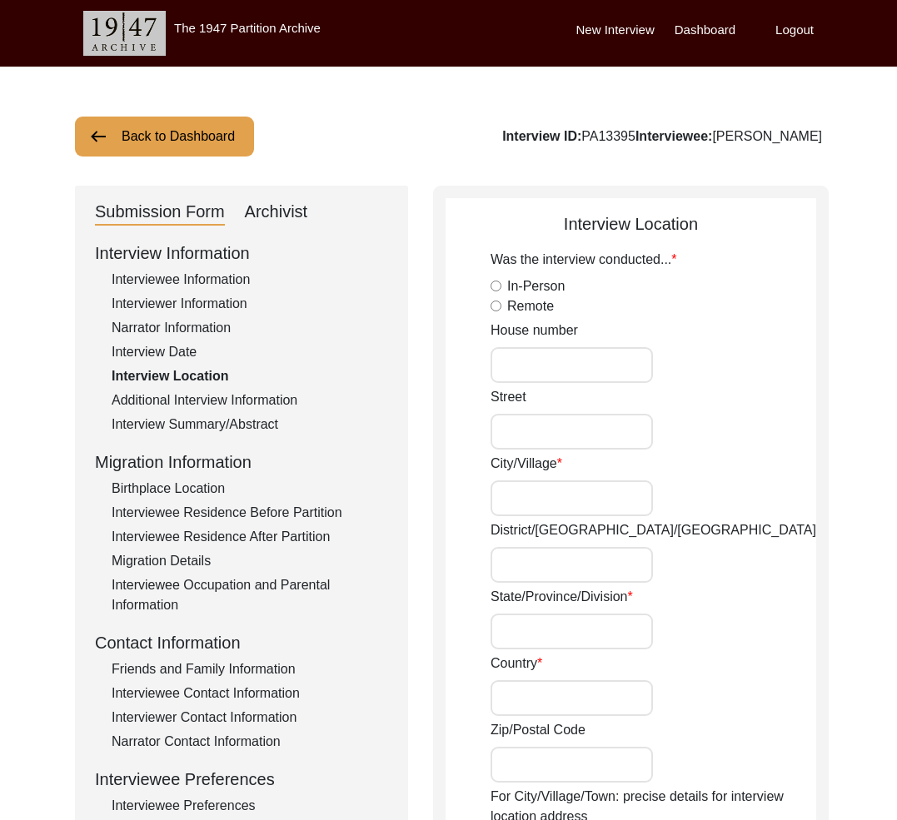
type input "[GEOGRAPHIC_DATA]"
type input "94114"
type input "[GEOGRAPHIC_DATA], [US_STATE], [GEOGRAPHIC_DATA]"
type input "37.76128600"
type input "122.43583800"
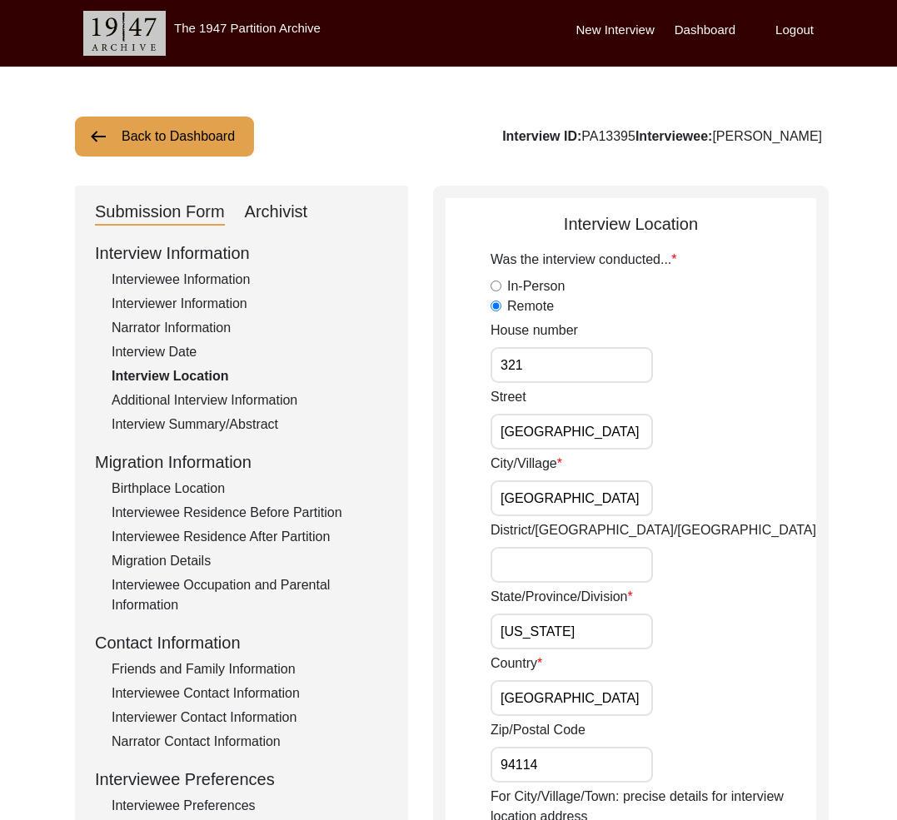
click at [194, 406] on div "Additional Interview Information" at bounding box center [250, 401] width 276 height 20
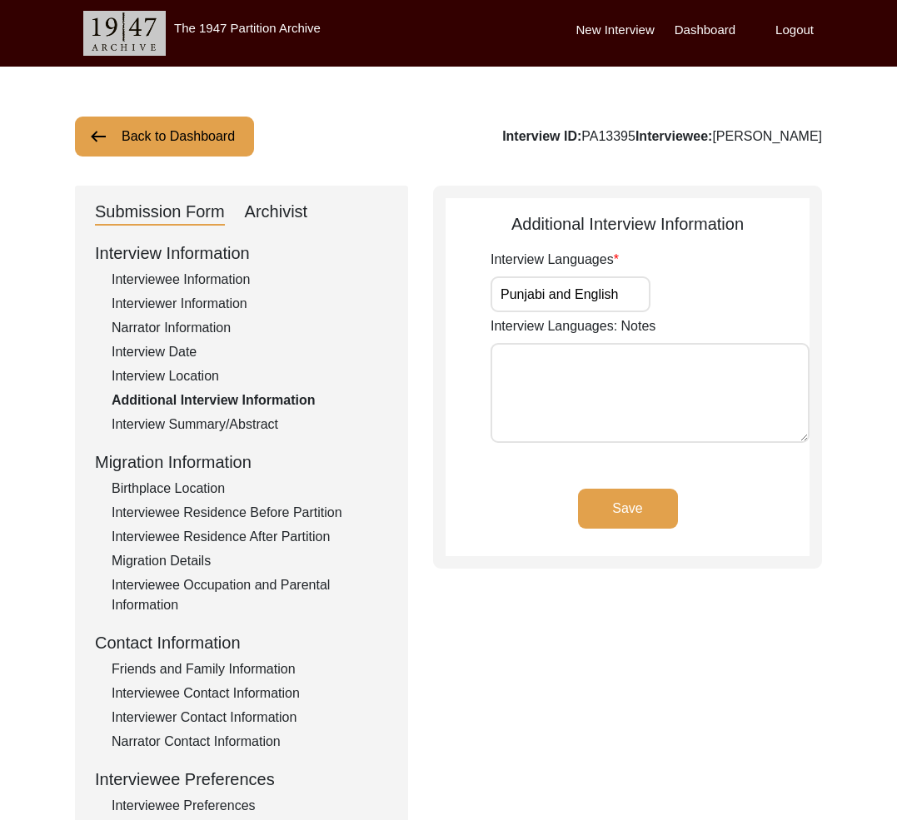
click at [171, 378] on div "Interview Location" at bounding box center [250, 376] width 276 height 20
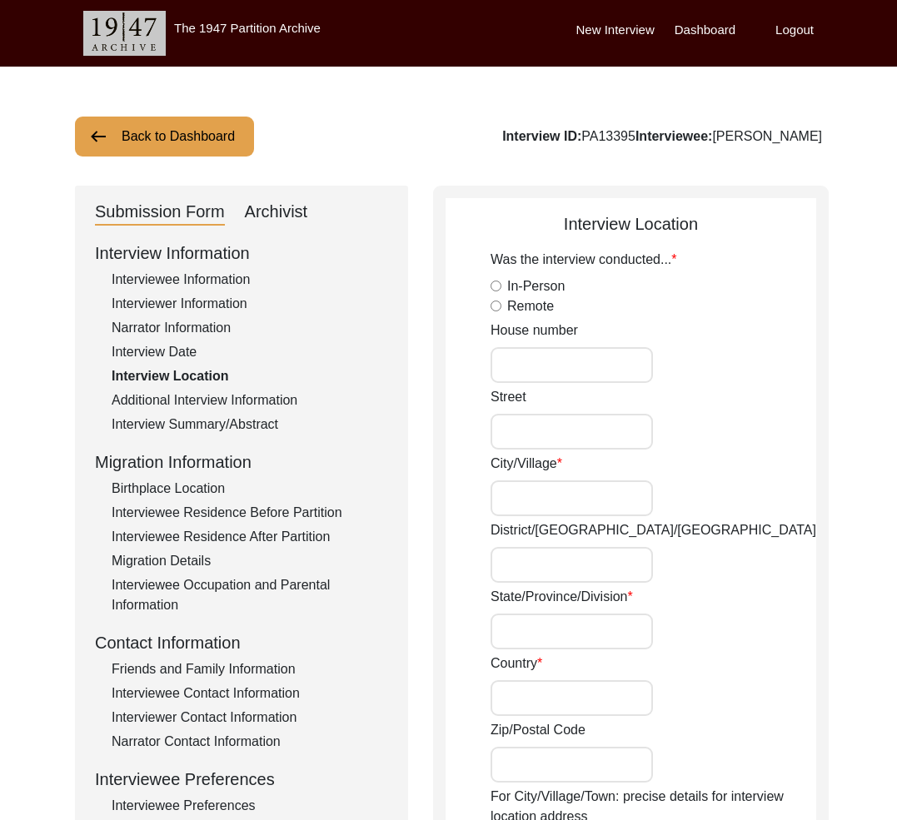
radio input "true"
type input "321"
type input "[GEOGRAPHIC_DATA]"
type input "[US_STATE]"
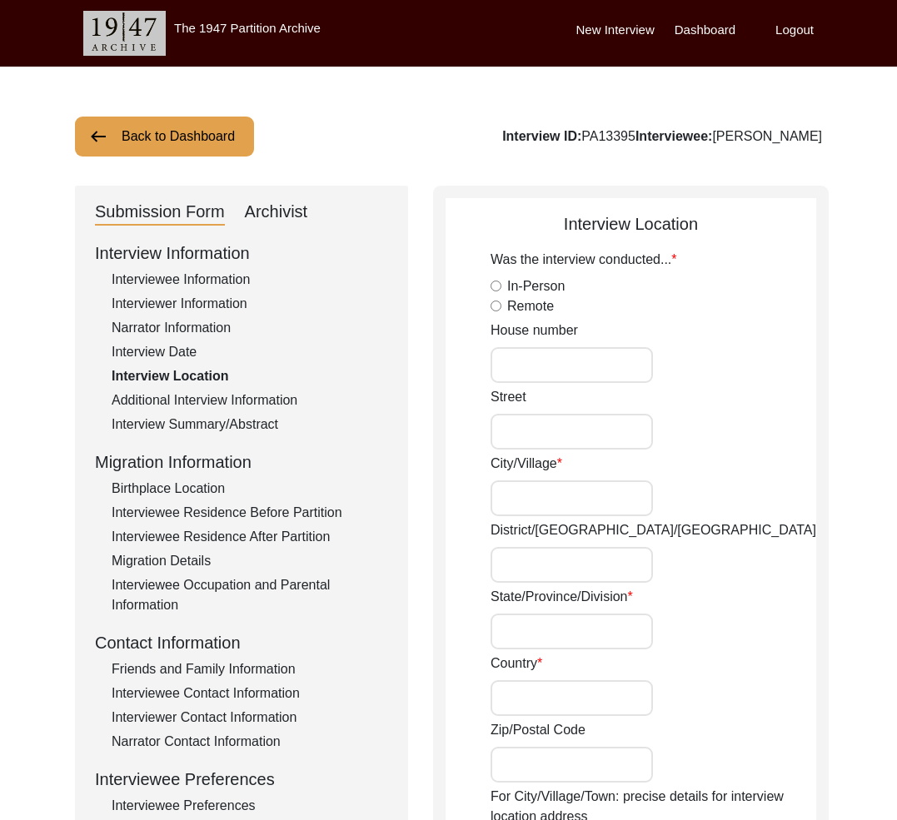
type input "[GEOGRAPHIC_DATA]"
type input "94114"
type input "[GEOGRAPHIC_DATA], [US_STATE], [GEOGRAPHIC_DATA]"
type input "37.76128600"
type input "122.43583800"
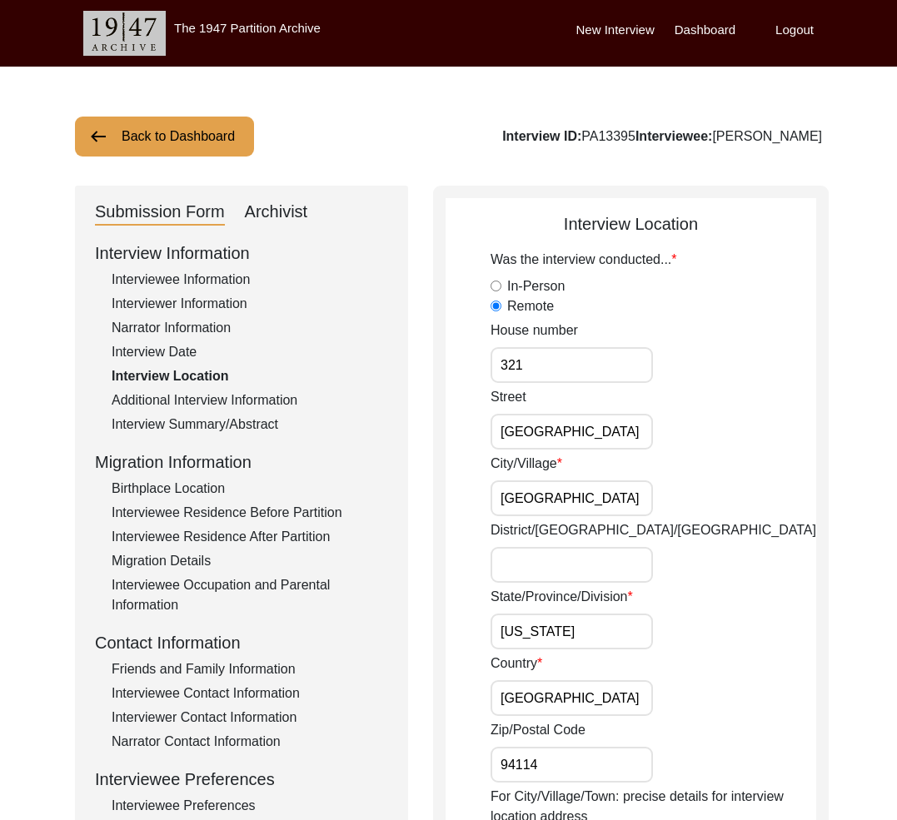
click at [193, 421] on div "Interview Summary/Abstract" at bounding box center [250, 425] width 276 height 20
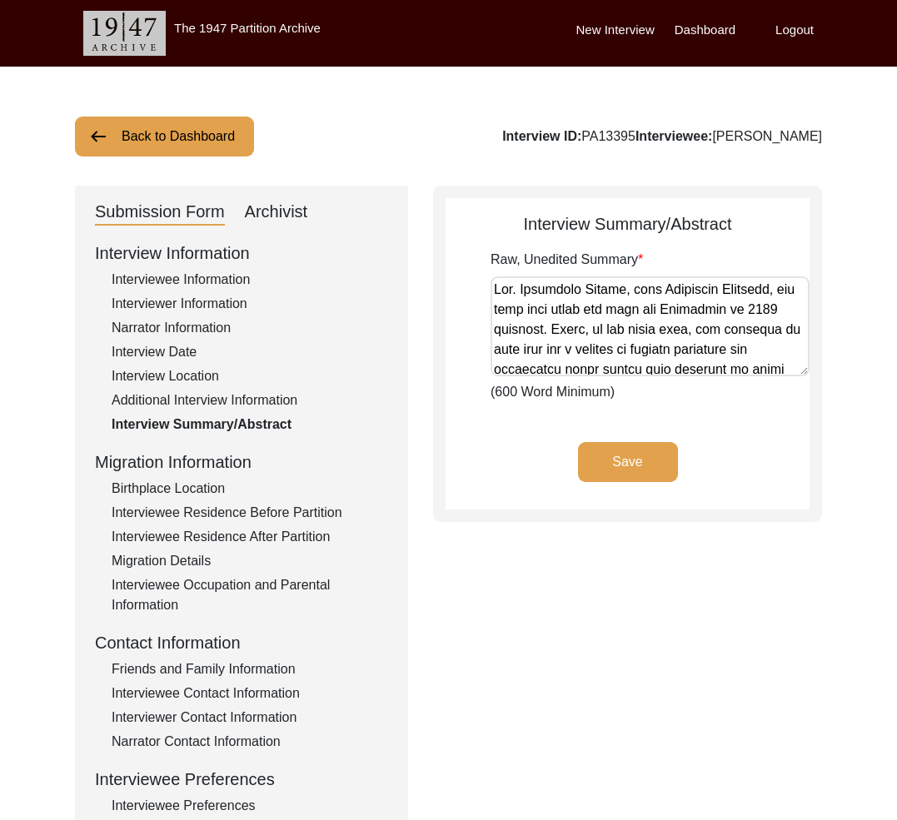
click at [185, 353] on div "Interview Date" at bounding box center [250, 352] width 276 height 20
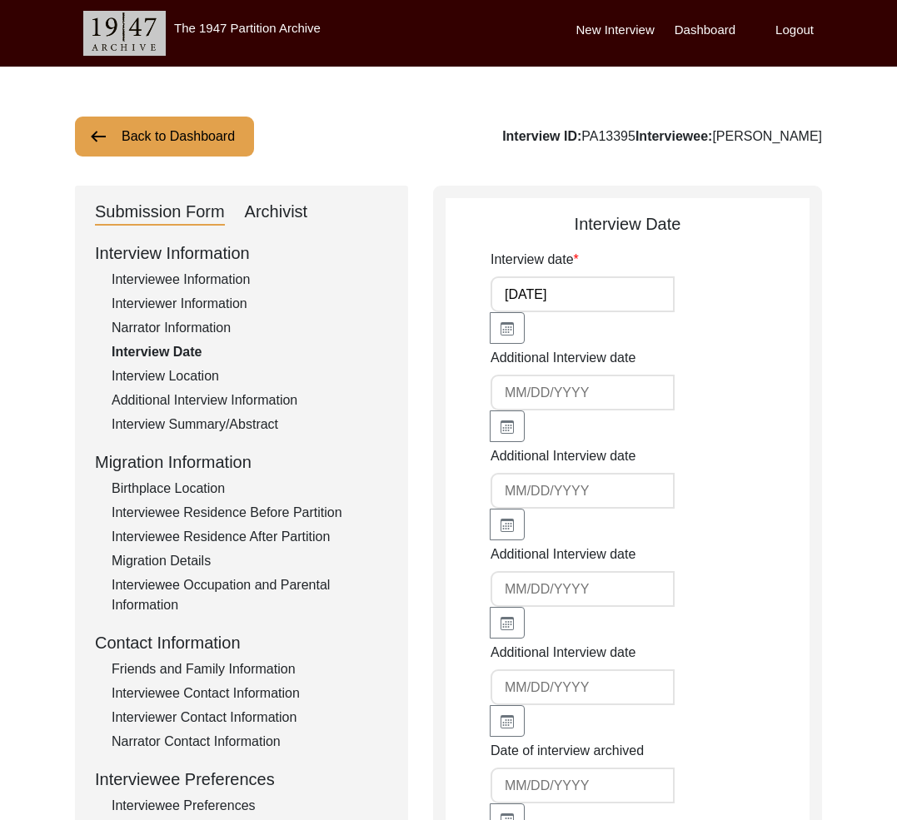
click at [198, 393] on div "Additional Interview Information" at bounding box center [250, 401] width 276 height 20
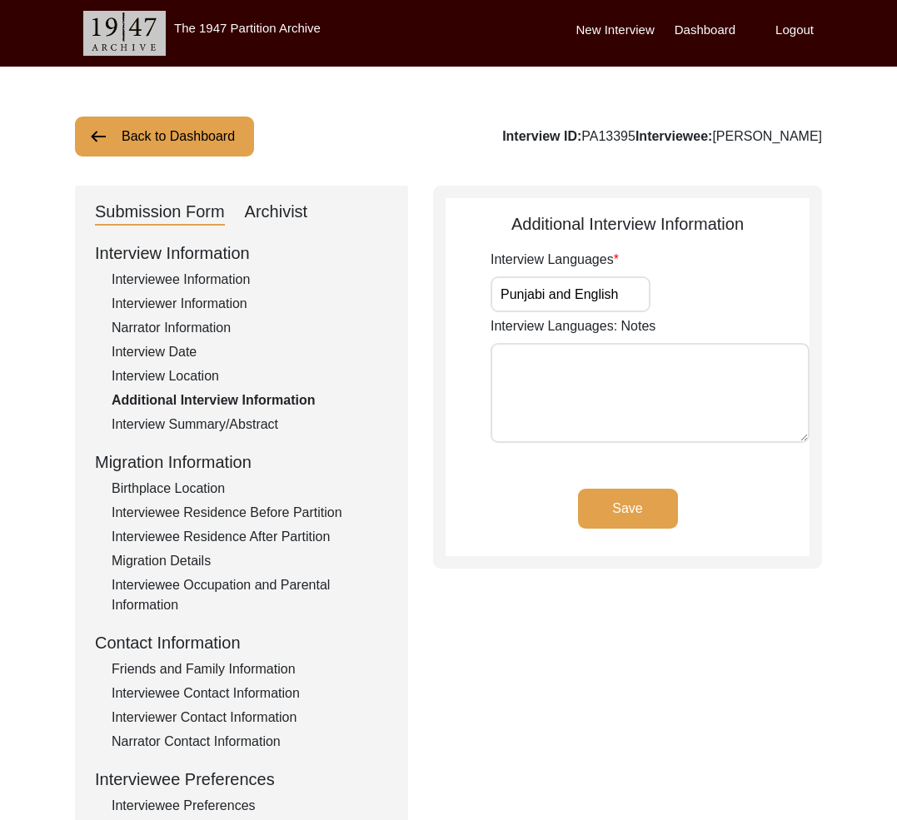
drag, startPoint x: 152, startPoint y: 355, endPoint x: 161, endPoint y: 366, distance: 13.7
click at [152, 356] on div "Interview Date" at bounding box center [250, 352] width 276 height 20
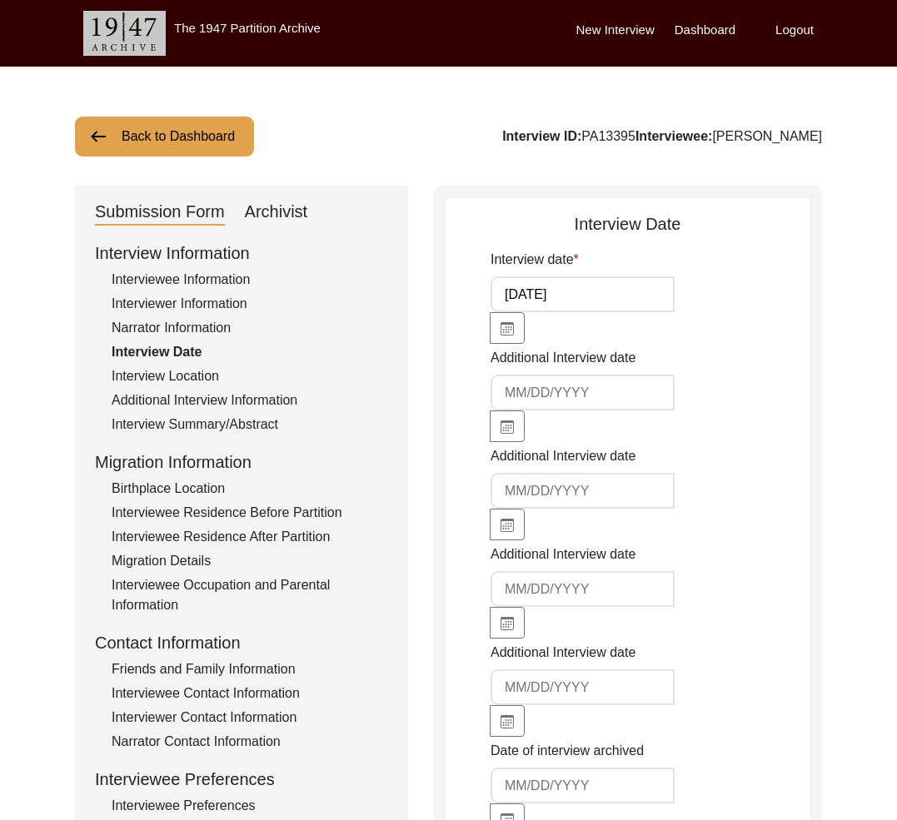
click at [172, 330] on div "Narrator Information" at bounding box center [250, 328] width 276 height 20
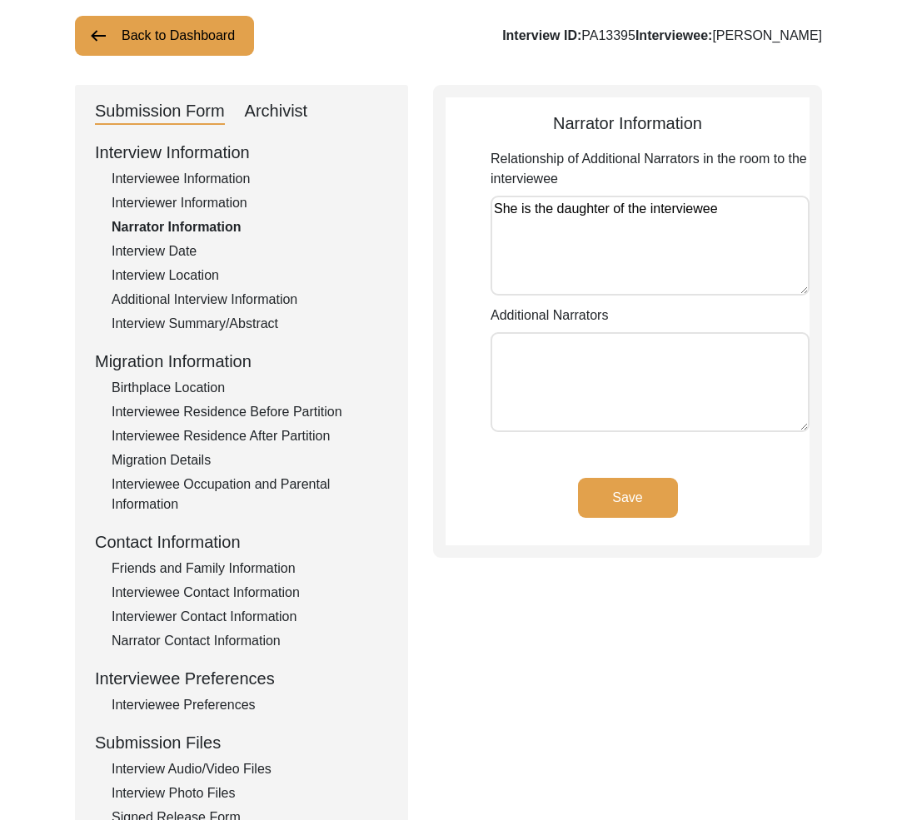
scroll to position [183, 0]
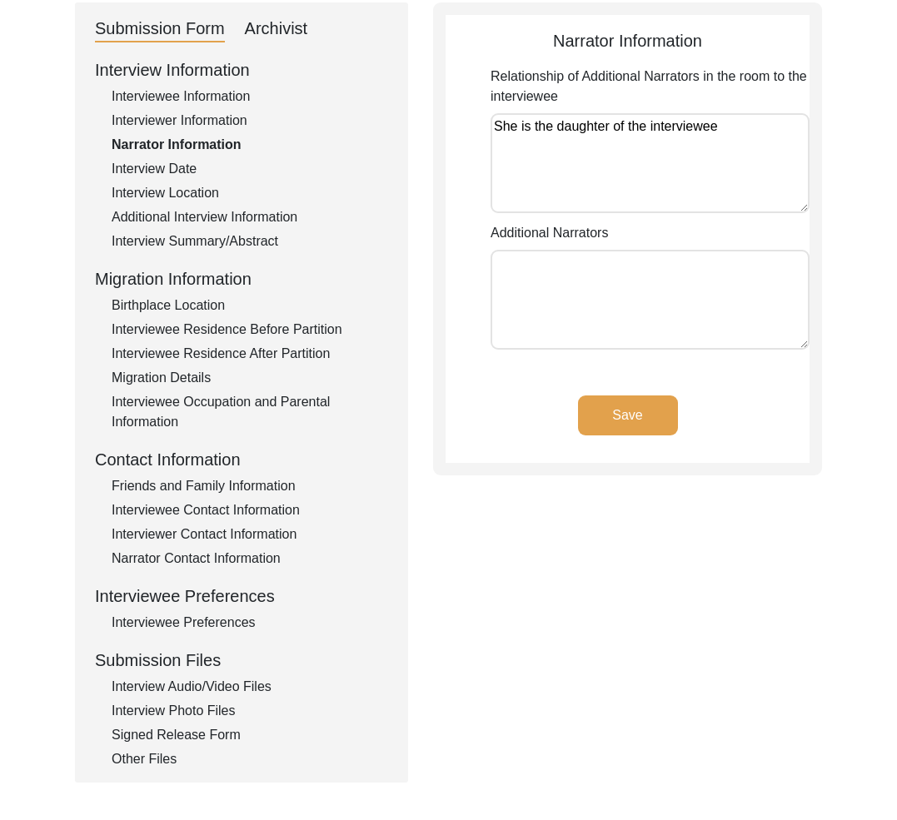
click at [212, 563] on div "Narrator Contact Information" at bounding box center [250, 559] width 276 height 20
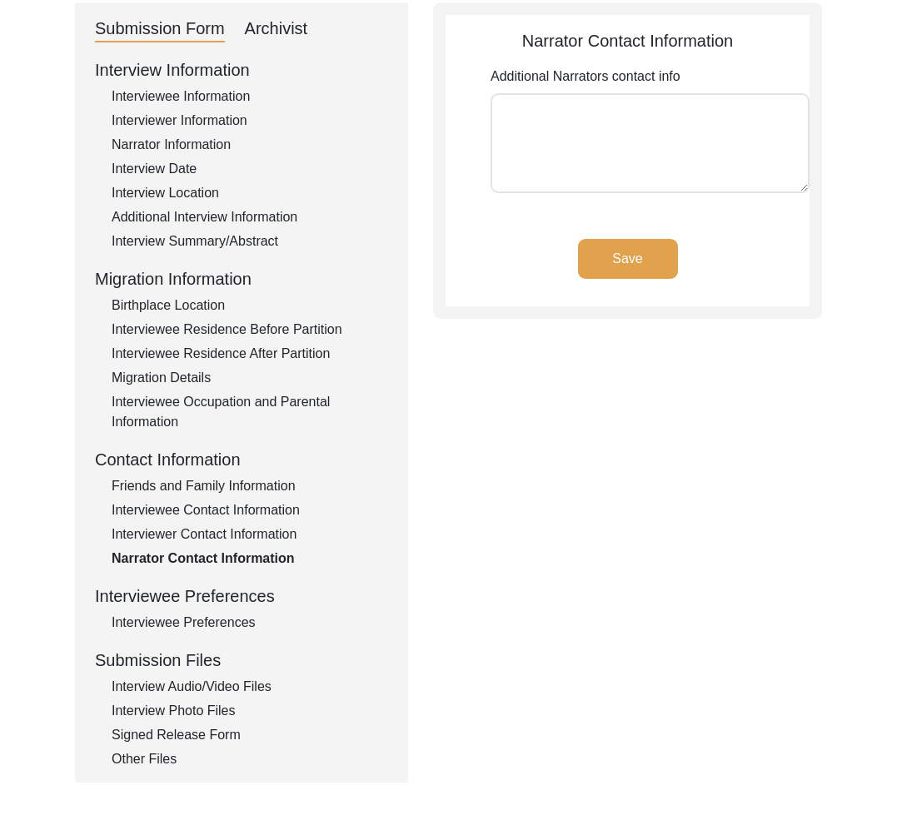
click at [200, 202] on div "Interview Location" at bounding box center [250, 193] width 276 height 20
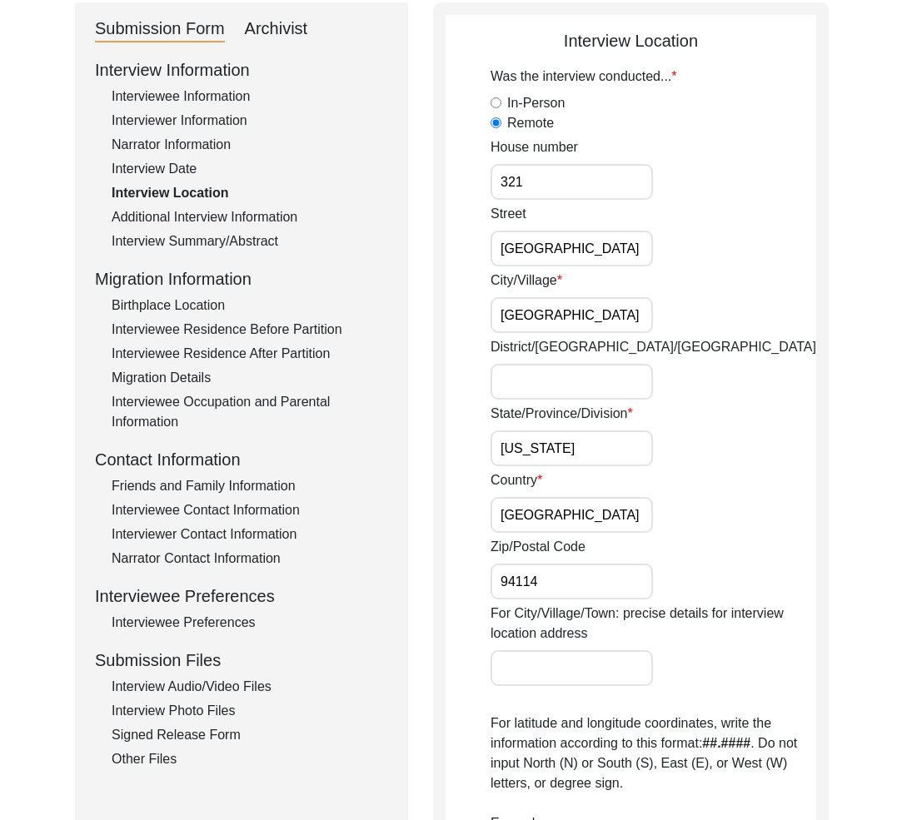
click at [179, 152] on div "Narrator Information" at bounding box center [250, 145] width 276 height 20
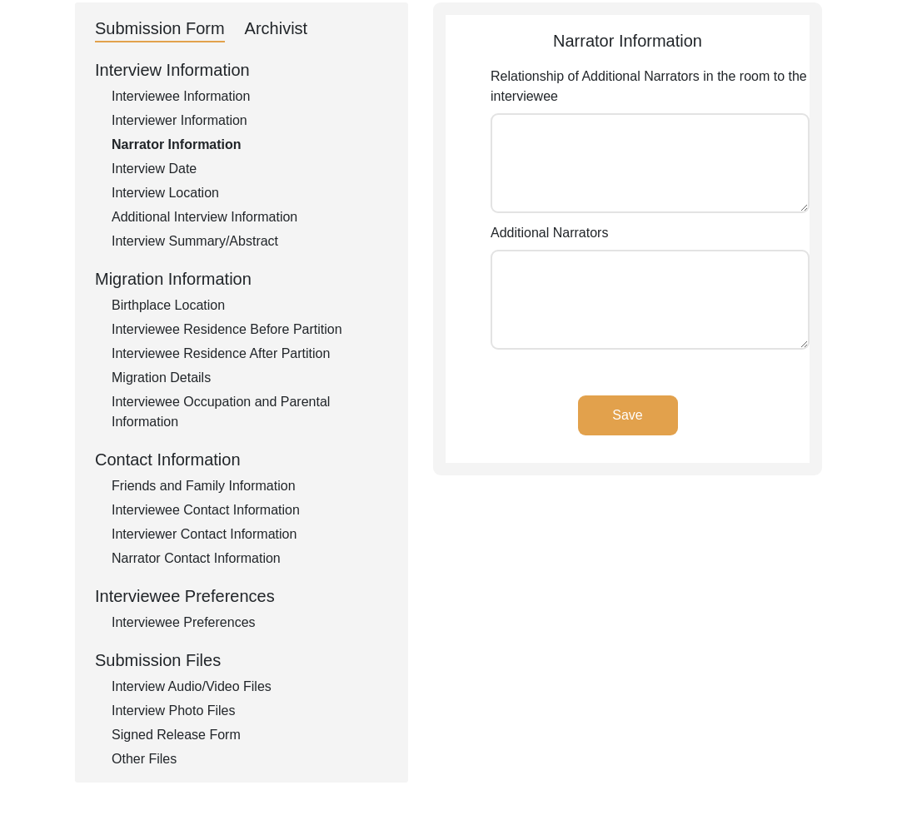
type textarea "She is the daughter of the interviewee"
